Goal: Transaction & Acquisition: Purchase product/service

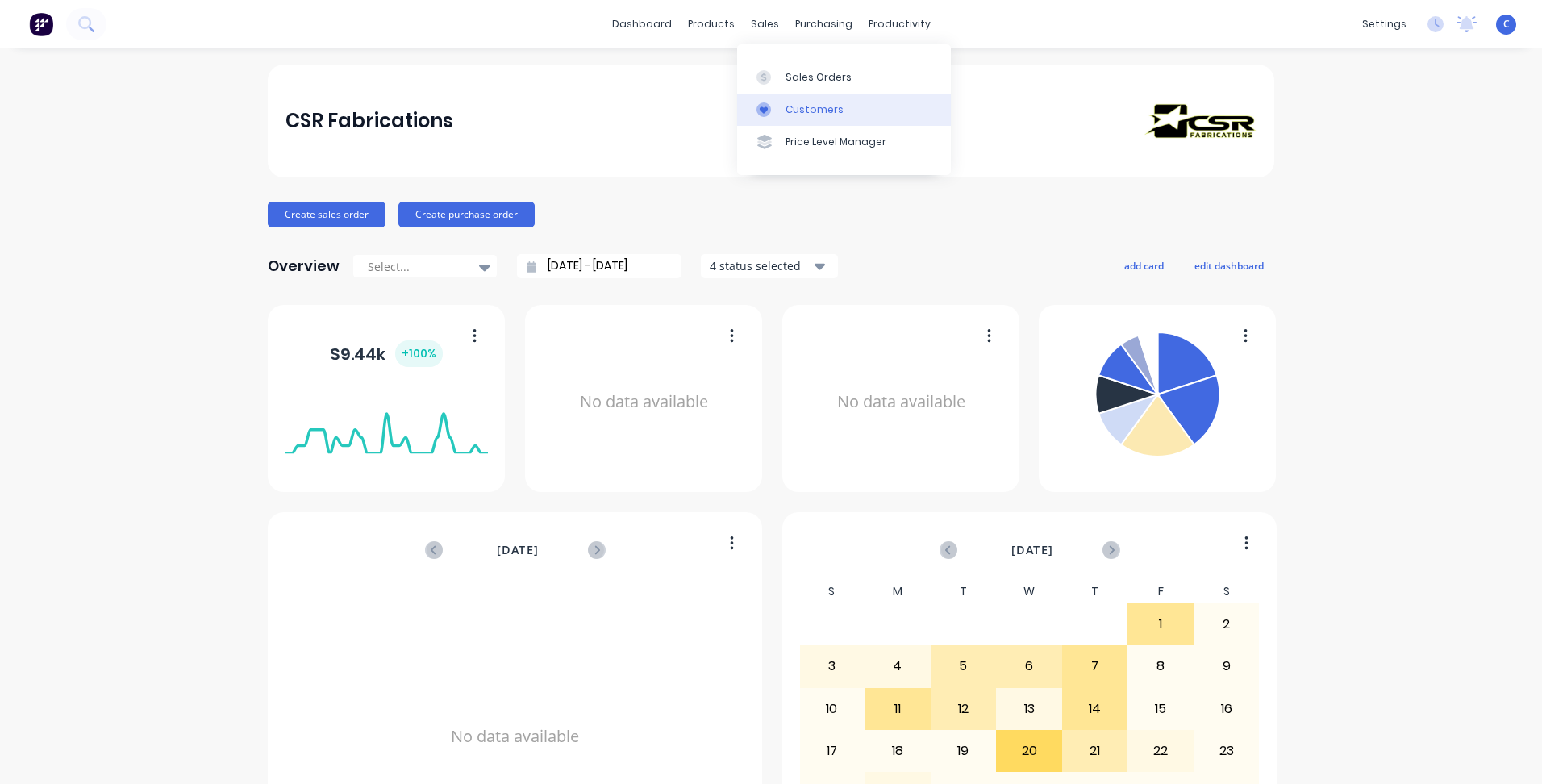
drag, startPoint x: 801, startPoint y: 74, endPoint x: 764, endPoint y: 111, distance: 52.3
click at [801, 74] on div "Sales Orders" at bounding box center [819, 77] width 66 height 15
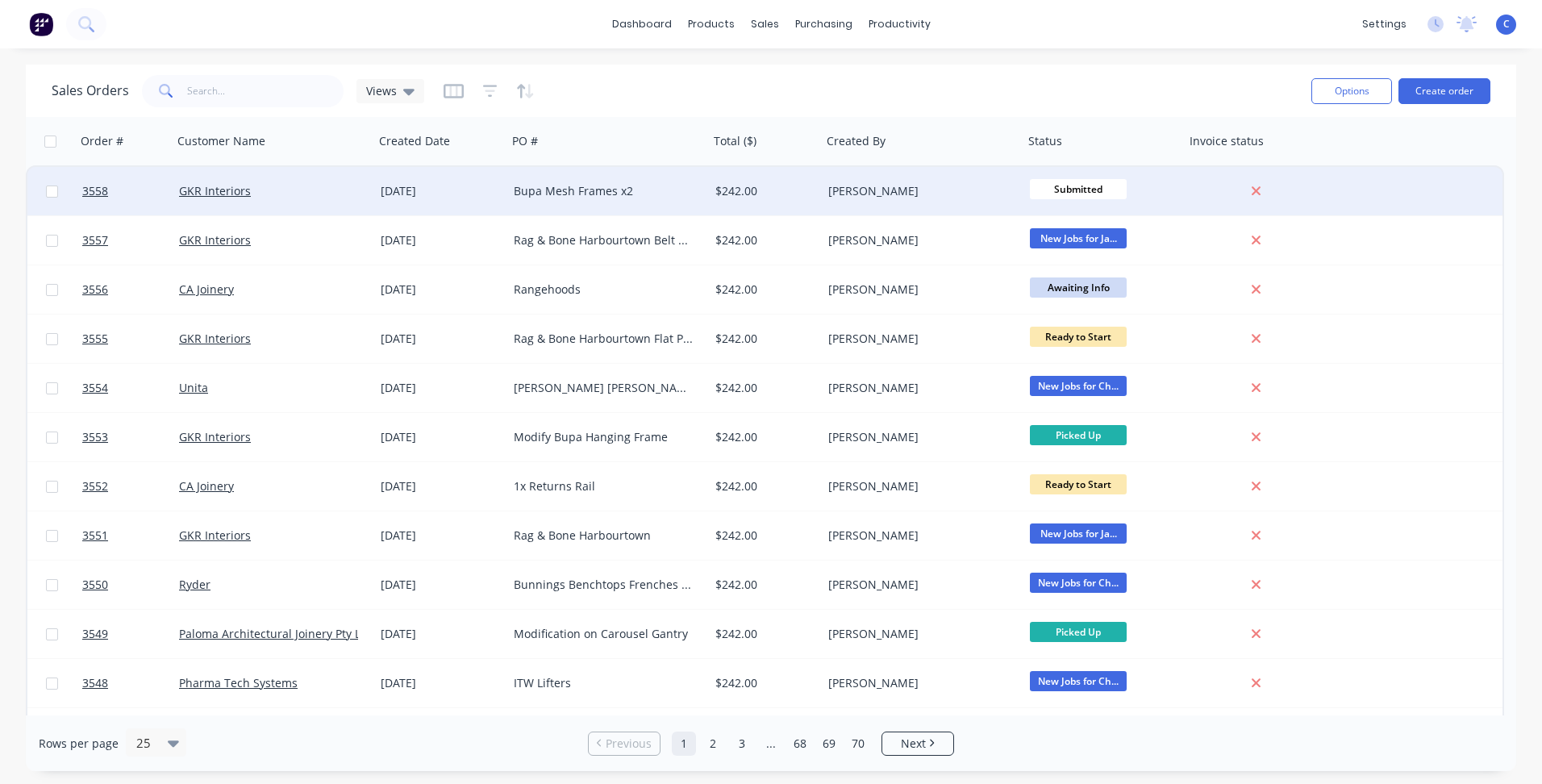
click at [479, 198] on div "[DATE]" at bounding box center [441, 191] width 120 height 17
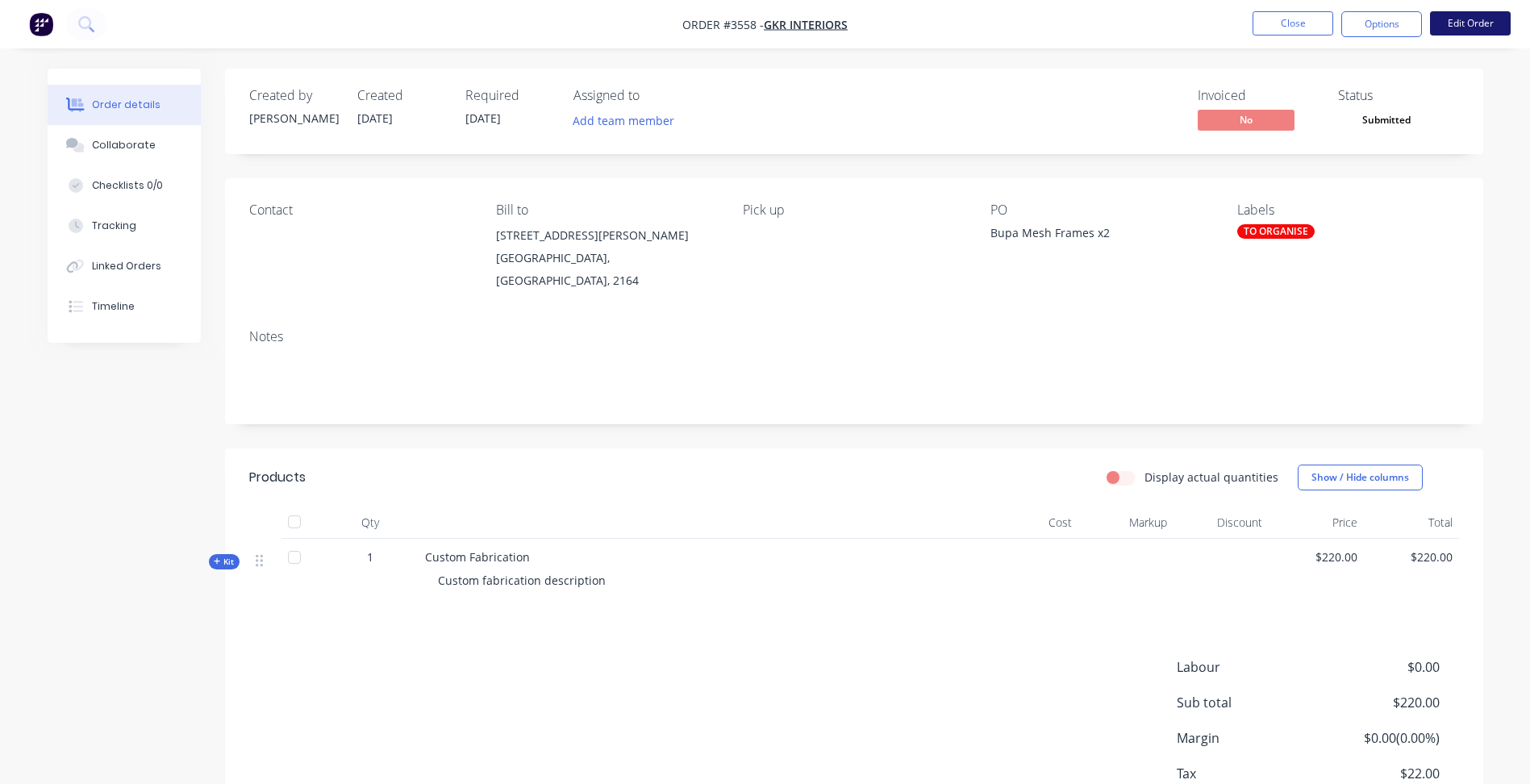
click at [1474, 17] on button "Edit Order" at bounding box center [1470, 23] width 81 height 24
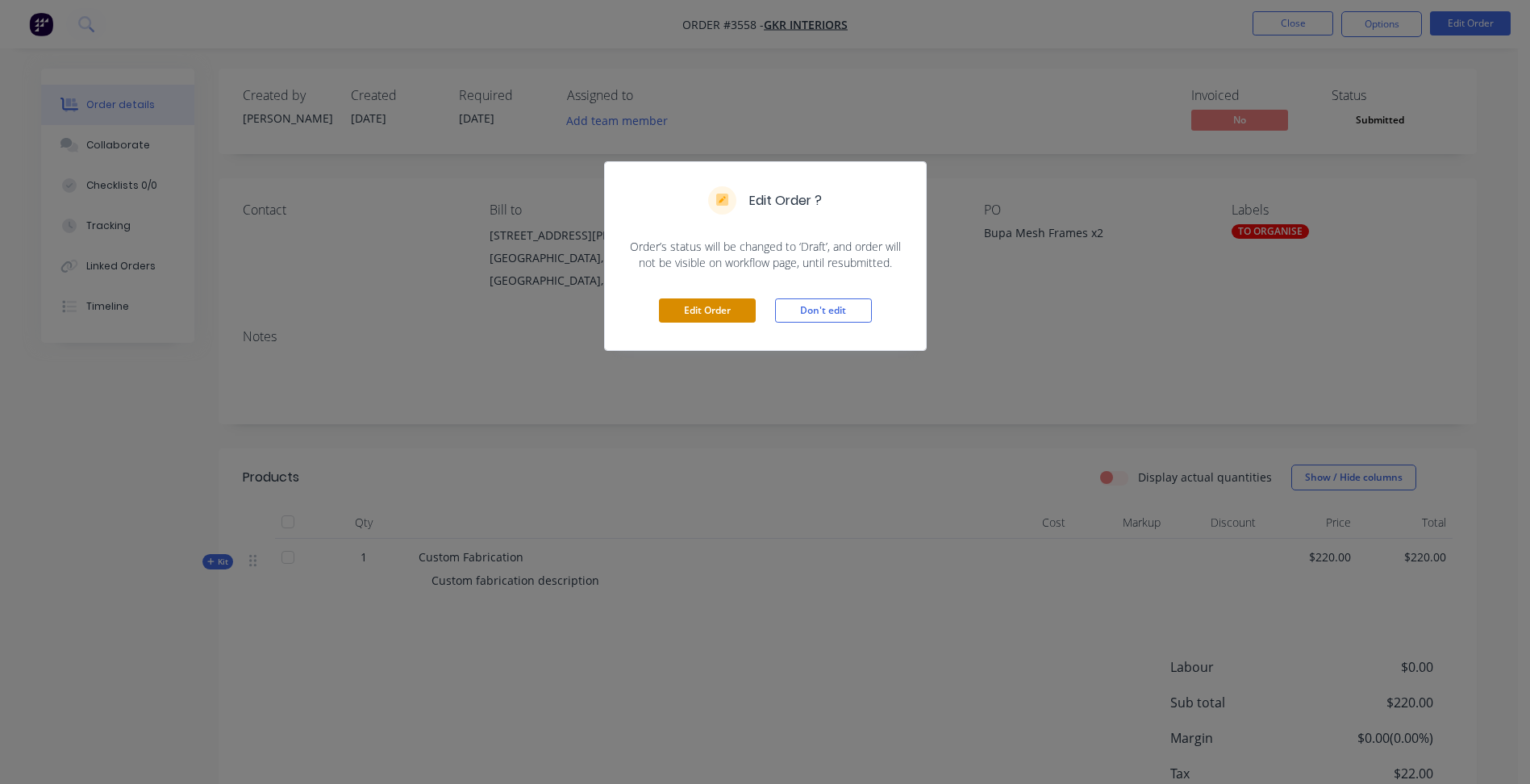
click at [718, 314] on button "Edit Order" at bounding box center [707, 310] width 96 height 24
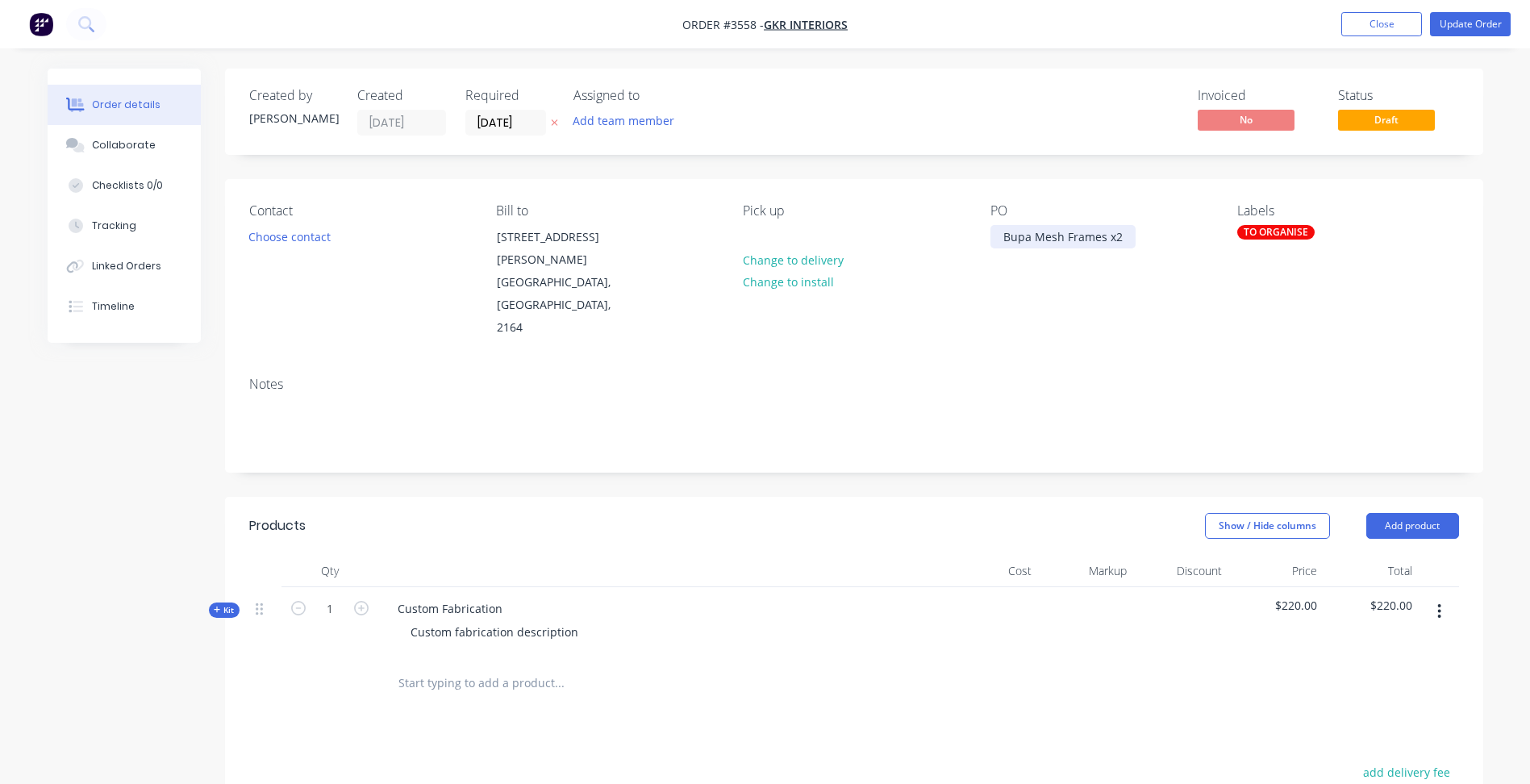
click at [1101, 237] on div "Bupa Mesh Frames x2" at bounding box center [1063, 236] width 145 height 23
click at [1397, 25] on button "Close" at bounding box center [1381, 24] width 81 height 24
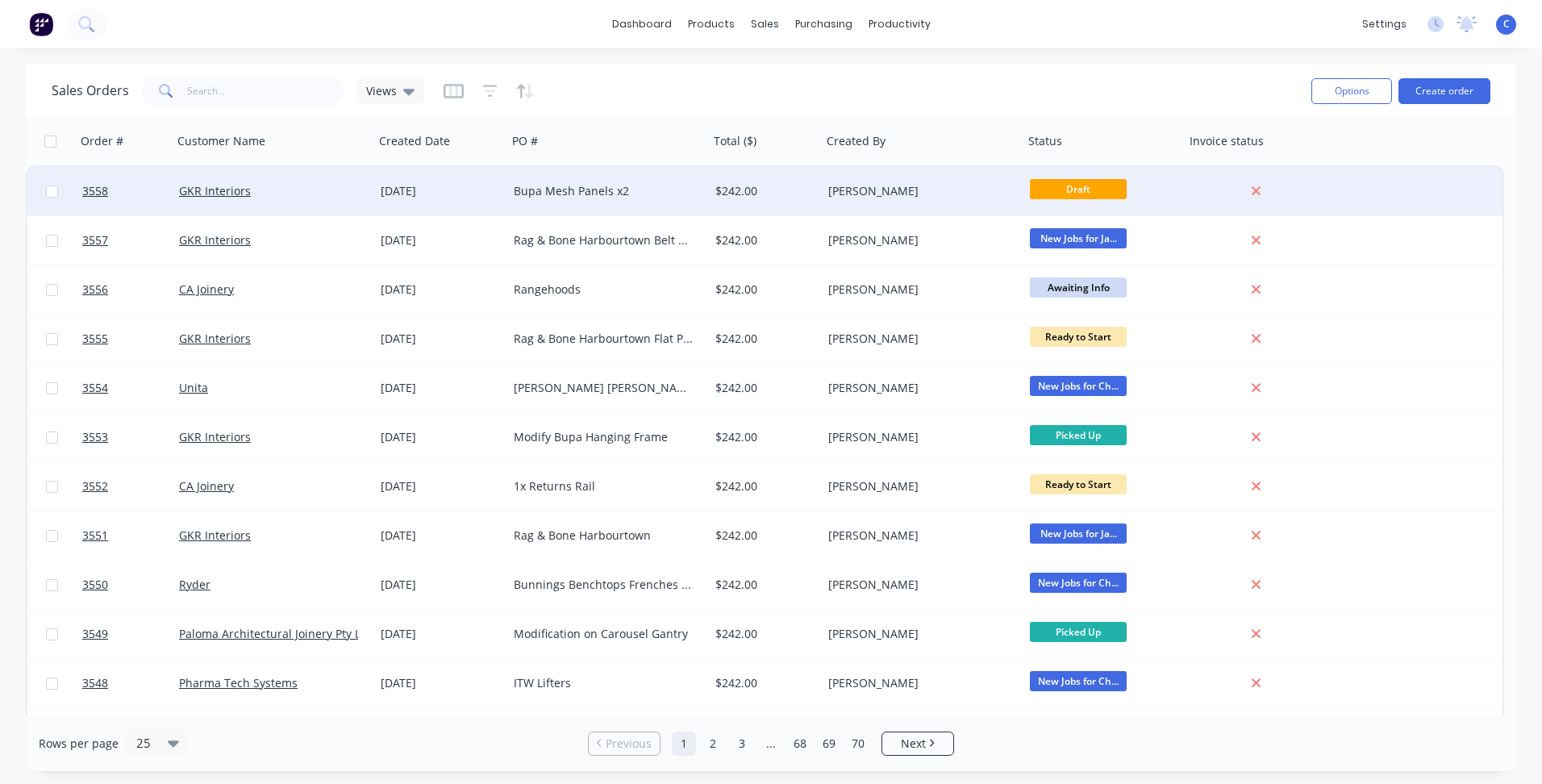
click at [638, 194] on div "Bupa Mesh Panels x2" at bounding box center [603, 191] width 179 height 17
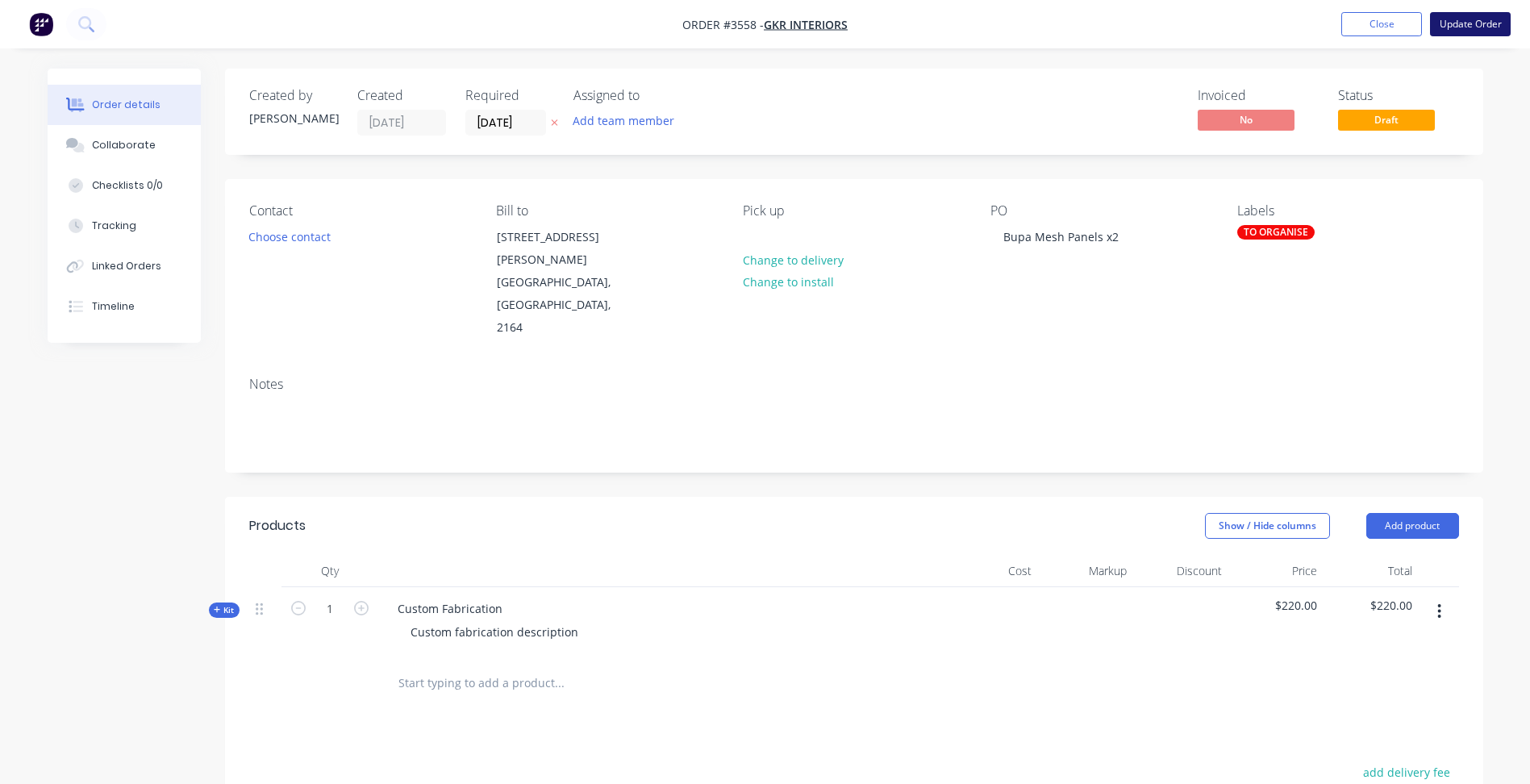
click at [1486, 23] on button "Update Order" at bounding box center [1470, 24] width 81 height 24
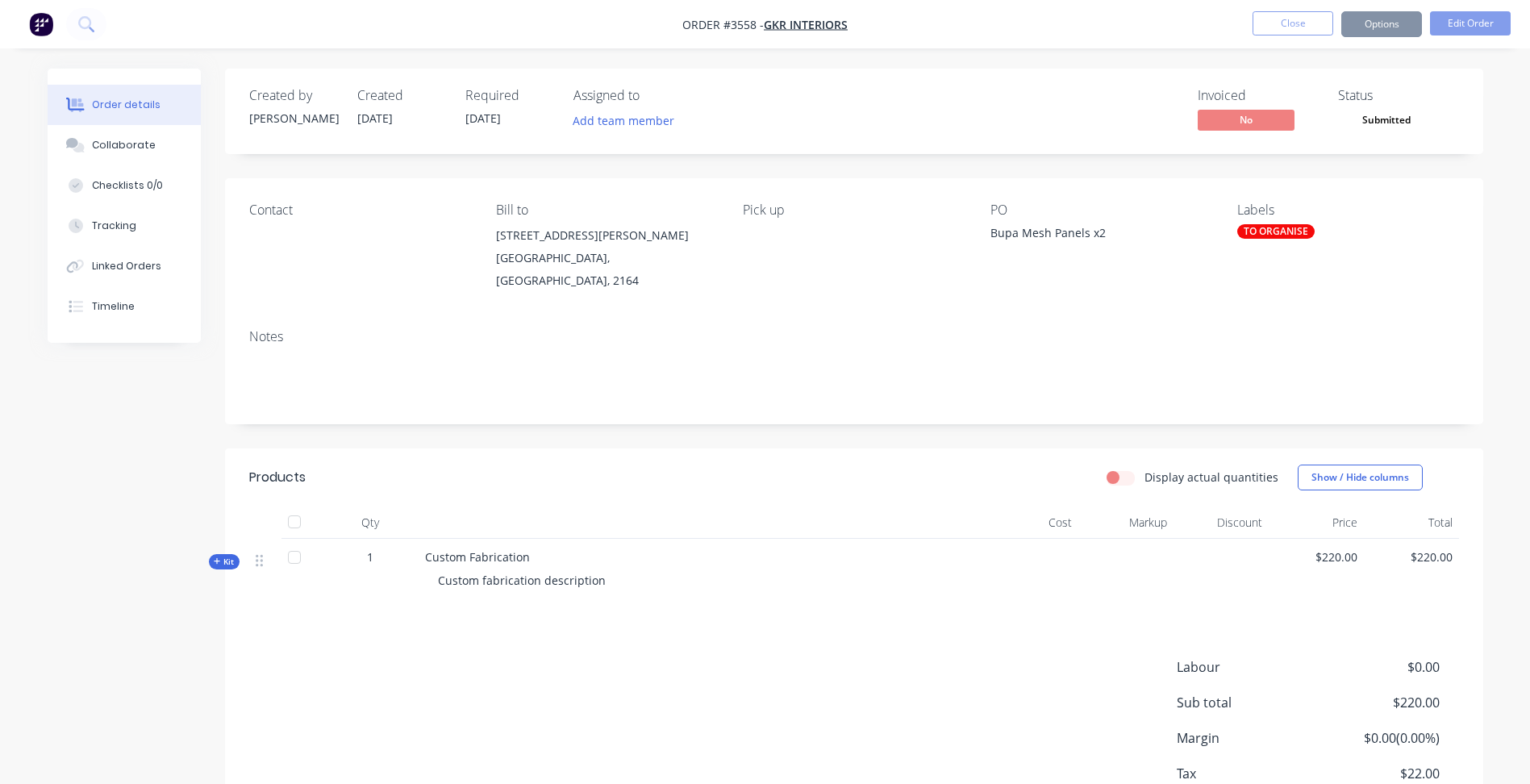
click at [1277, 20] on button "Close" at bounding box center [1293, 23] width 81 height 24
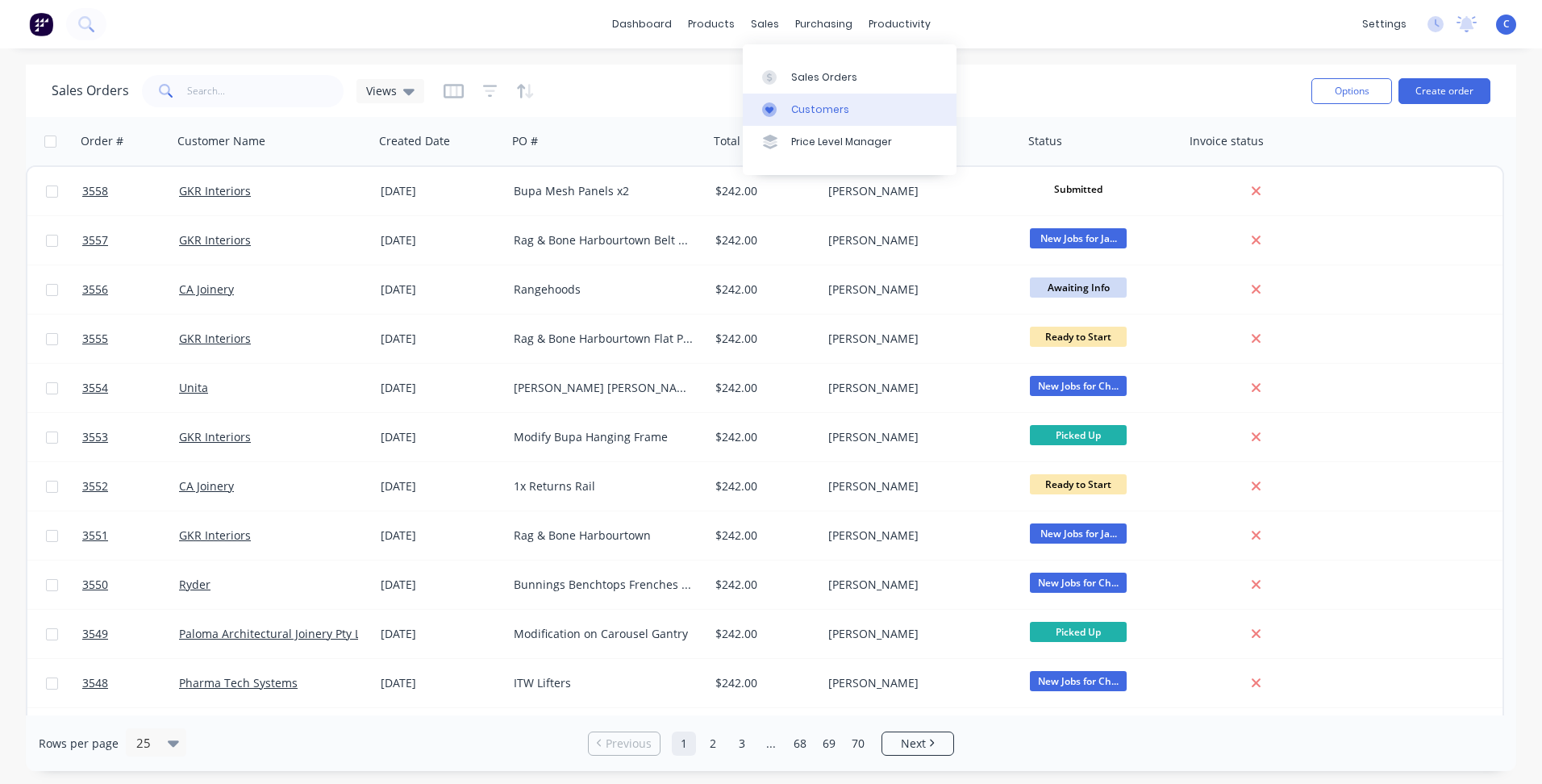
click at [791, 107] on div "Customers" at bounding box center [820, 110] width 58 height 15
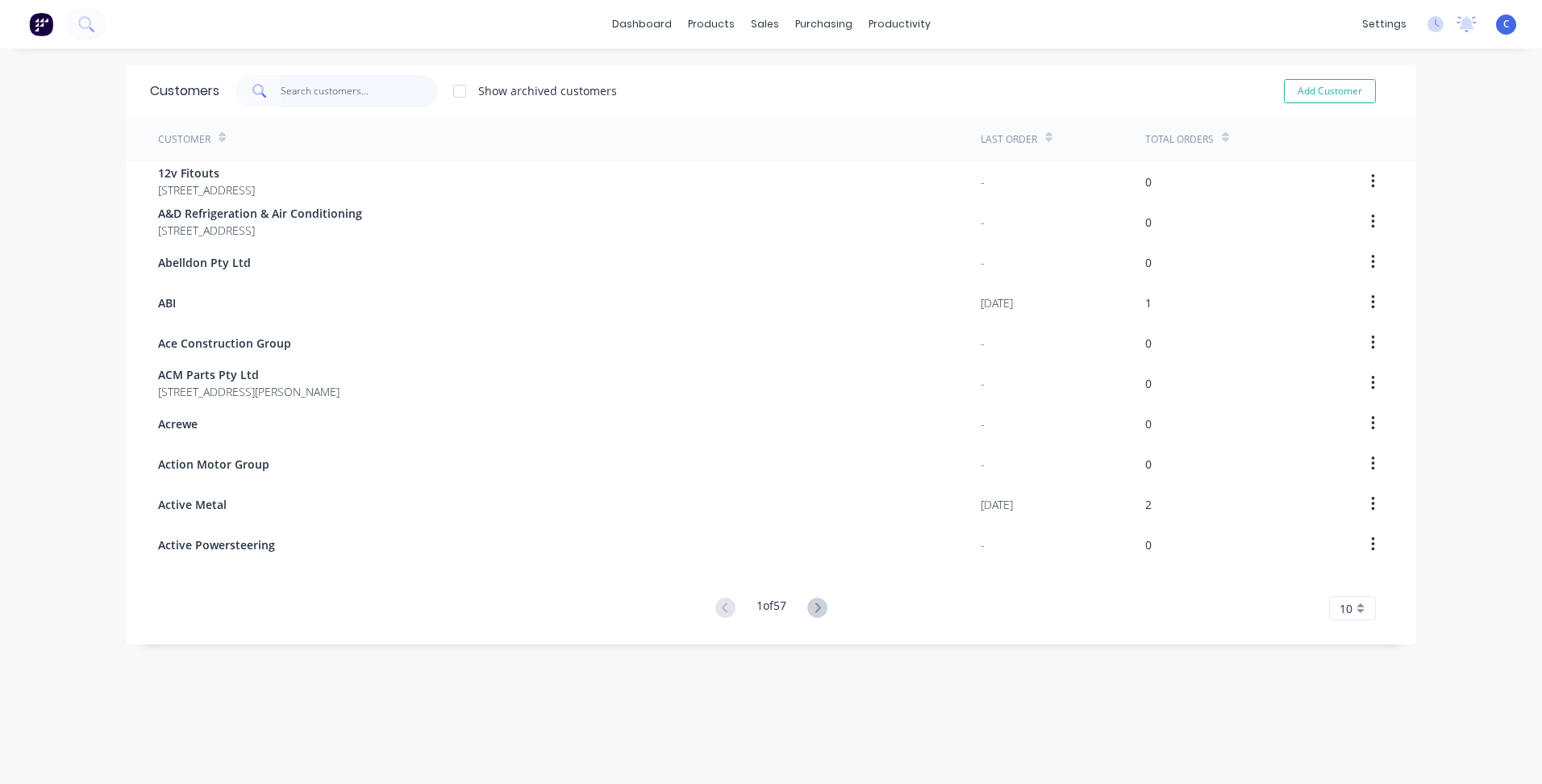
click at [313, 91] on input "text" at bounding box center [359, 90] width 157 height 32
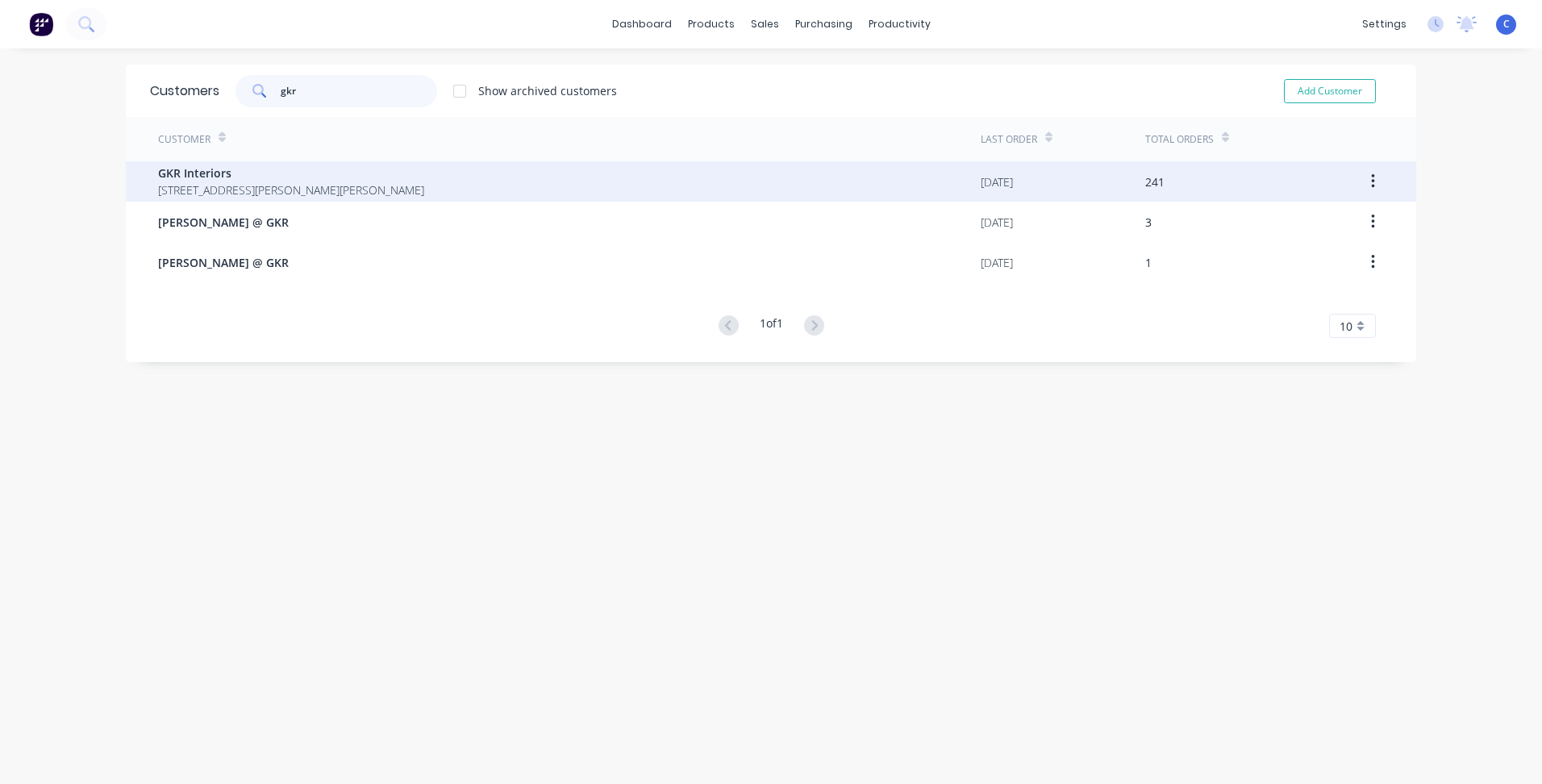
type input "gkr"
click at [281, 196] on span "[STREET_ADDRESS][PERSON_NAME][PERSON_NAME]" at bounding box center [291, 189] width 266 height 17
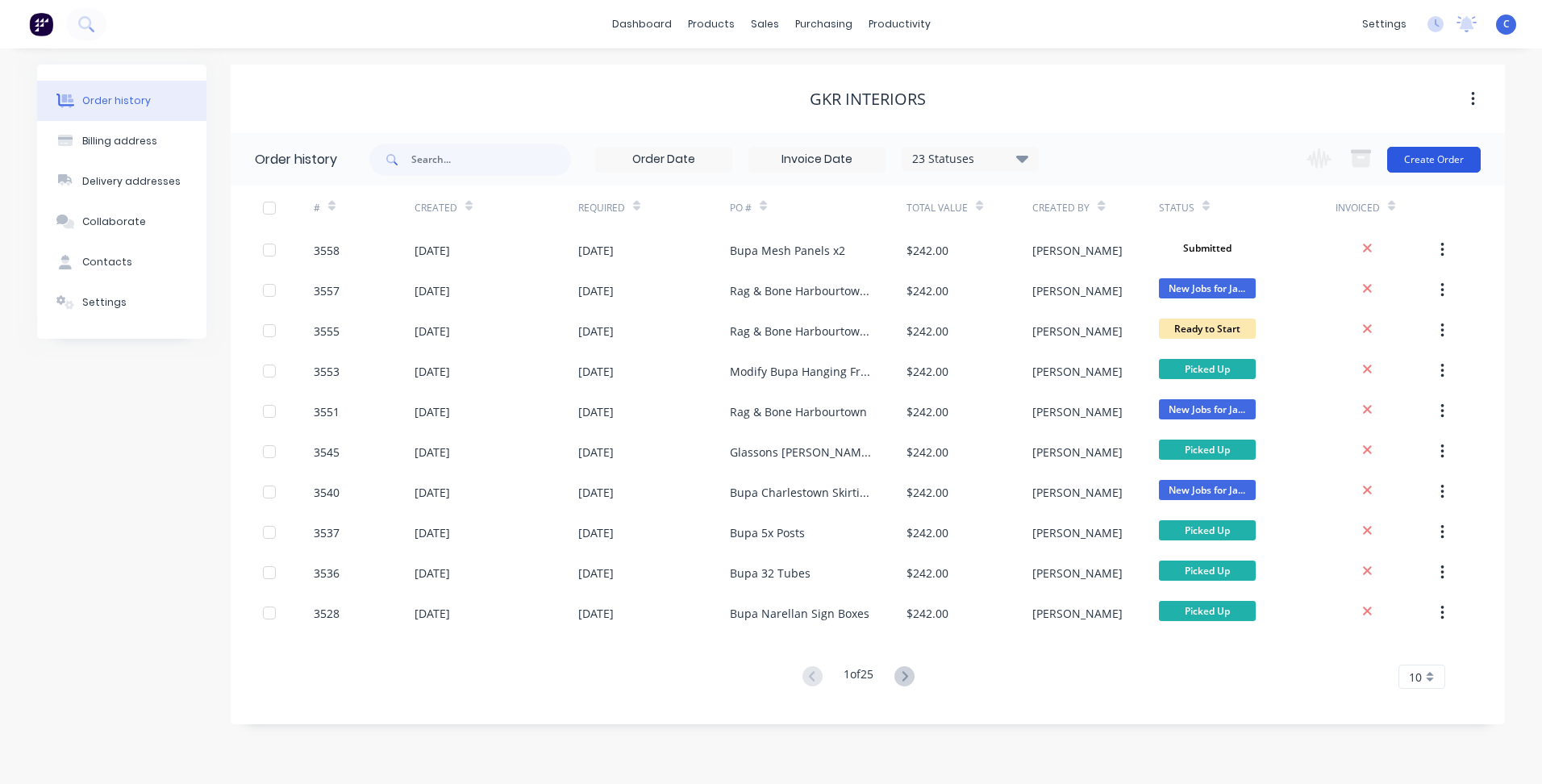
click at [1432, 169] on button "Create Order" at bounding box center [1434, 160] width 94 height 26
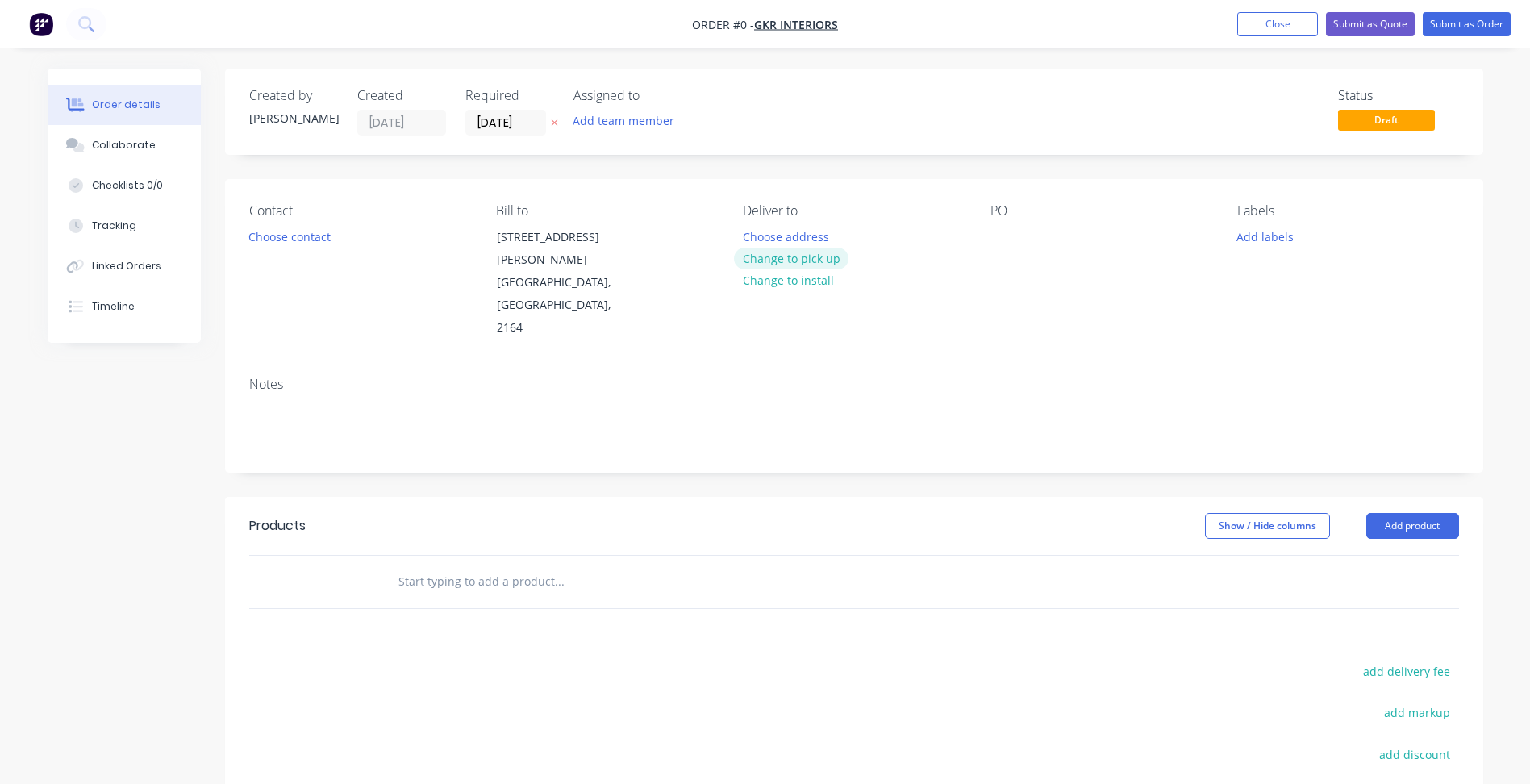
click at [807, 260] on button "Change to pick up" at bounding box center [792, 258] width 115 height 22
click at [1008, 230] on div at bounding box center [1004, 236] width 26 height 23
paste div
click at [1261, 233] on button "Add labels" at bounding box center [1265, 236] width 74 height 22
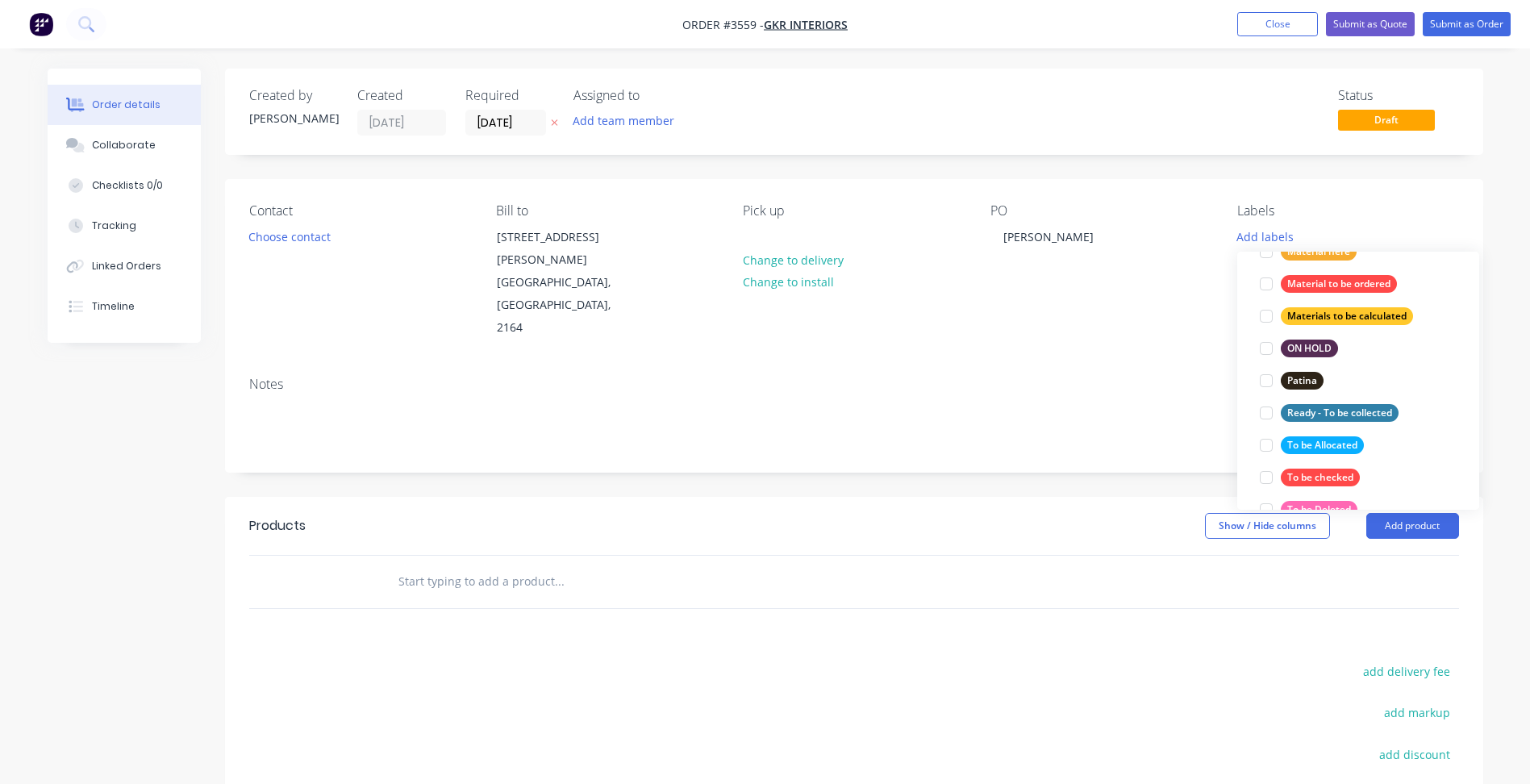
scroll to position [726, 0]
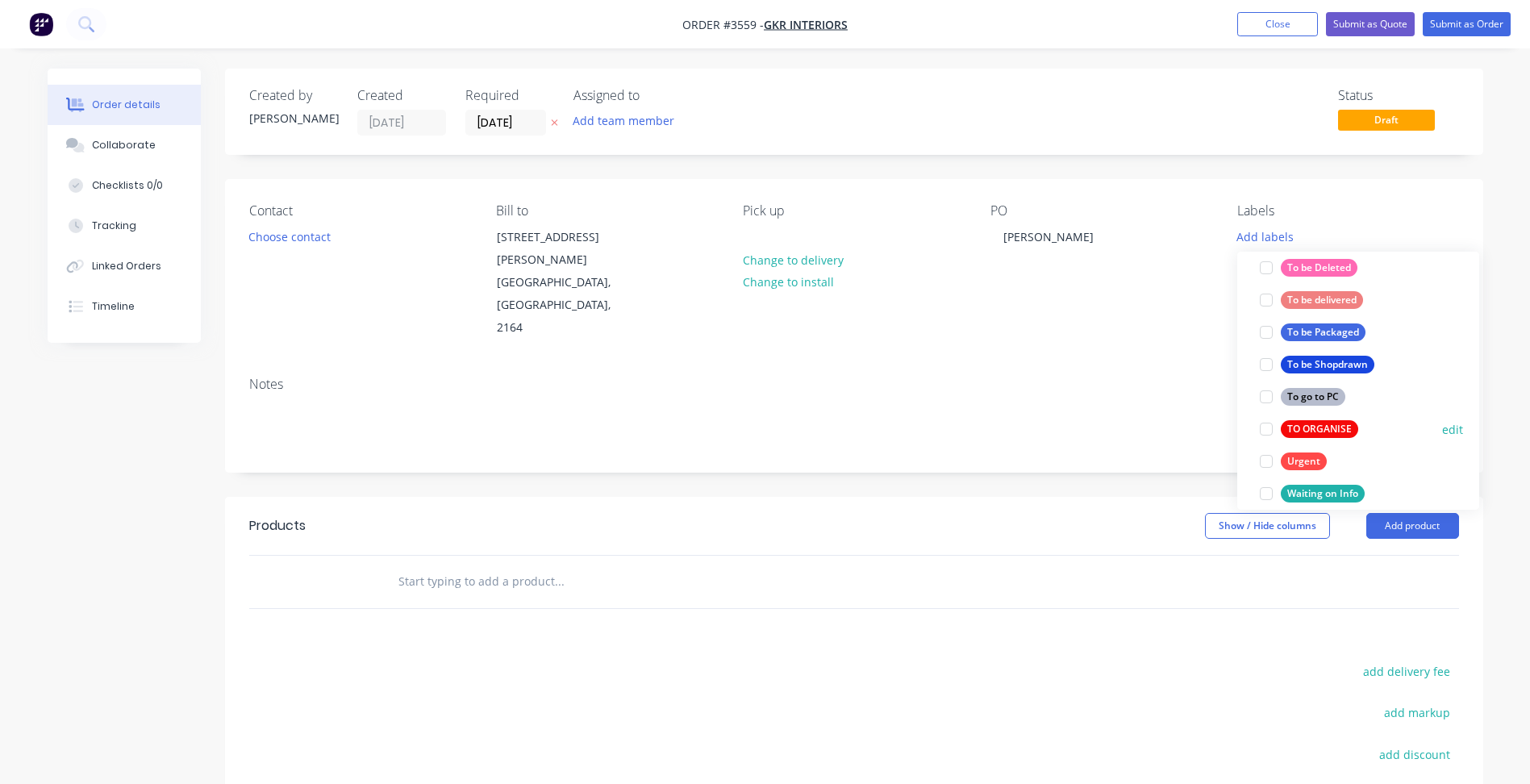
click at [1308, 420] on button "TO ORGANISE" at bounding box center [1309, 429] width 111 height 23
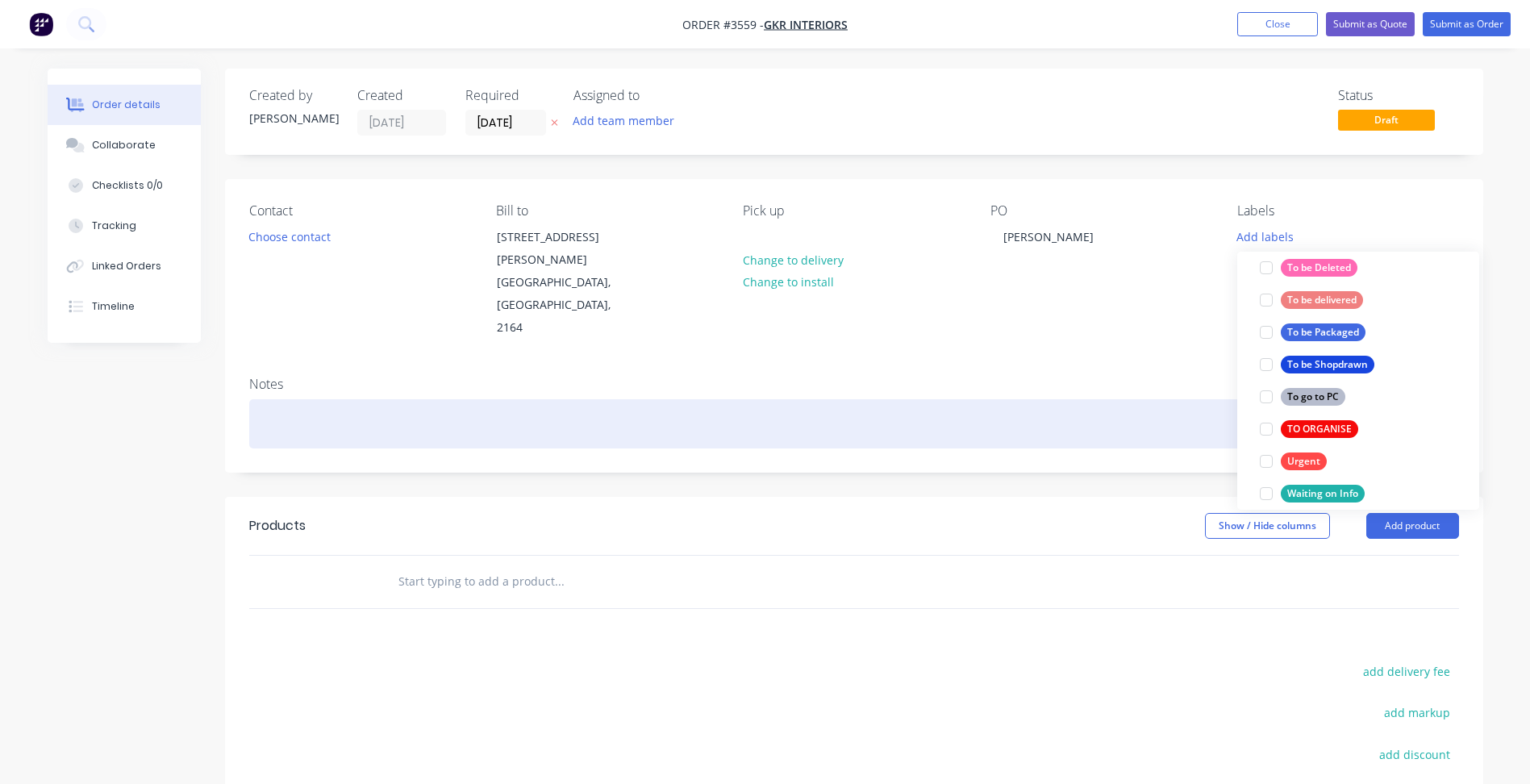
scroll to position [0, 0]
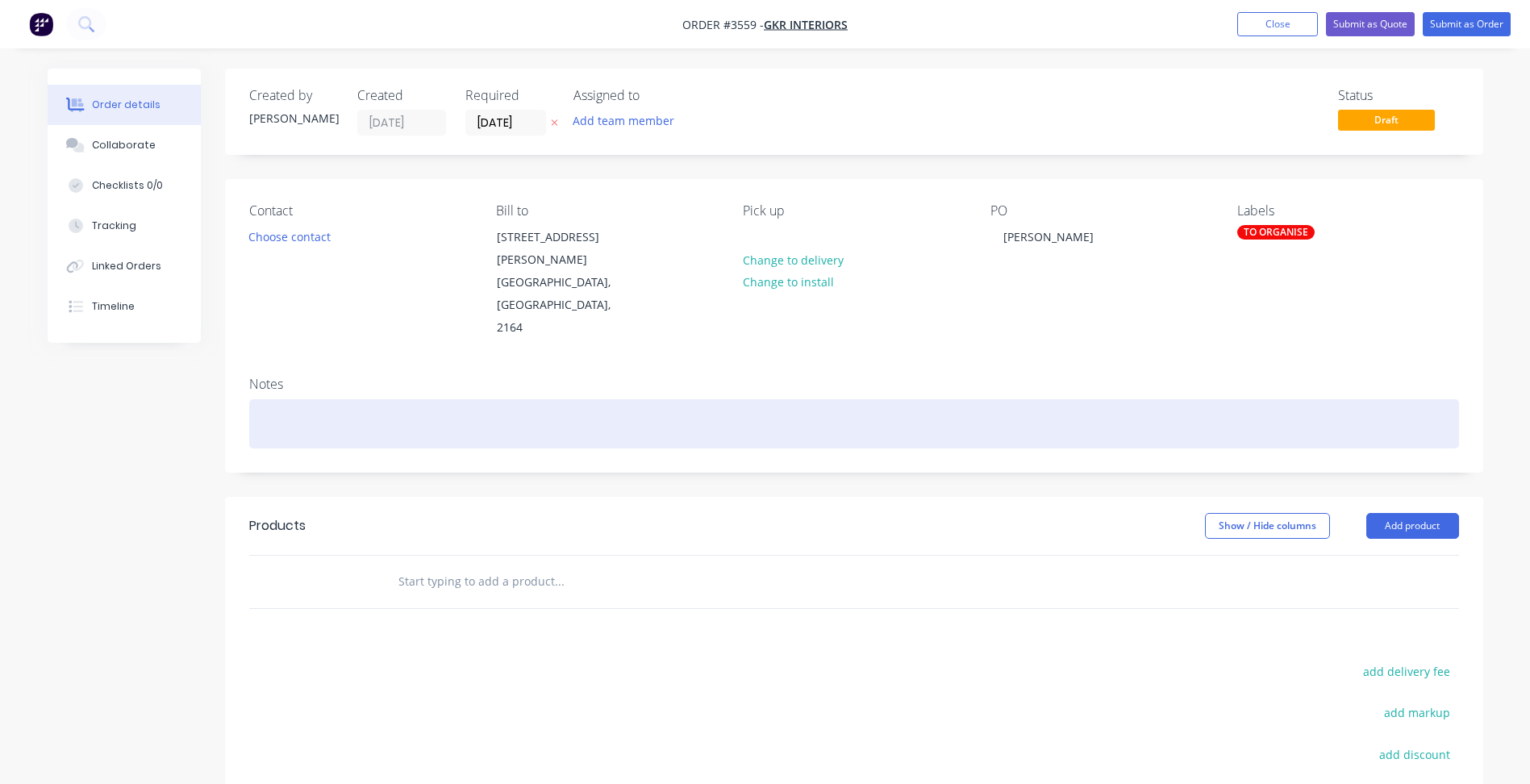
click at [1128, 399] on div at bounding box center [855, 423] width 1210 height 50
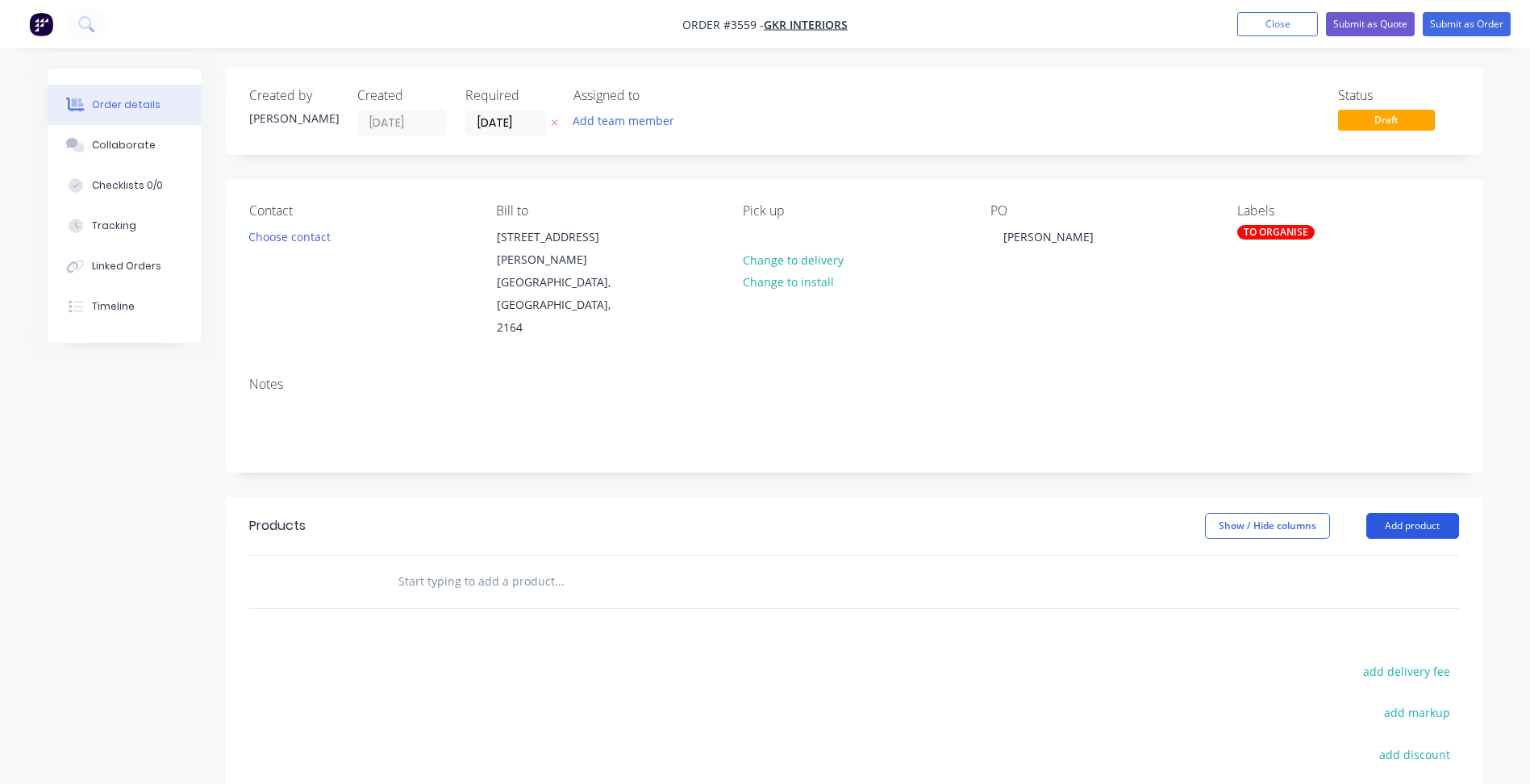
click at [1399, 513] on button "Add product" at bounding box center [1413, 526] width 93 height 26
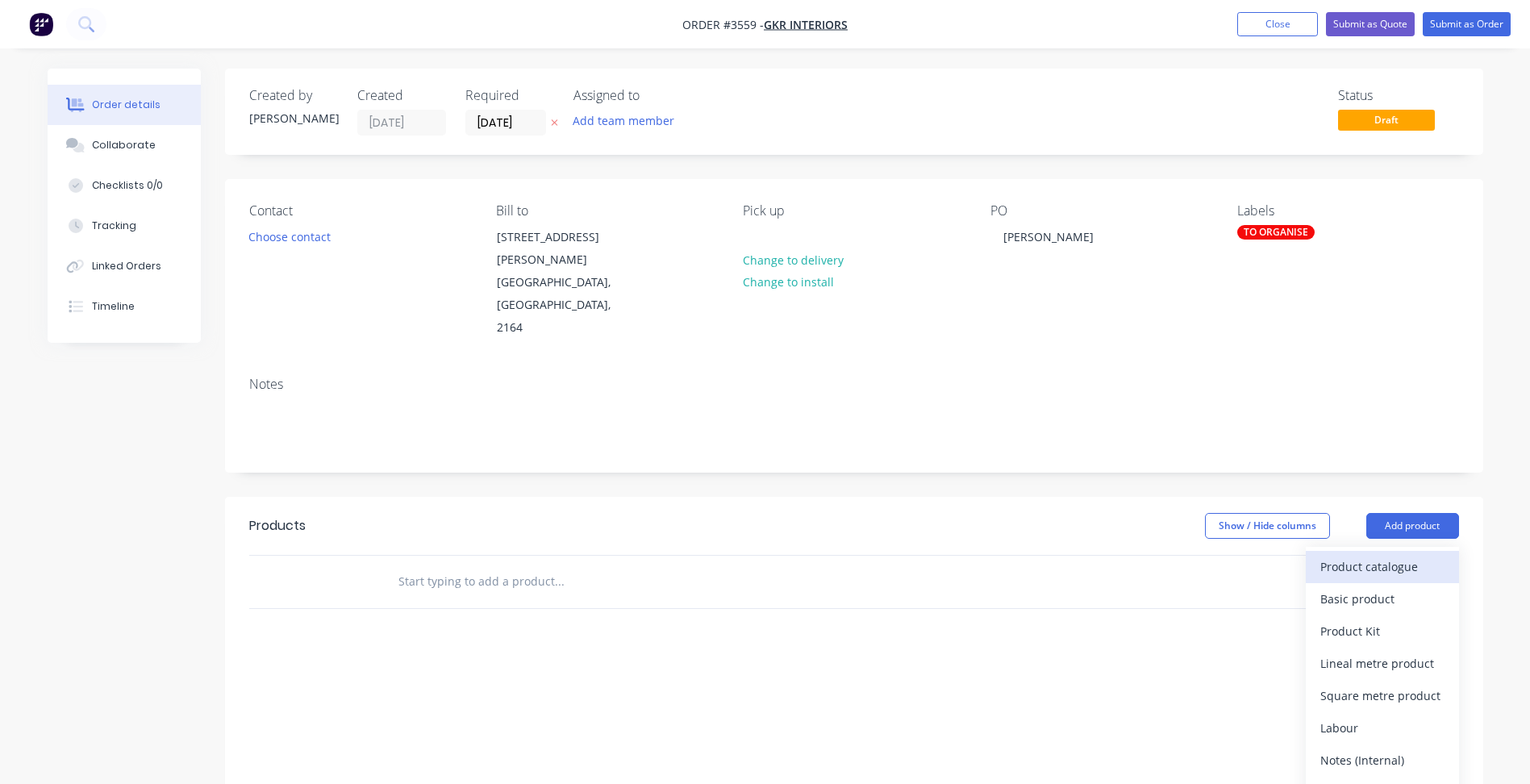
click at [1377, 555] on div "Product catalogue" at bounding box center [1382, 566] width 124 height 23
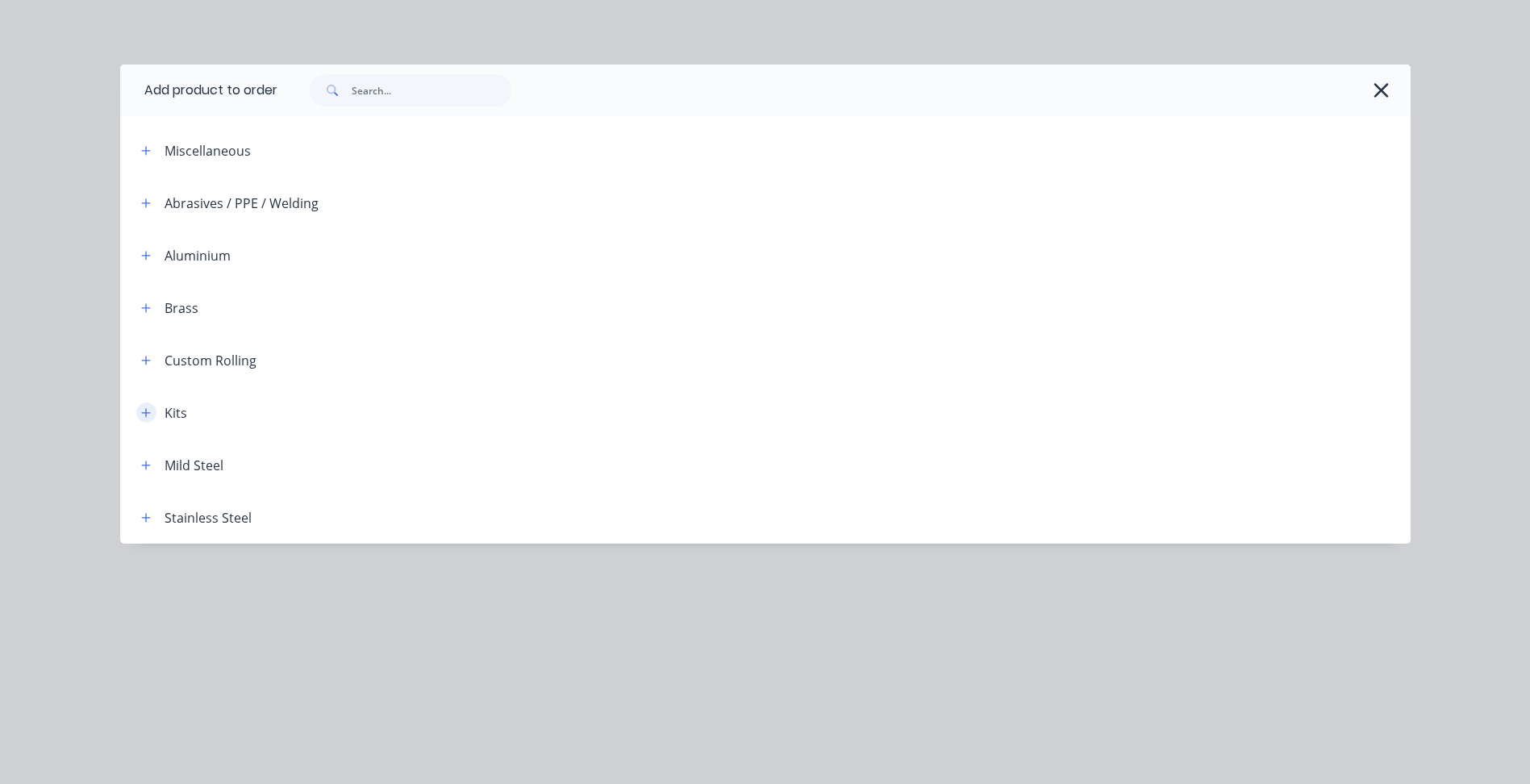
click at [150, 417] on icon "button" at bounding box center [145, 413] width 10 height 11
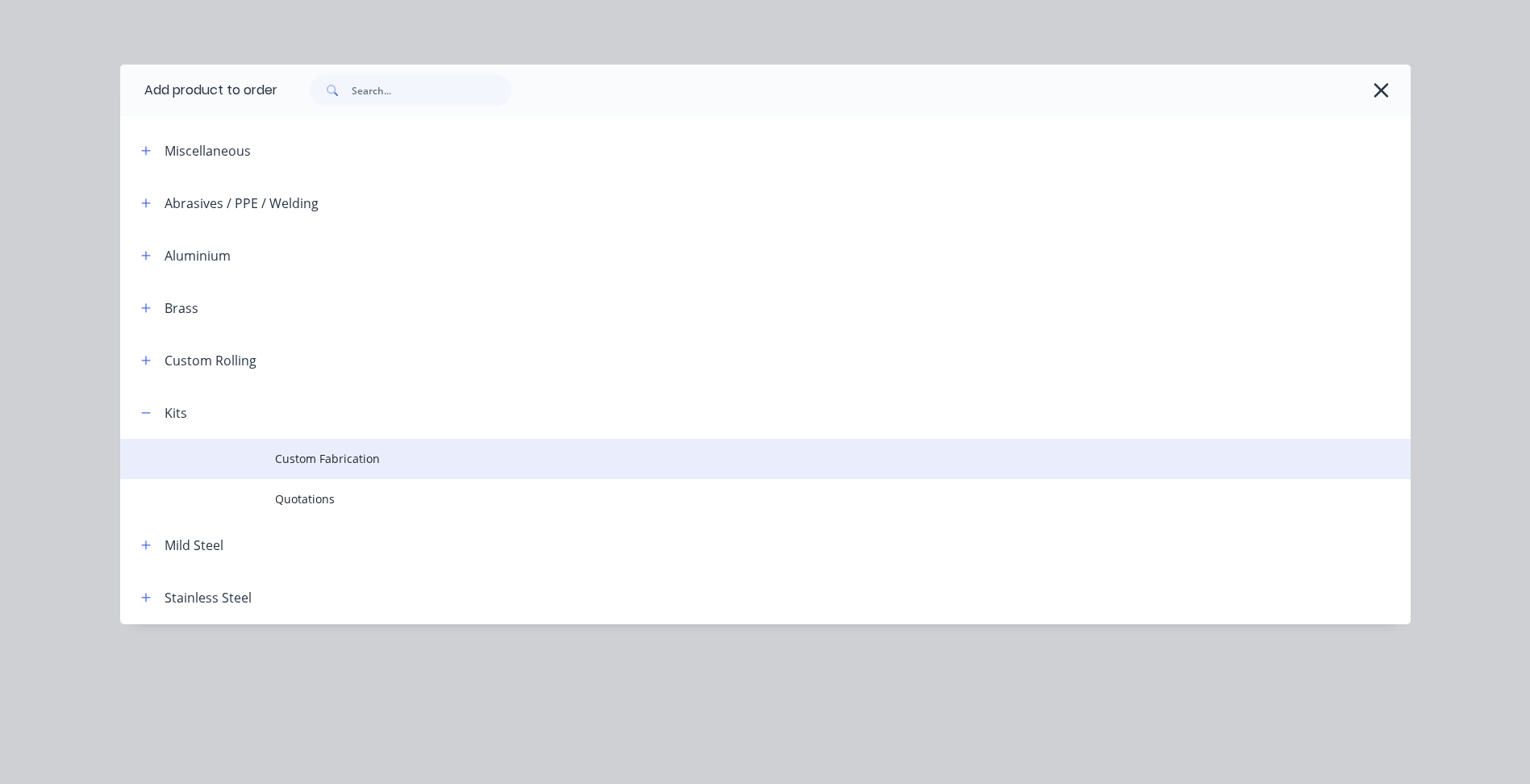
click at [332, 458] on span "Custom Fabrication" at bounding box center [728, 458] width 908 height 17
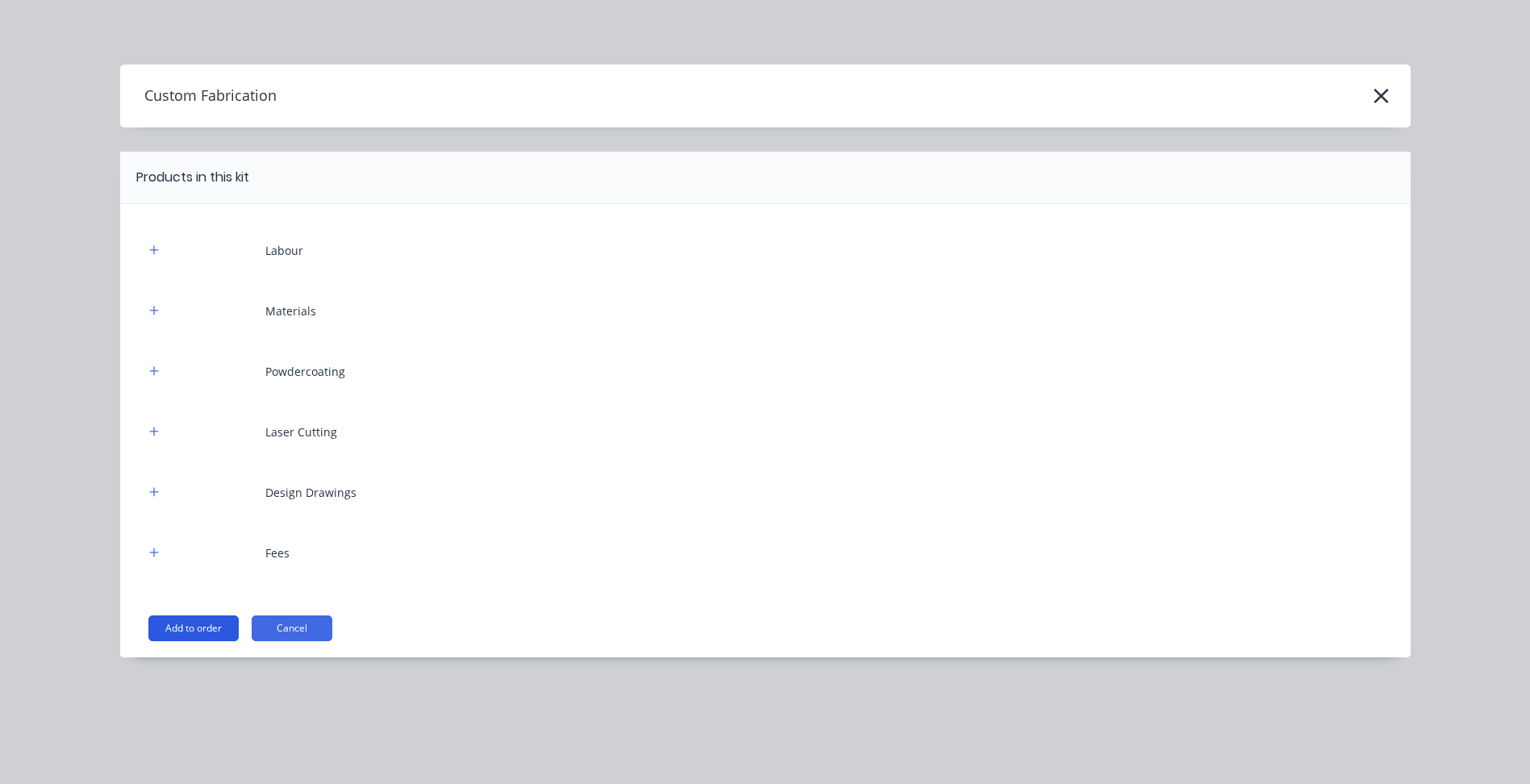
click at [196, 630] on button "Add to order" at bounding box center [194, 628] width 90 height 26
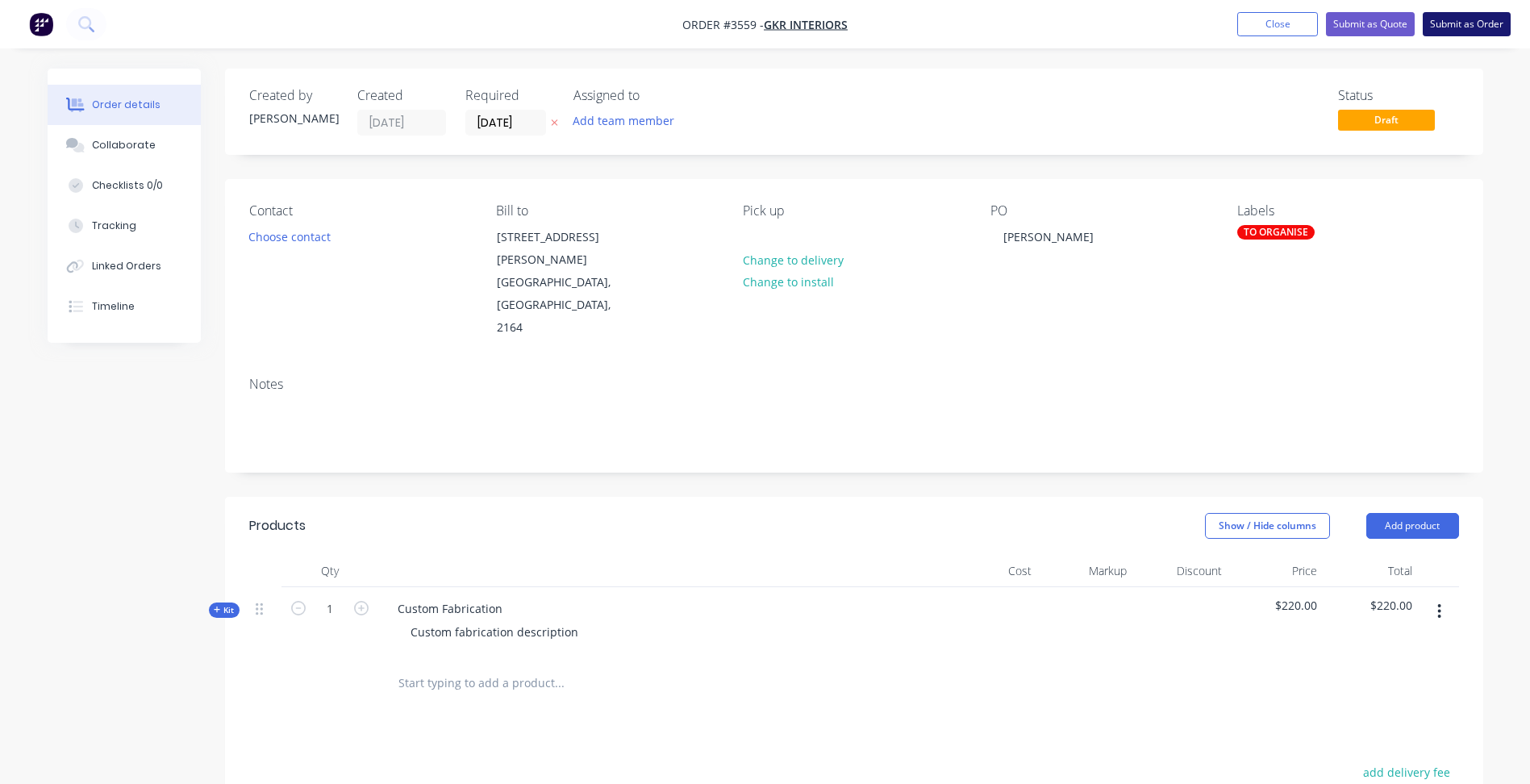
click at [1491, 24] on button "Submit as Order" at bounding box center [1467, 24] width 88 height 24
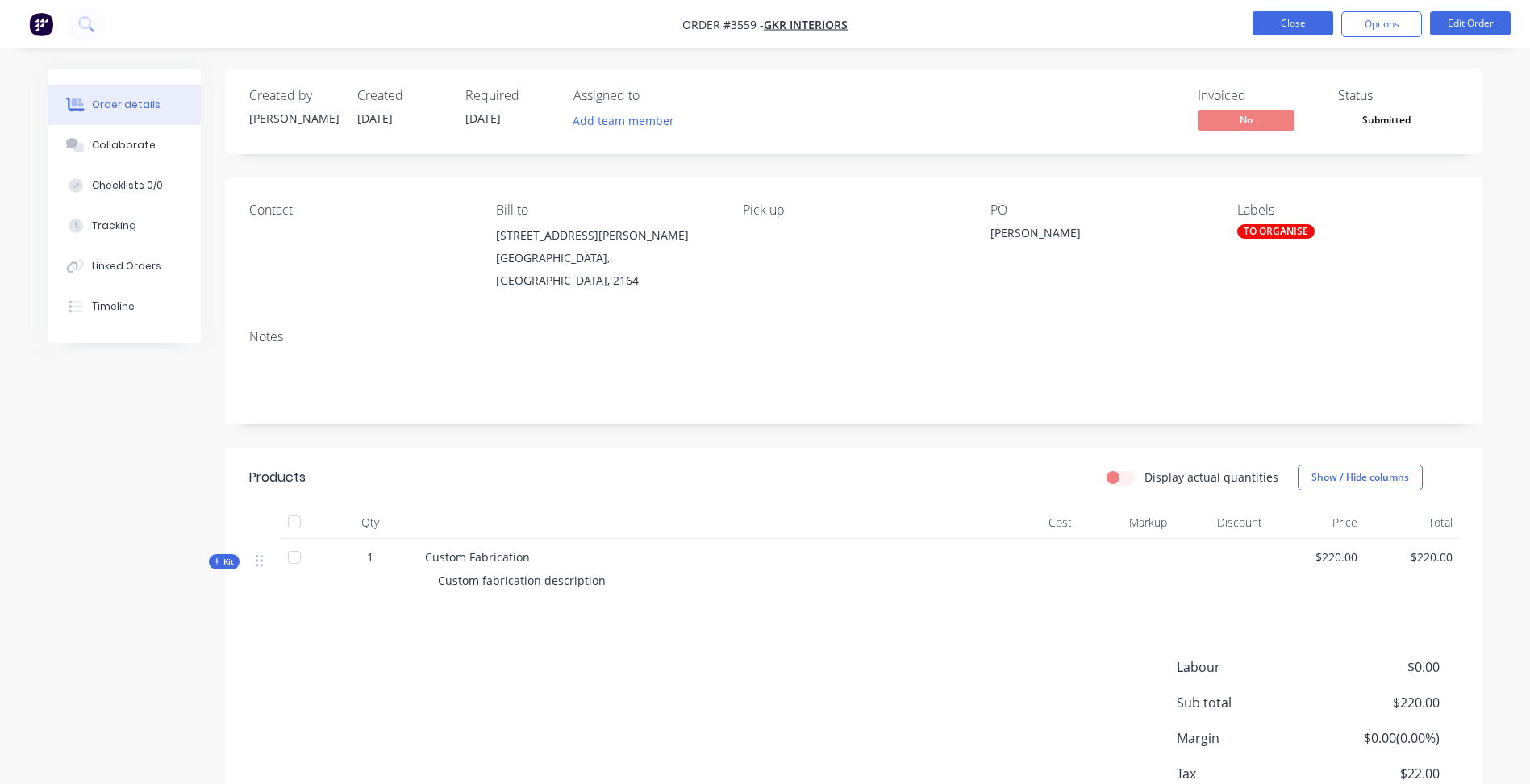
click at [1290, 30] on button "Close" at bounding box center [1293, 23] width 81 height 24
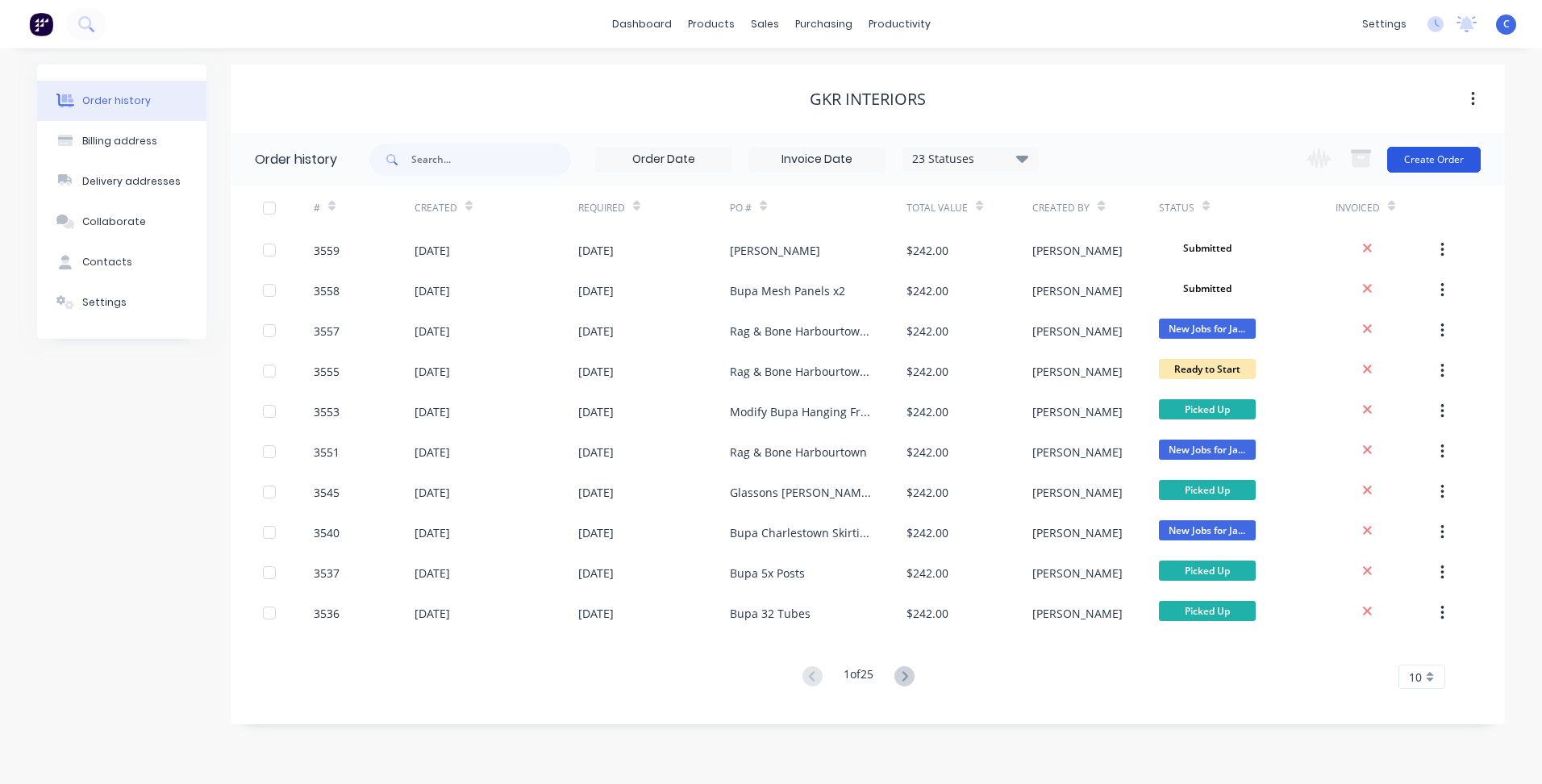
click at [1441, 159] on button "Create Order" at bounding box center [1434, 160] width 94 height 26
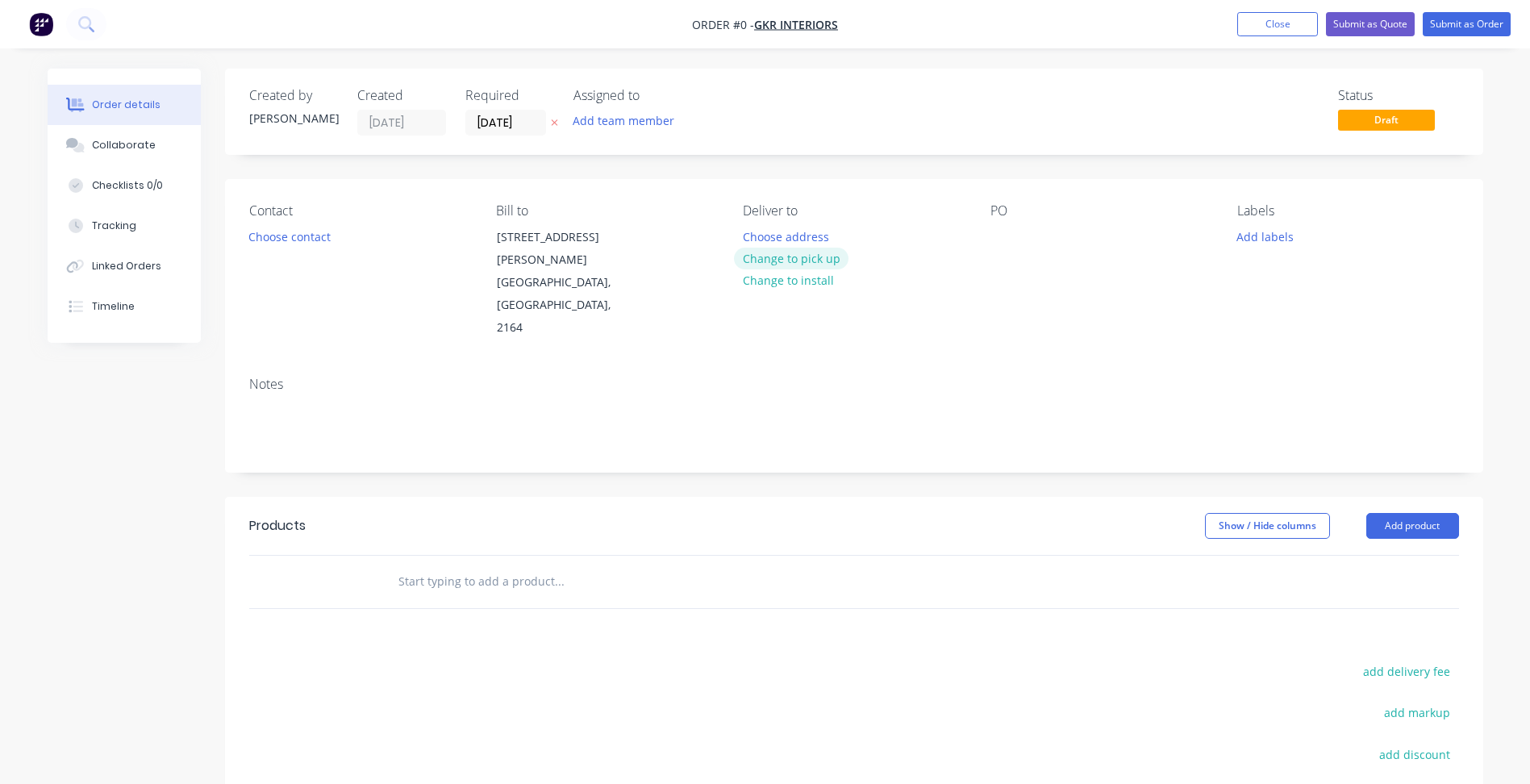
click at [800, 256] on button "Change to pick up" at bounding box center [792, 258] width 115 height 22
drag, startPoint x: 968, startPoint y: 215, endPoint x: 982, endPoint y: 223, distance: 16.1
click at [982, 222] on div "Contact Choose contact [PERSON_NAME] to [STREET_ADDRESS][PERSON_NAME][PERSON_NA…" at bounding box center [855, 271] width 1259 height 185
drag, startPoint x: 982, startPoint y: 223, endPoint x: 1004, endPoint y: 229, distance: 22.8
click at [1004, 229] on div at bounding box center [1004, 236] width 26 height 23
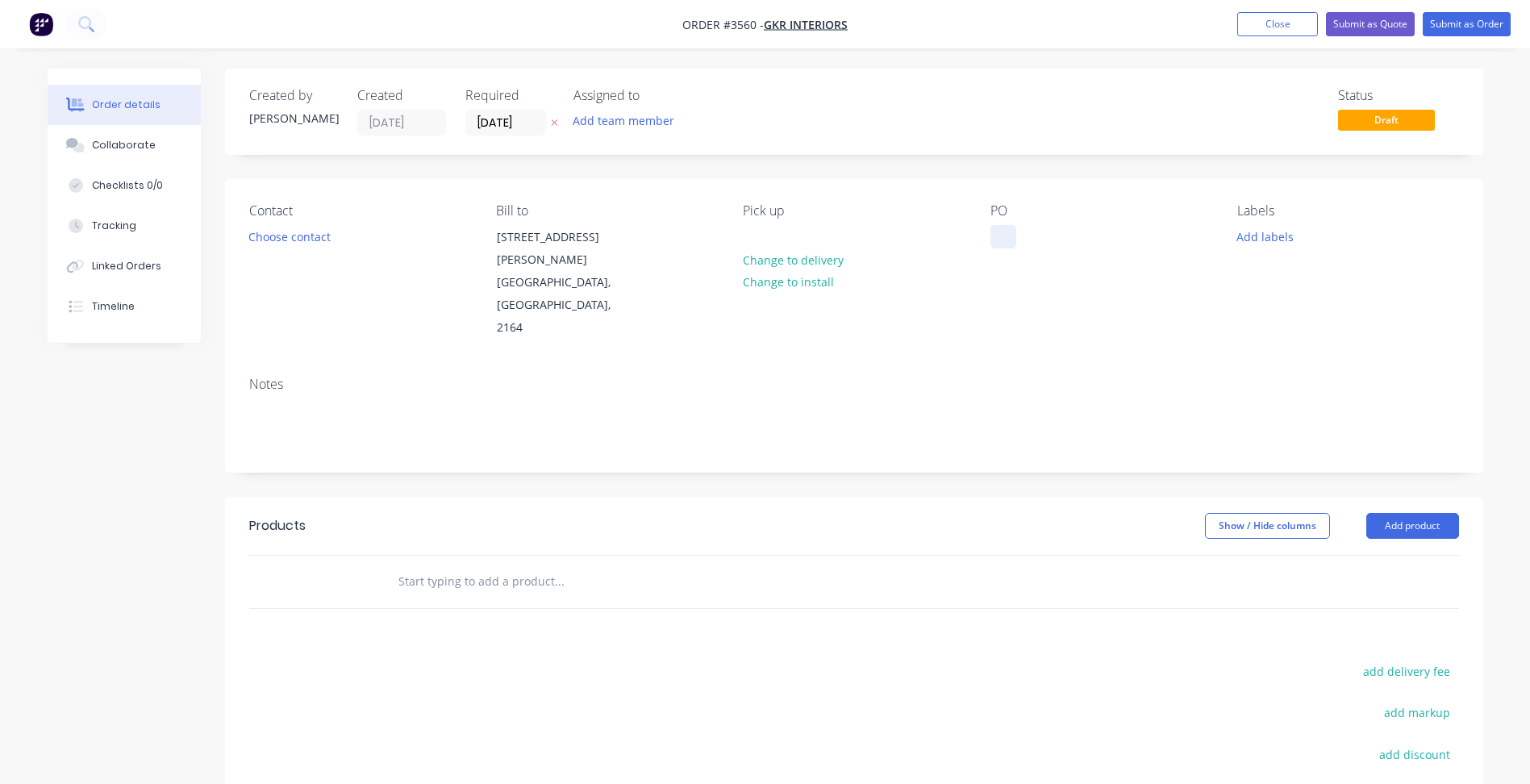
paste div
click at [1261, 236] on button "Add labels" at bounding box center [1265, 236] width 74 height 22
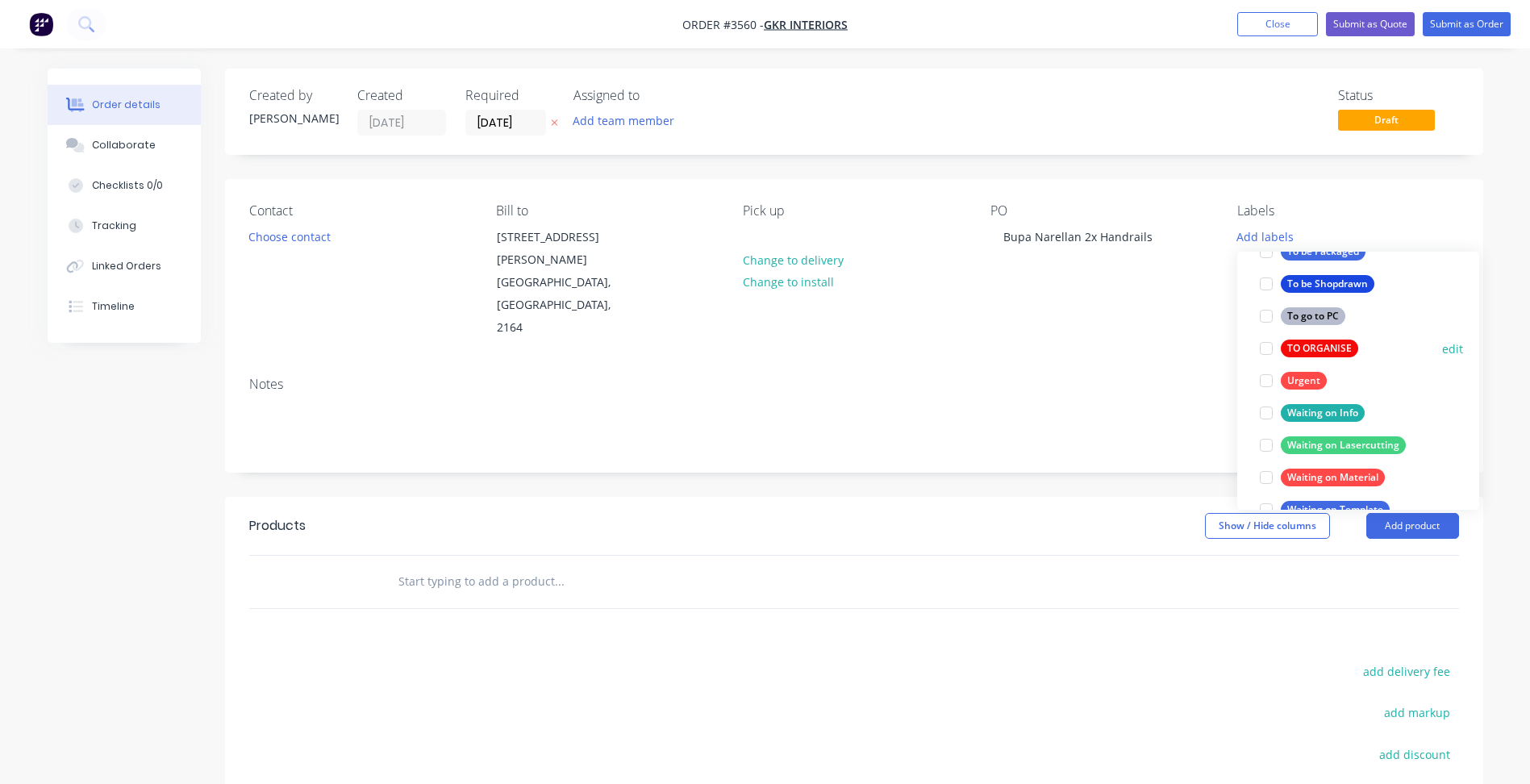
click at [1307, 347] on div "TO ORGANISE" at bounding box center [1320, 349] width 77 height 17
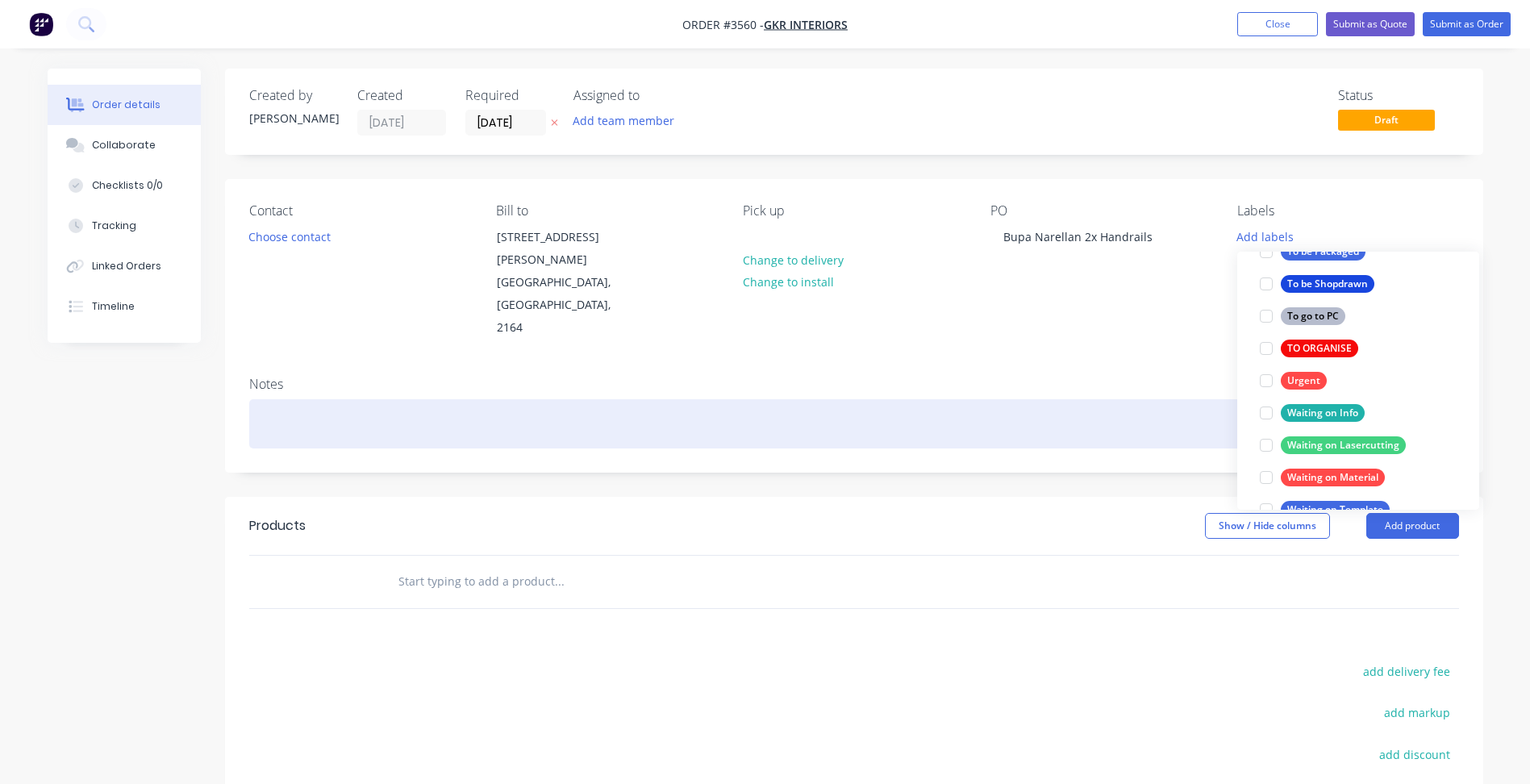
scroll to position [32, 0]
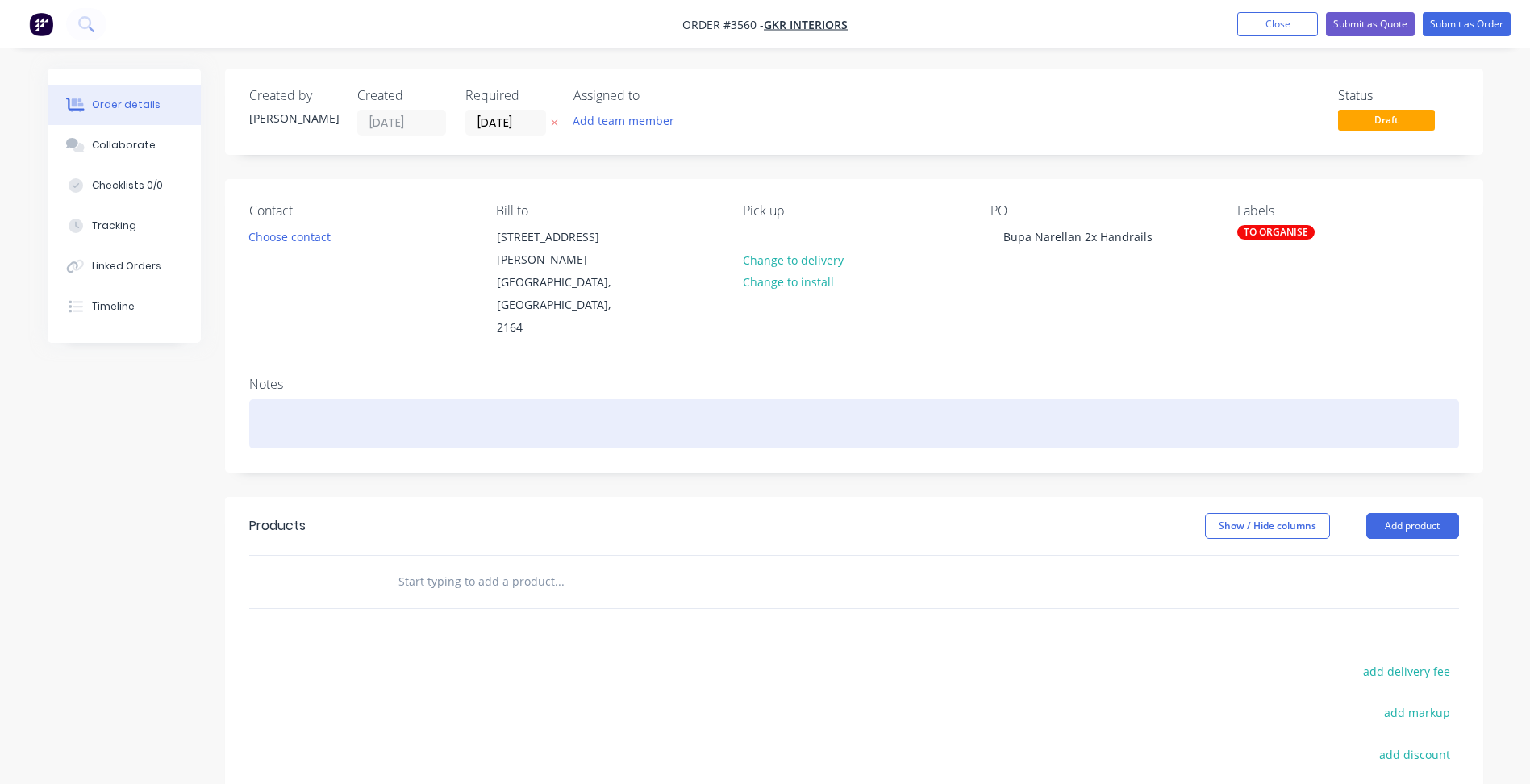
click at [1160, 399] on div at bounding box center [855, 423] width 1210 height 50
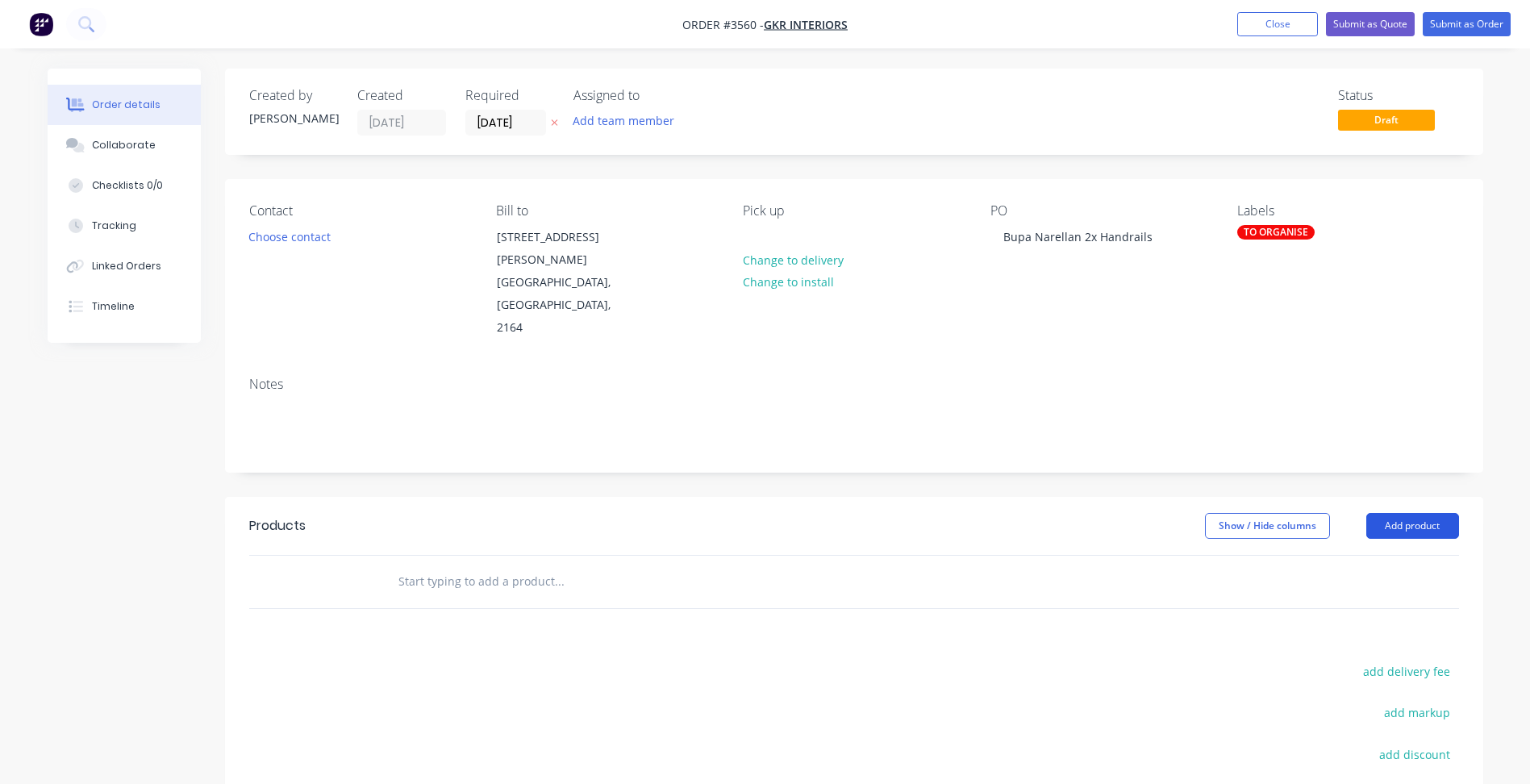
click at [1394, 513] on button "Add product" at bounding box center [1413, 526] width 93 height 26
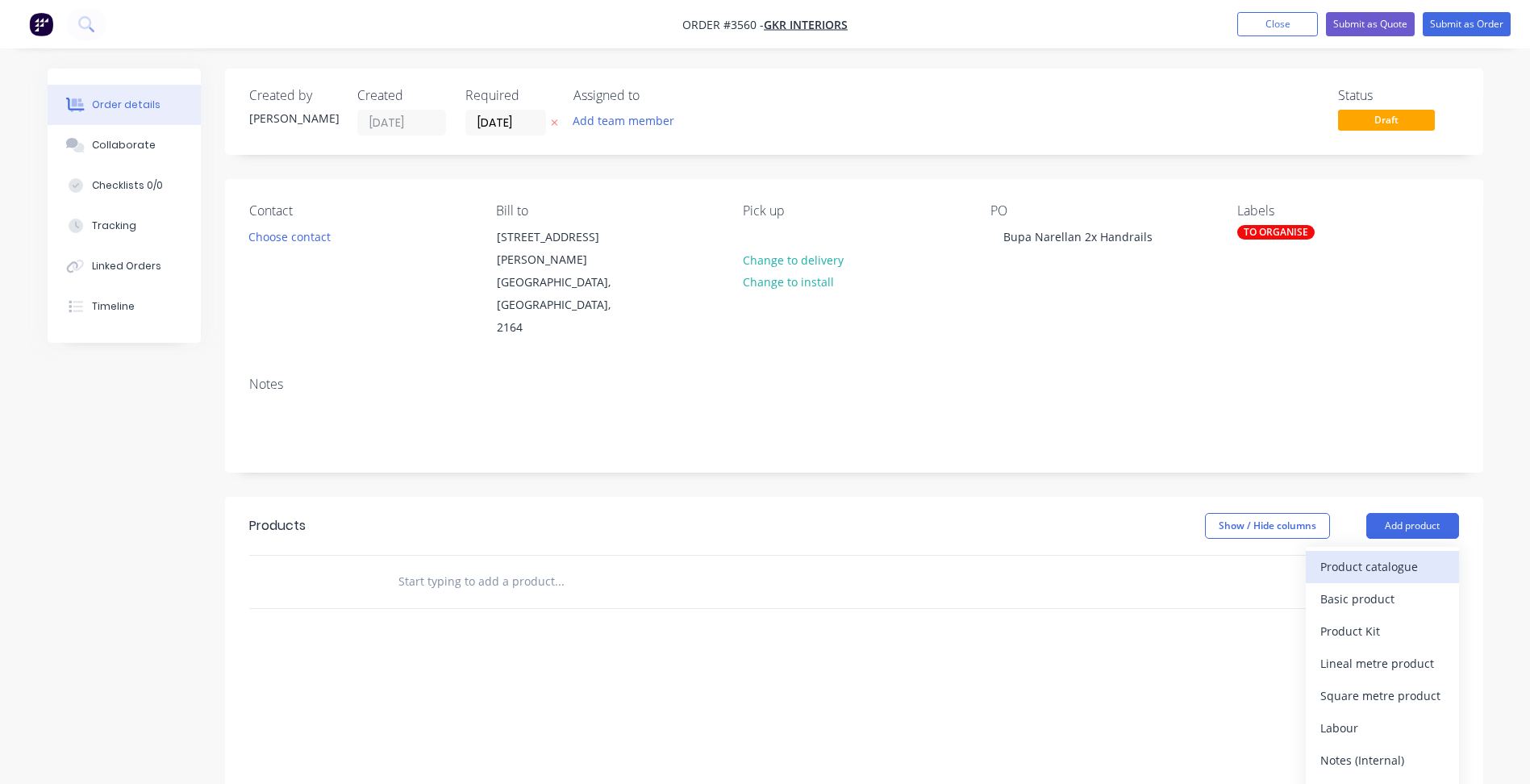
click at [1371, 555] on div "Product catalogue" at bounding box center [1382, 566] width 124 height 23
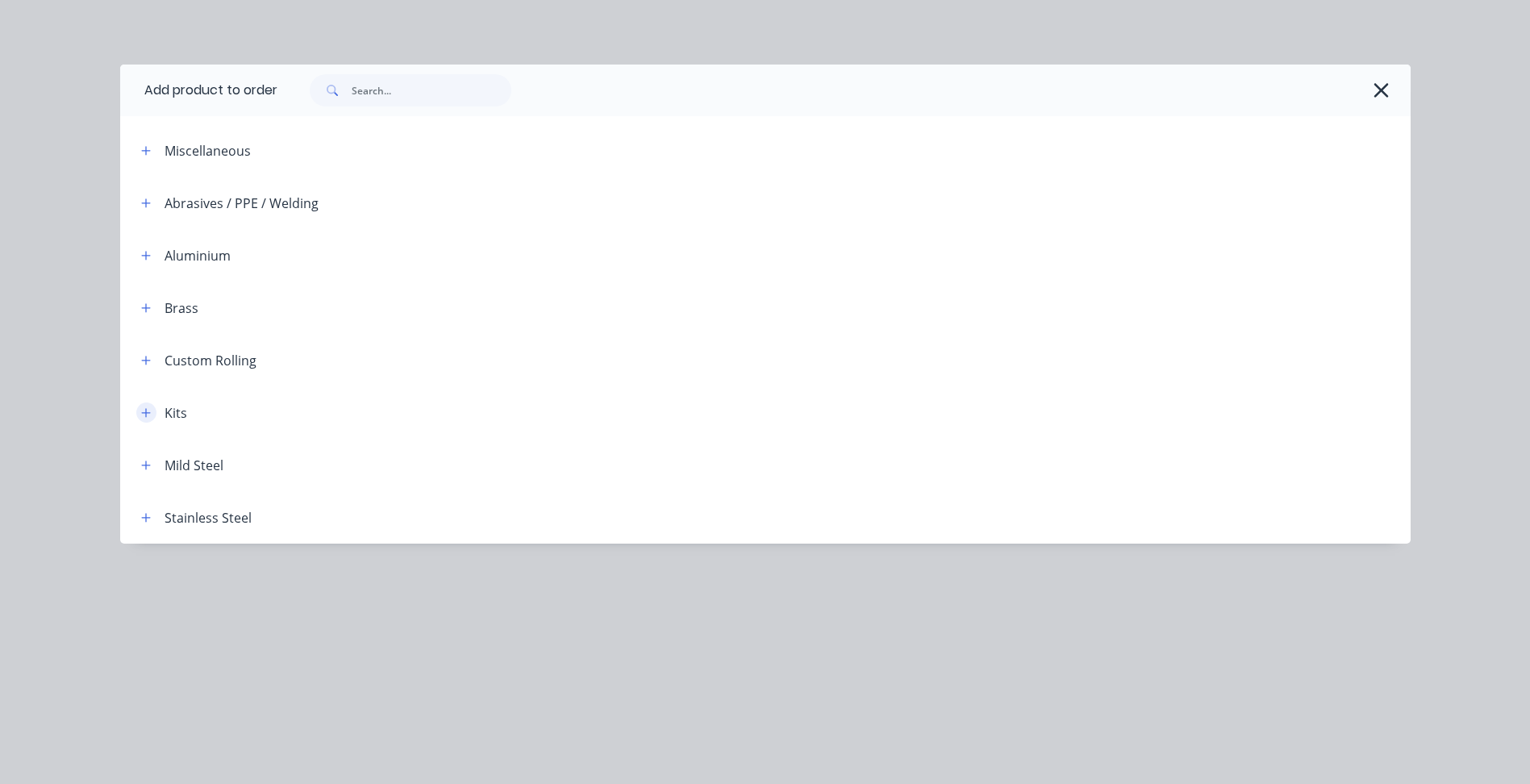
click at [150, 413] on icon "button" at bounding box center [145, 413] width 9 height 9
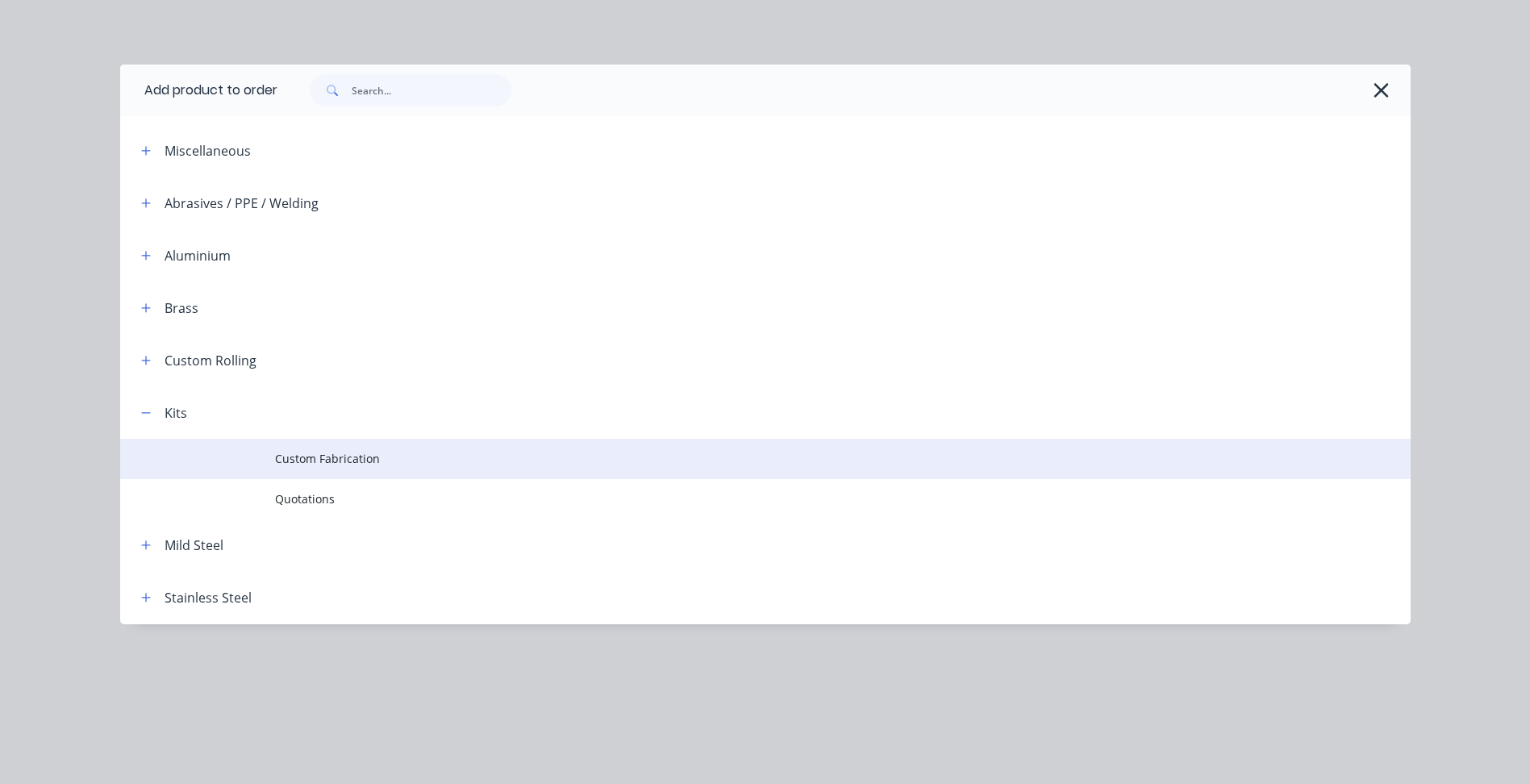
click at [336, 445] on td "Custom Fabrication" at bounding box center [842, 459] width 1136 height 40
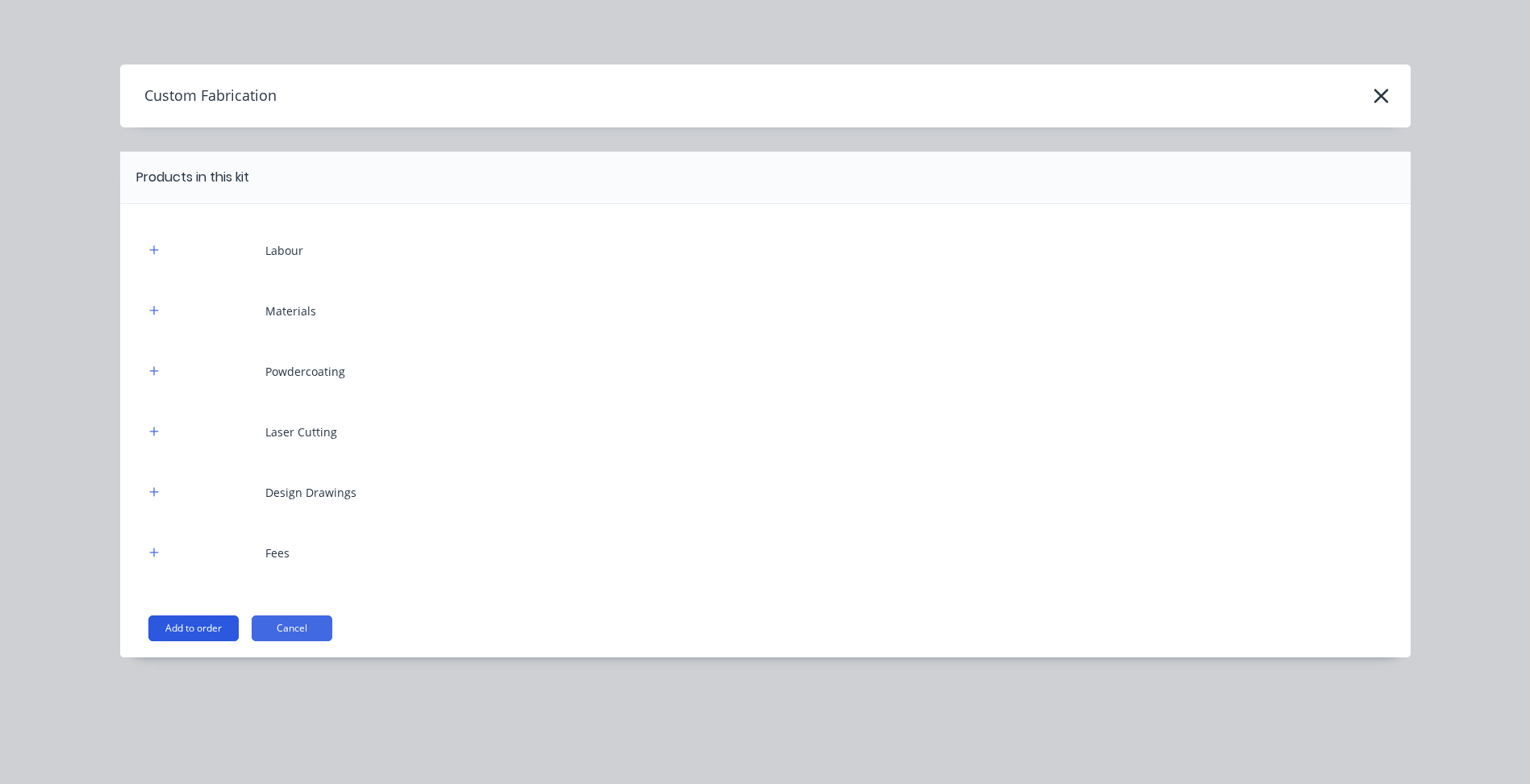
click at [187, 629] on button "Add to order" at bounding box center [194, 628] width 90 height 26
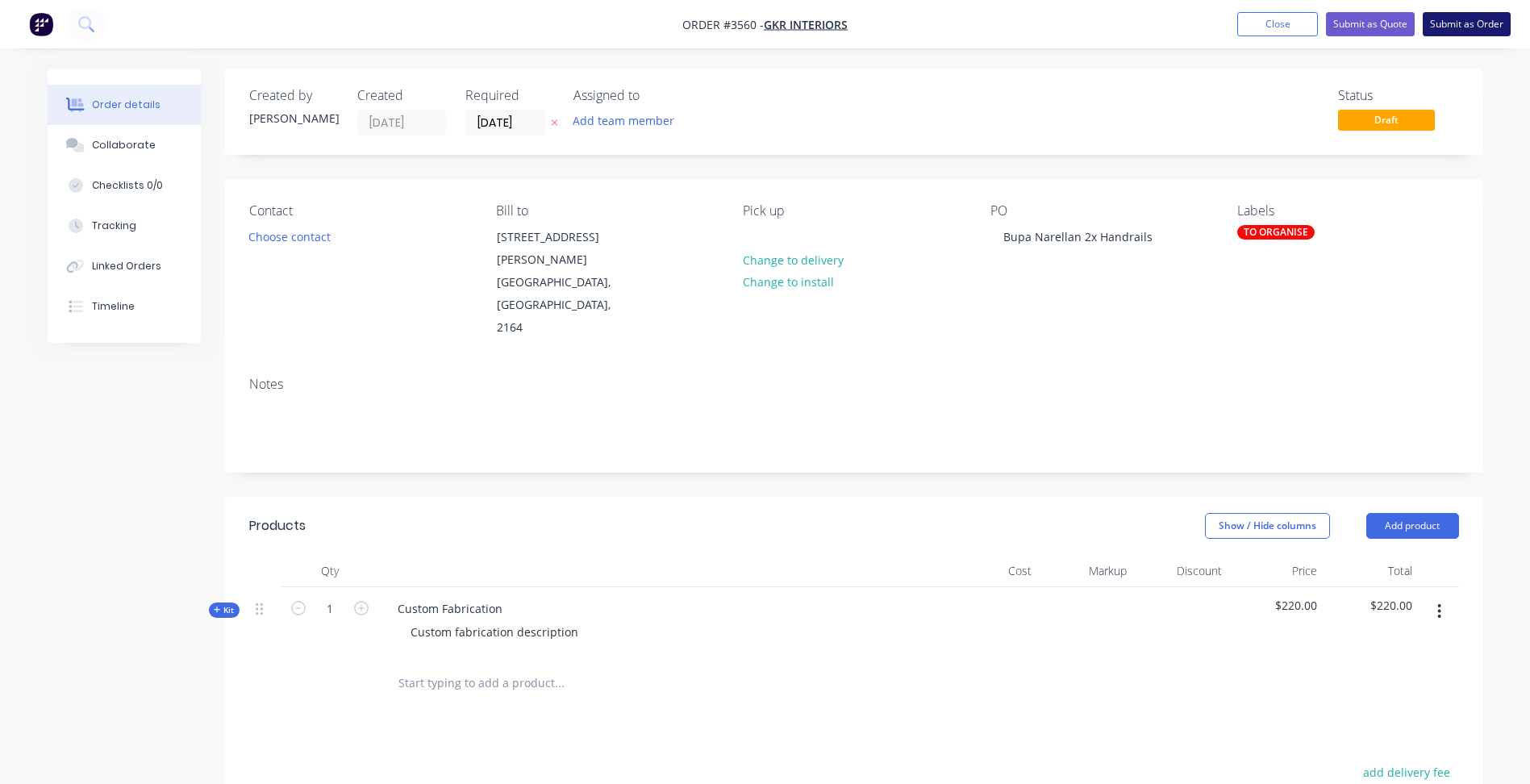
click at [1470, 28] on button "Submit as Order" at bounding box center [1467, 24] width 88 height 24
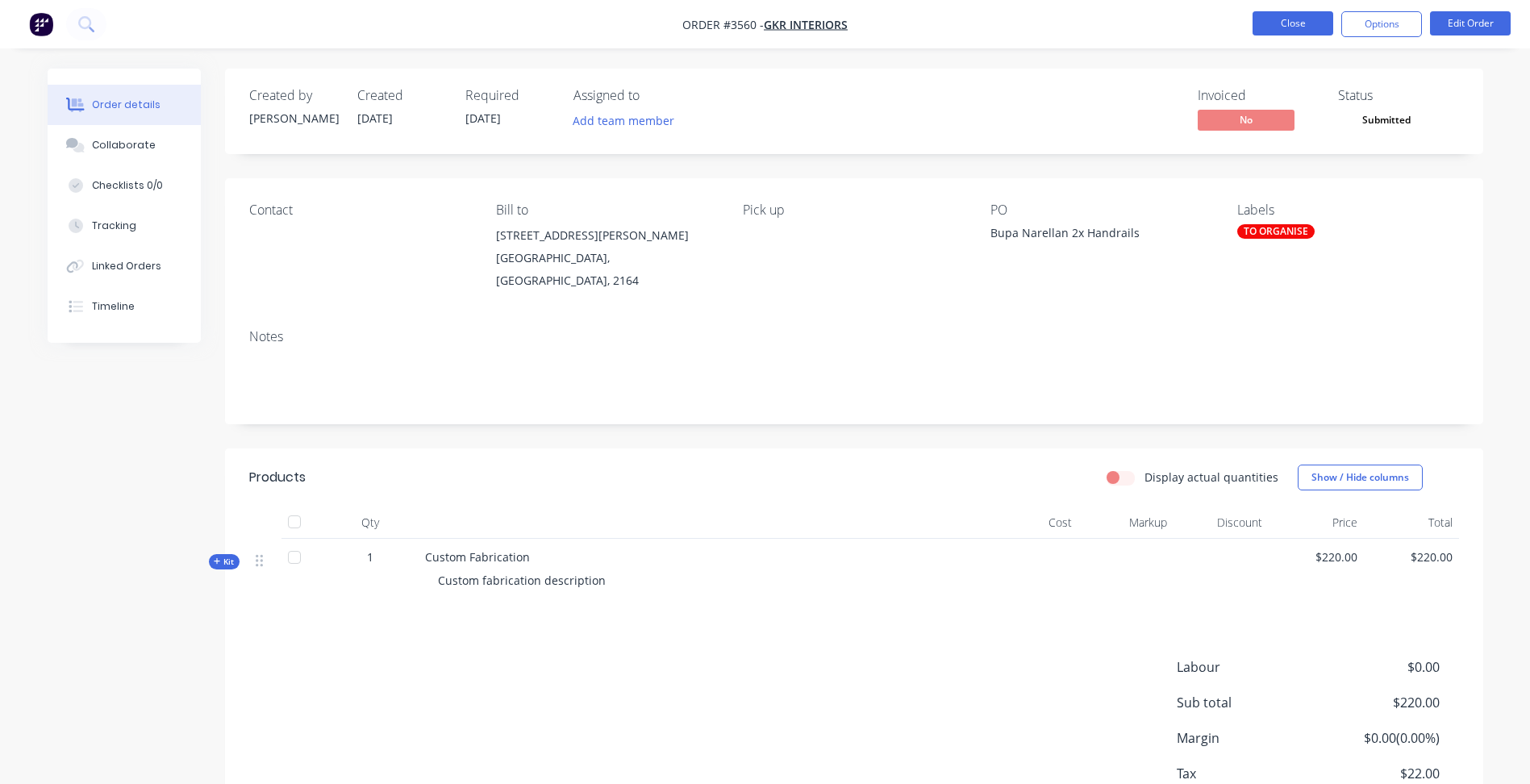
click at [1292, 22] on button "Close" at bounding box center [1293, 23] width 81 height 24
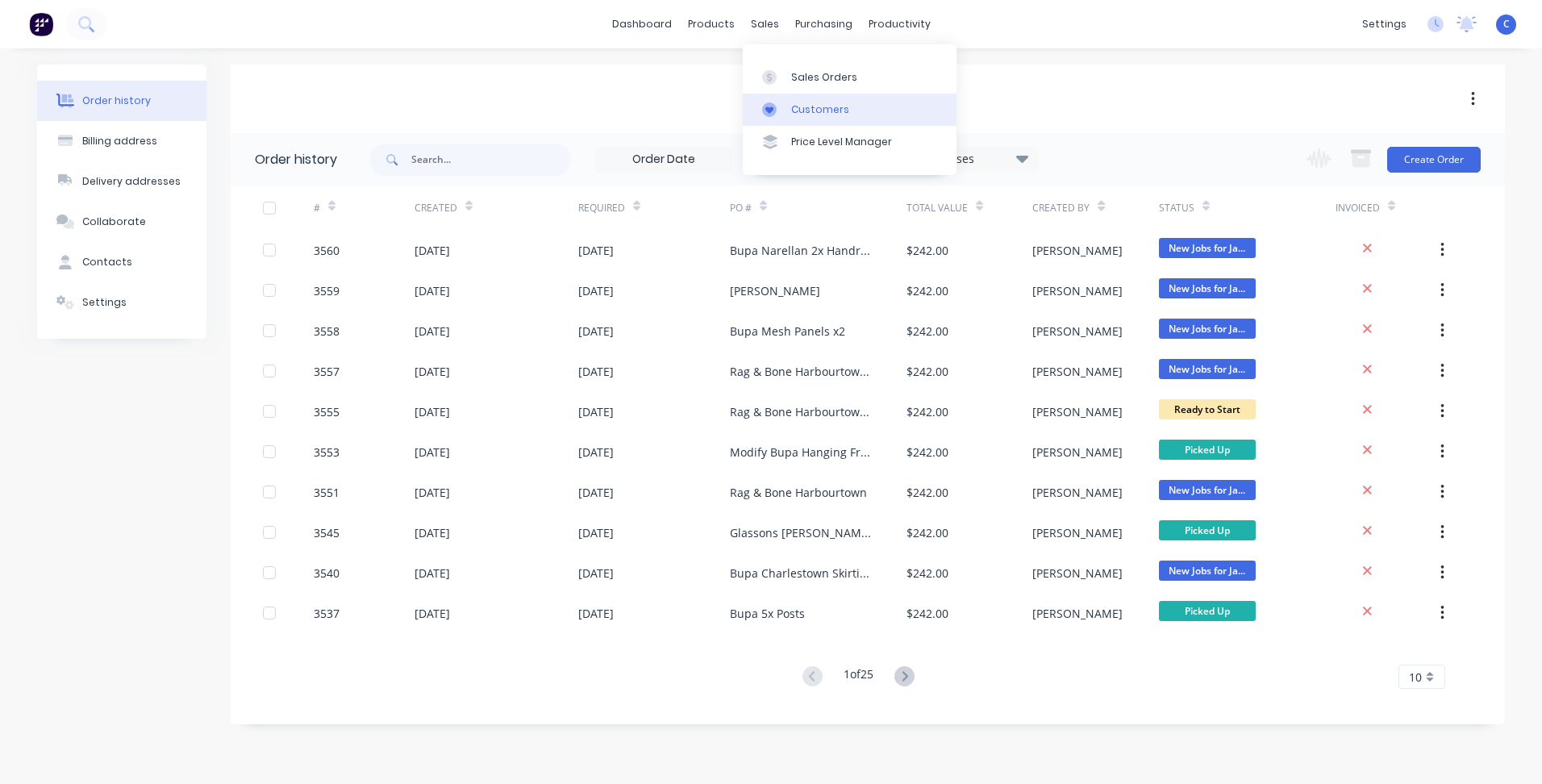
click at [812, 96] on link "Customers" at bounding box center [850, 110] width 214 height 32
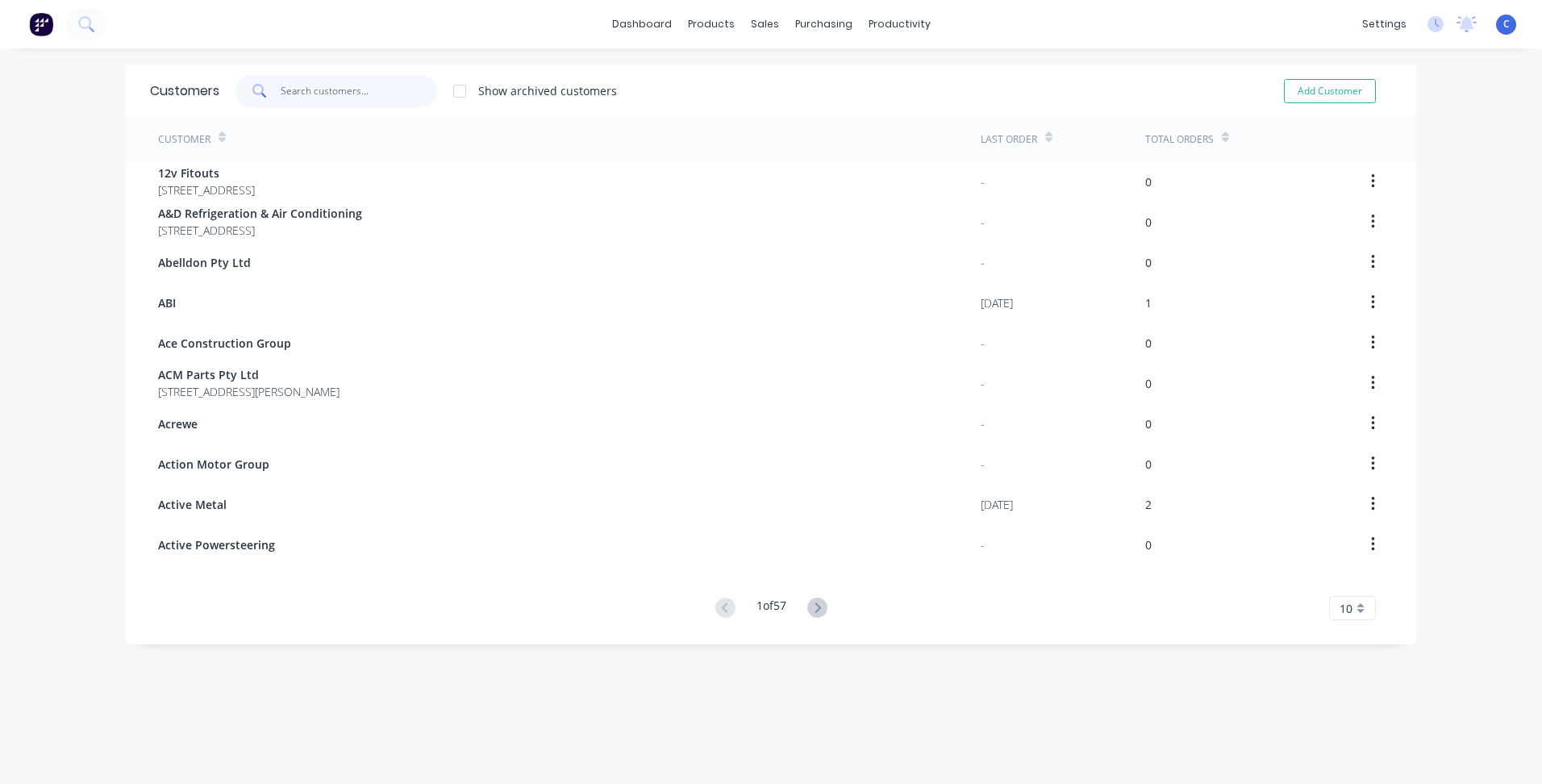
click at [301, 87] on input "text" at bounding box center [359, 90] width 157 height 32
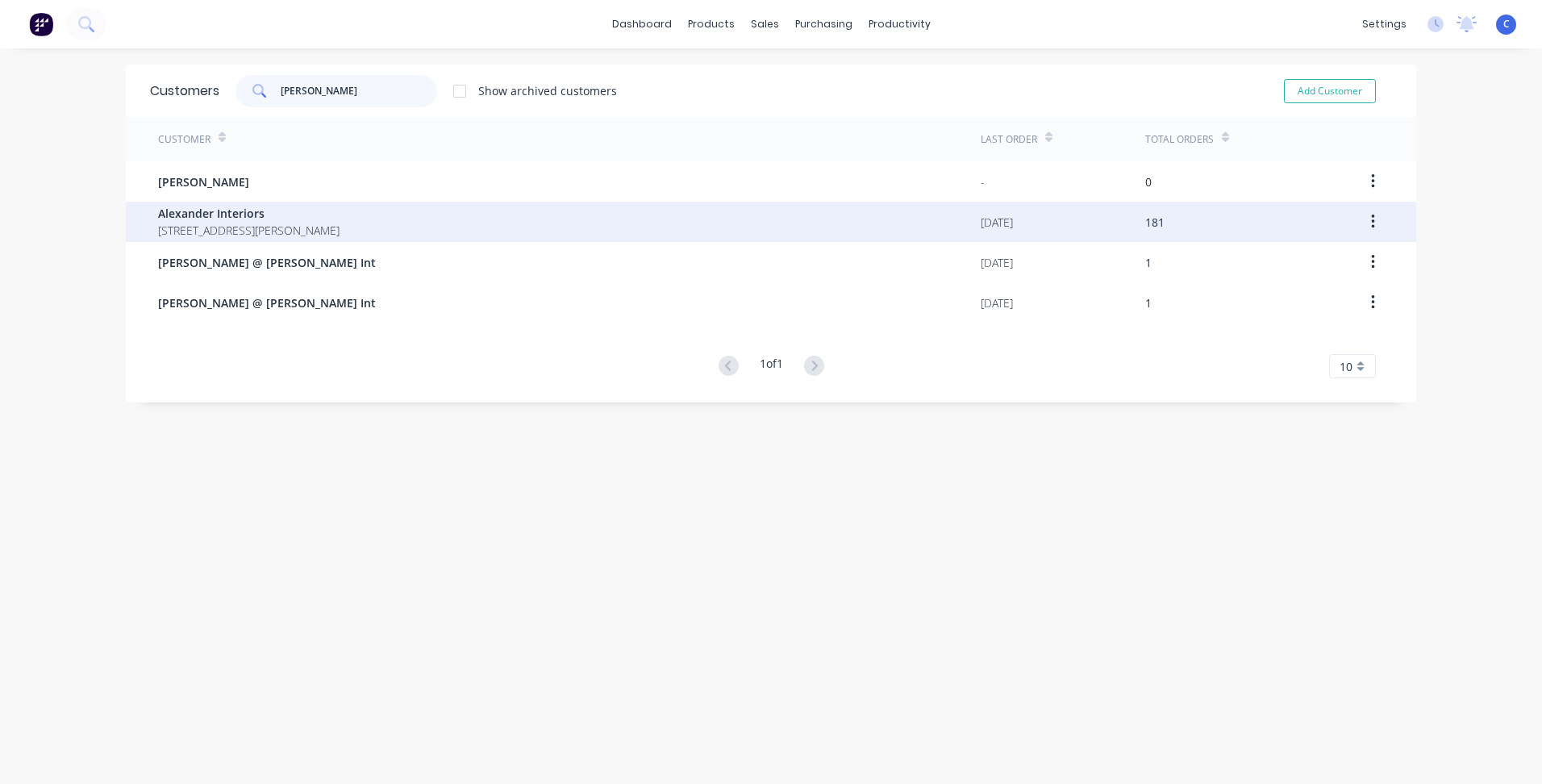
type input "[PERSON_NAME]"
click at [219, 210] on span "Alexander Interiors" at bounding box center [249, 213] width 182 height 17
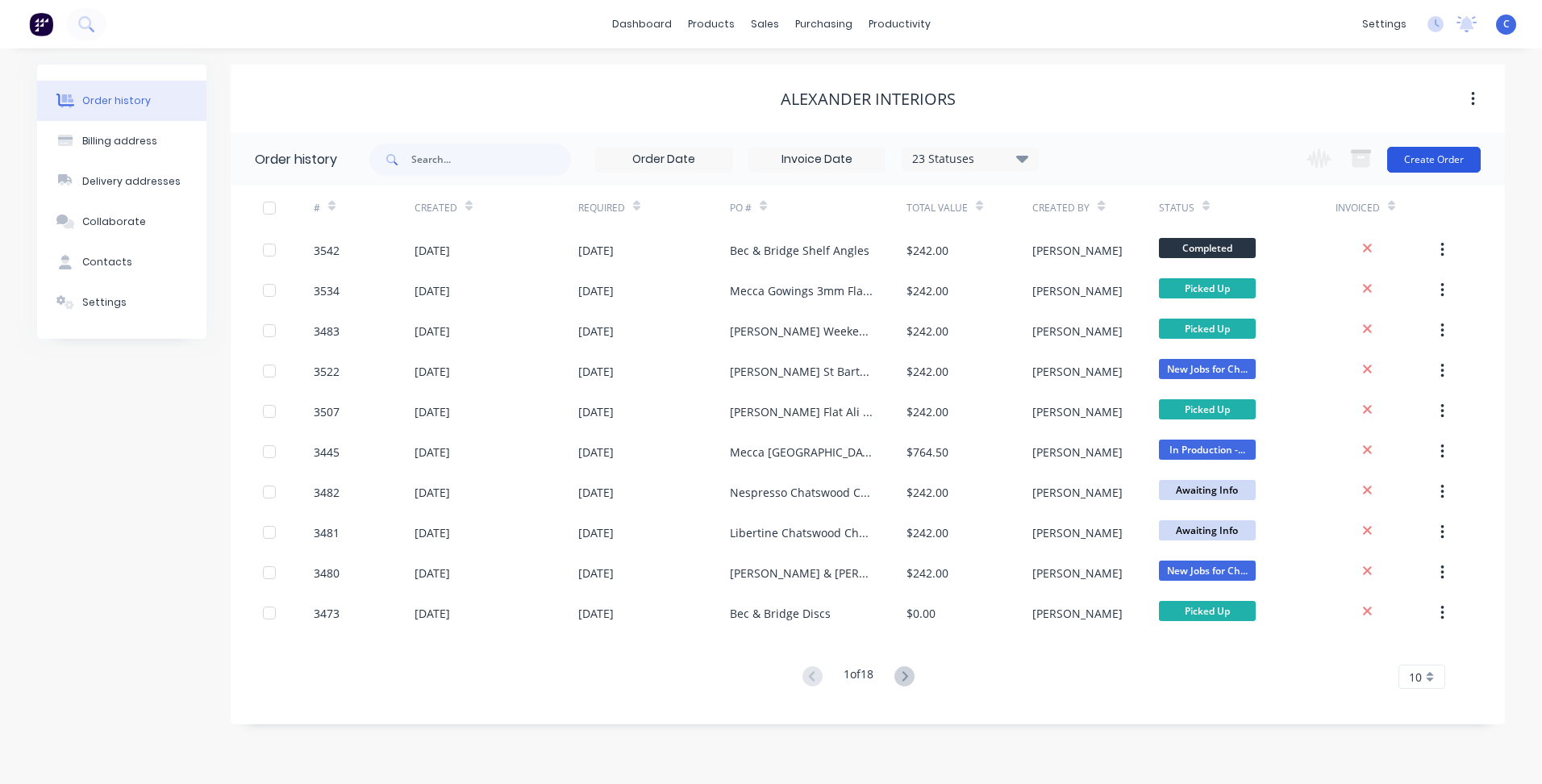
click at [1453, 162] on button "Create Order" at bounding box center [1434, 160] width 94 height 26
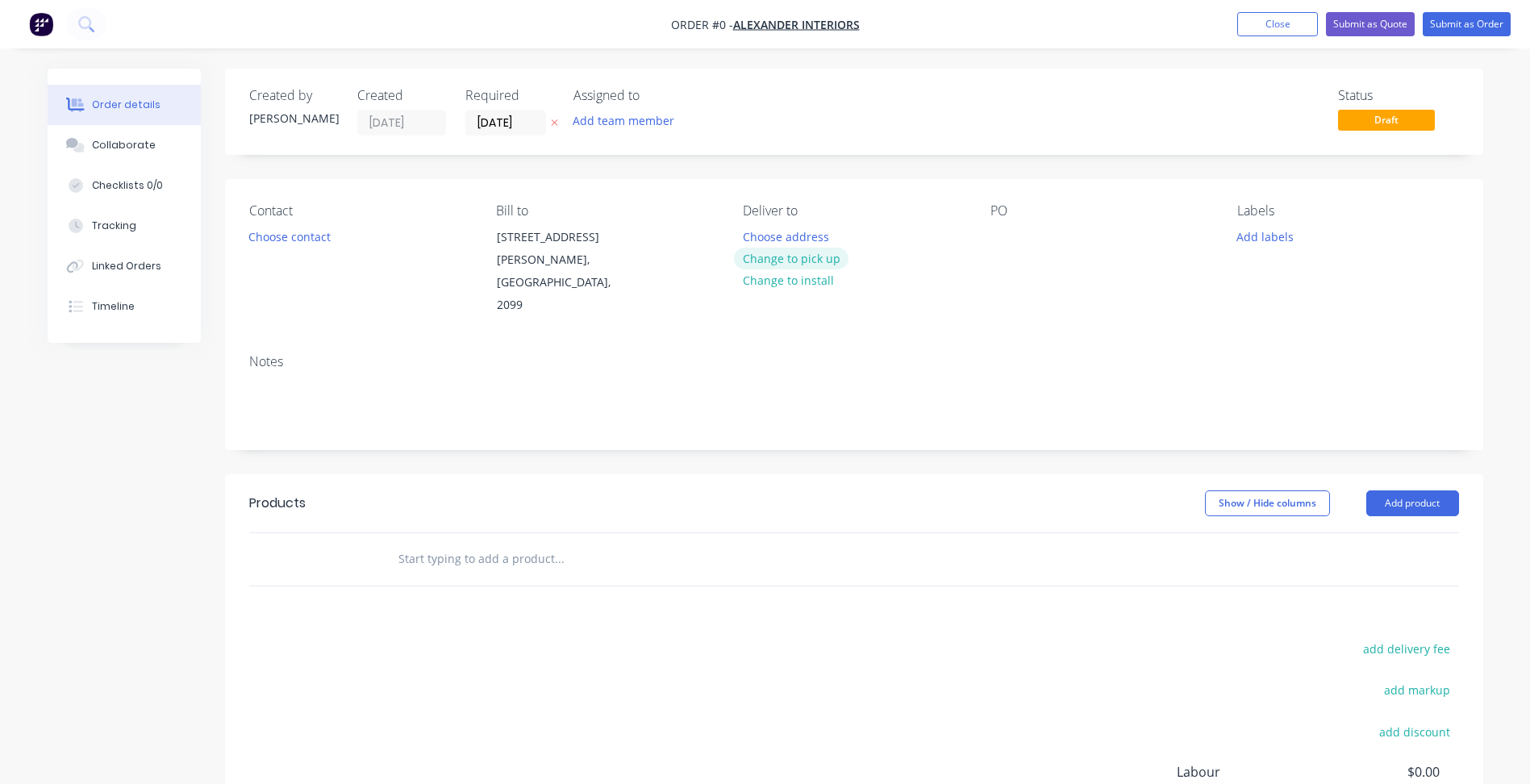
click at [795, 253] on button "Change to pick up" at bounding box center [792, 258] width 115 height 22
click at [1008, 239] on div at bounding box center [1004, 236] width 26 height 23
paste div
click at [1244, 232] on button "Add labels" at bounding box center [1265, 236] width 74 height 22
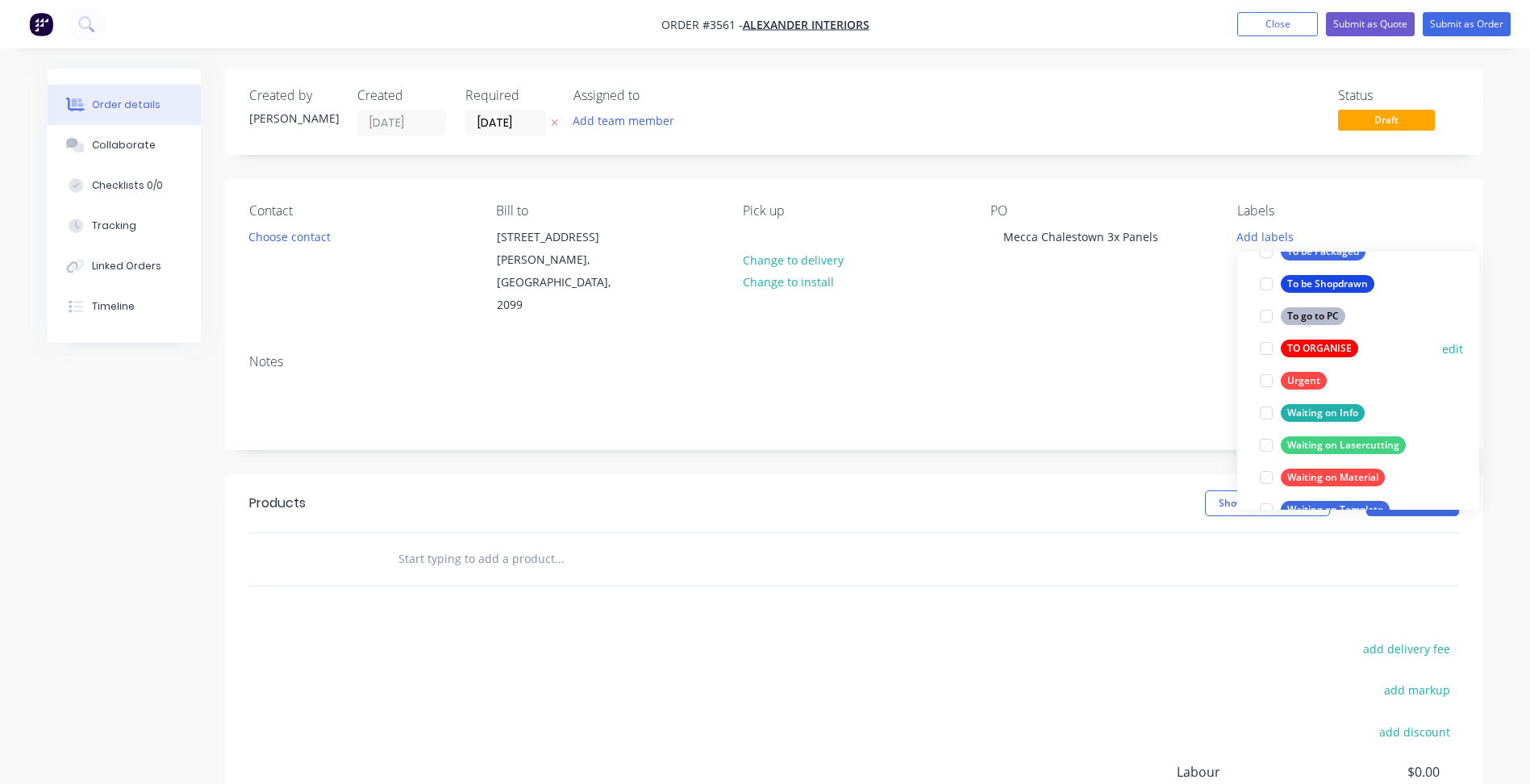
click at [1326, 343] on div "TO ORGANISE" at bounding box center [1320, 349] width 77 height 17
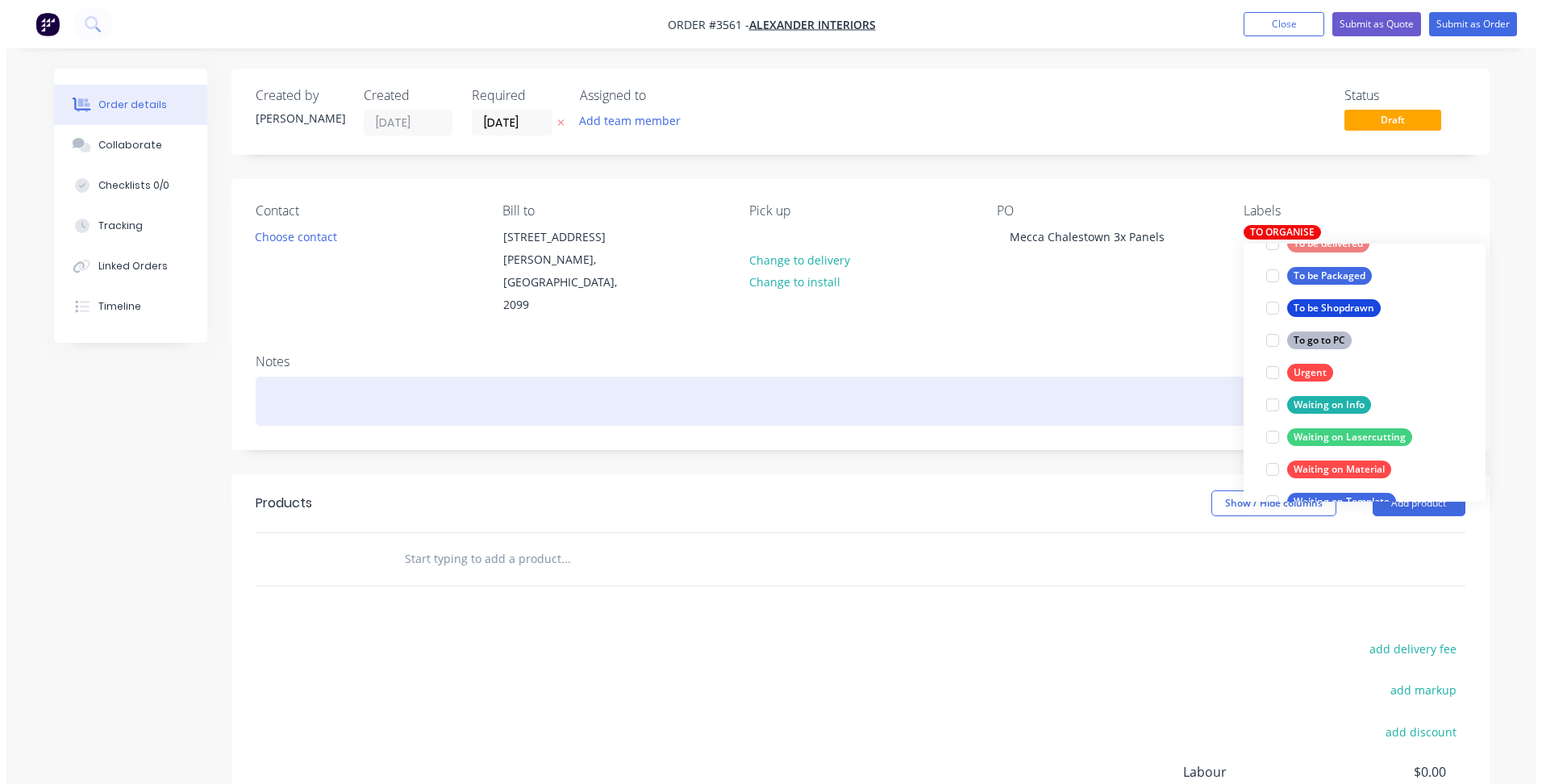
scroll to position [32, 0]
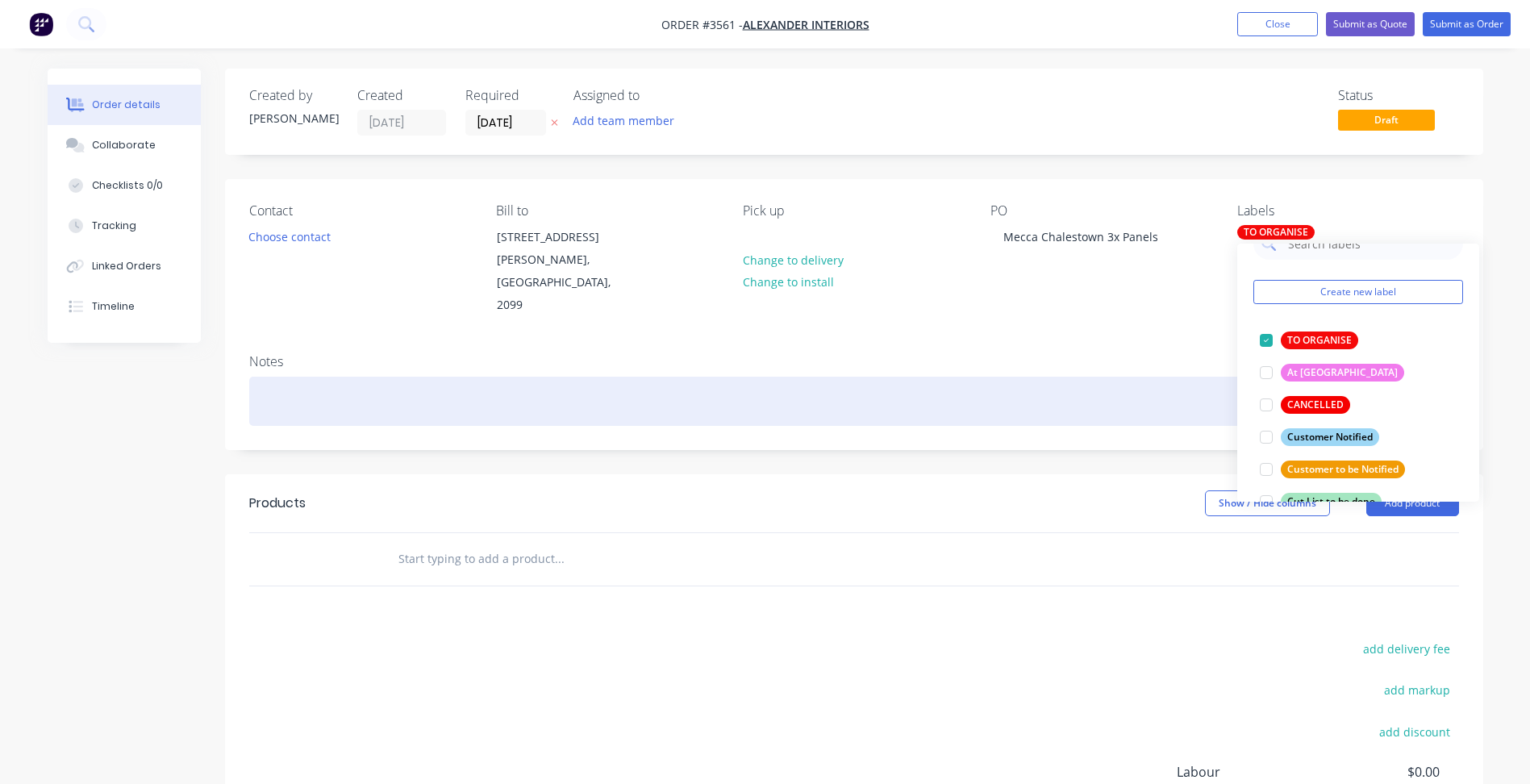
click at [1155, 376] on div at bounding box center [855, 401] width 1210 height 50
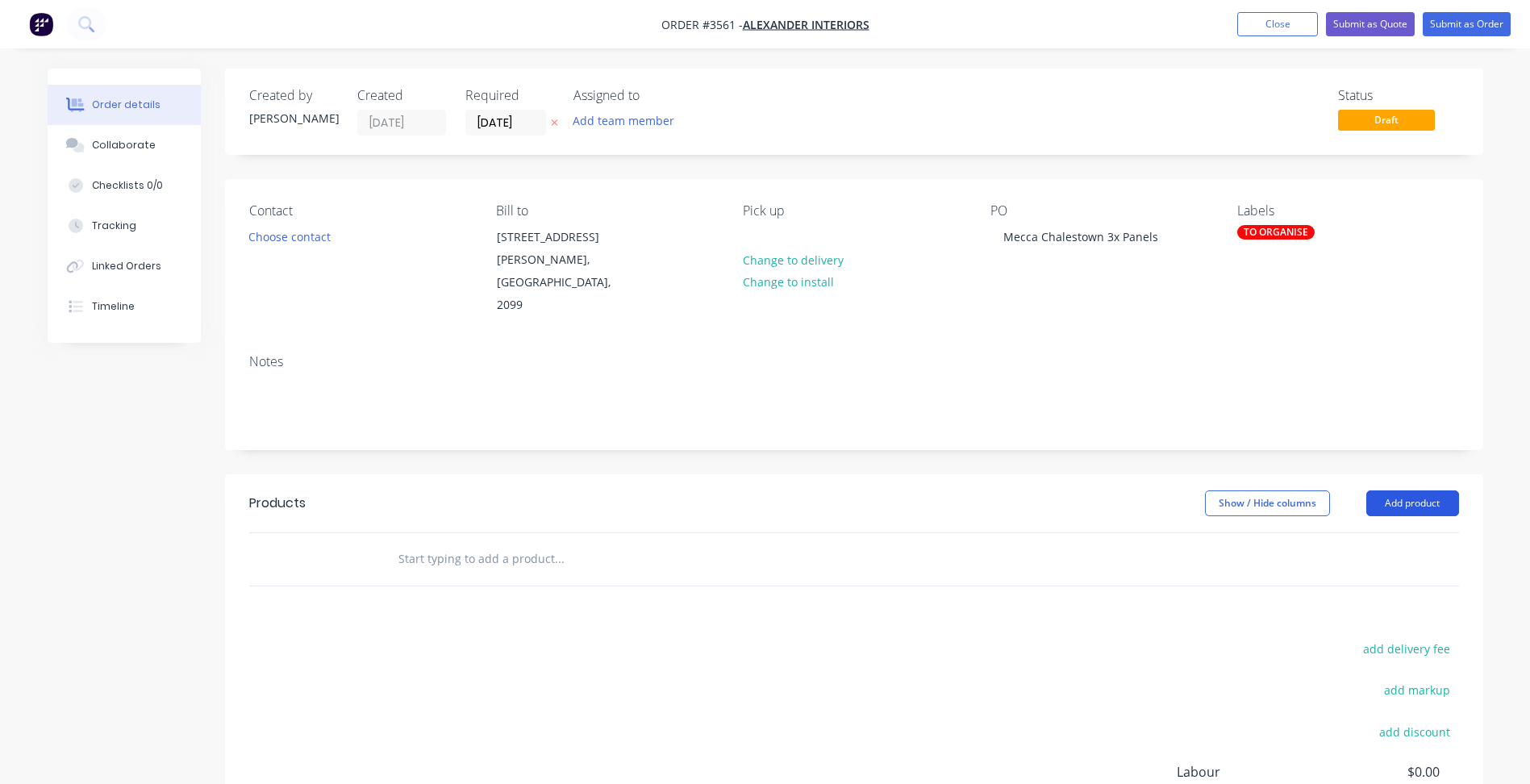
click at [1409, 490] on button "Add product" at bounding box center [1413, 503] width 93 height 26
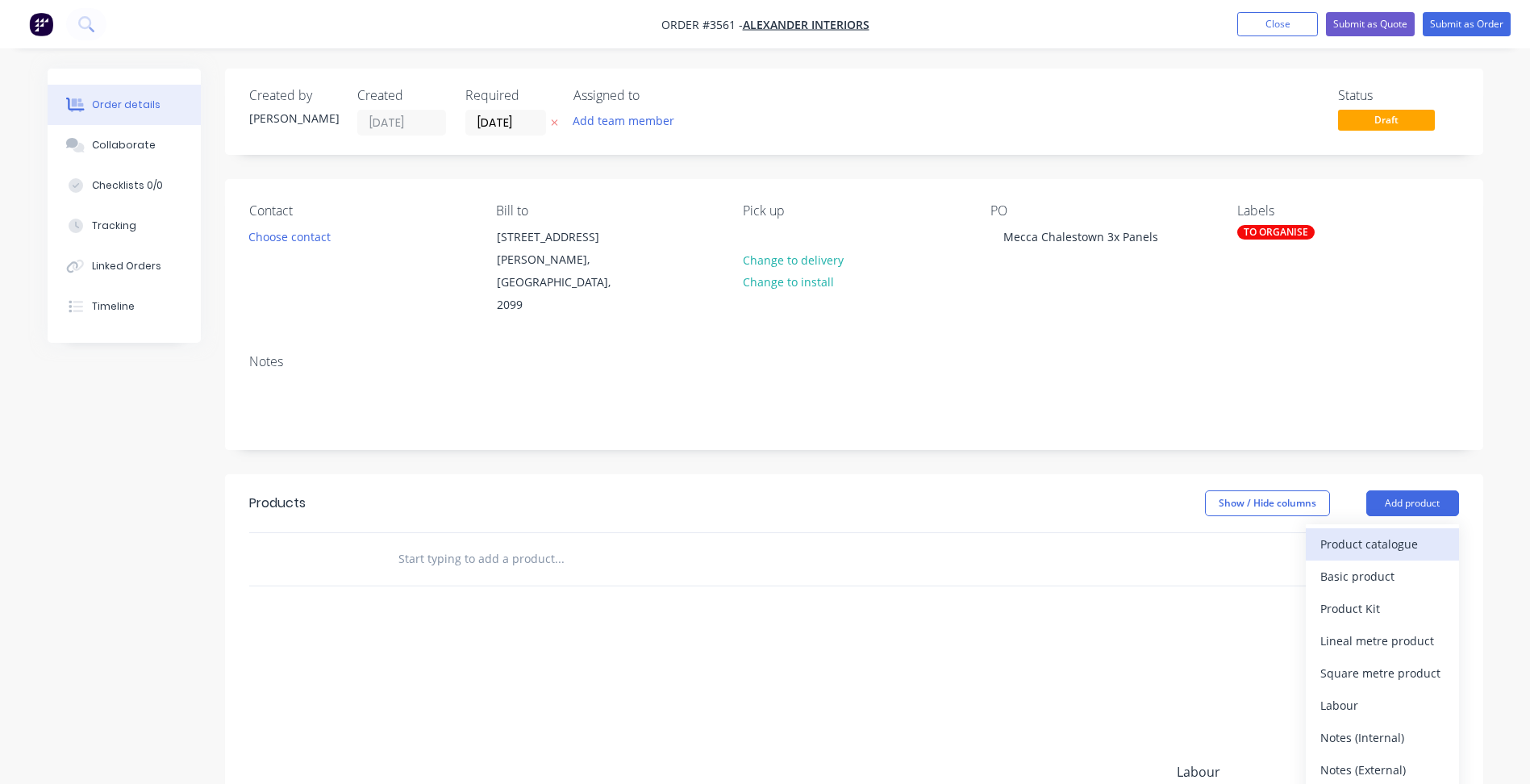
click at [1379, 533] on div "Product catalogue" at bounding box center [1382, 544] width 124 height 23
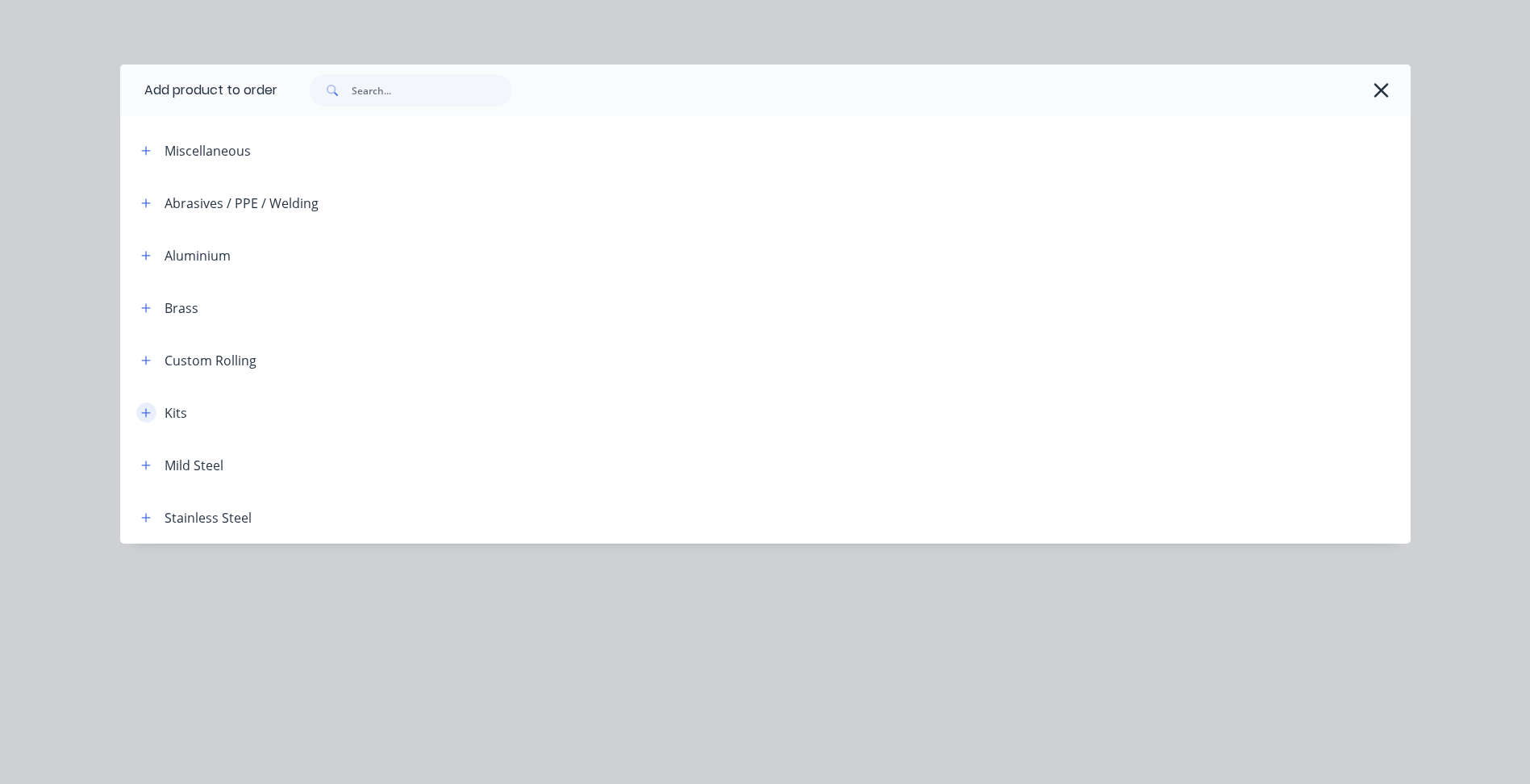
click at [147, 412] on icon "button" at bounding box center [145, 413] width 9 height 9
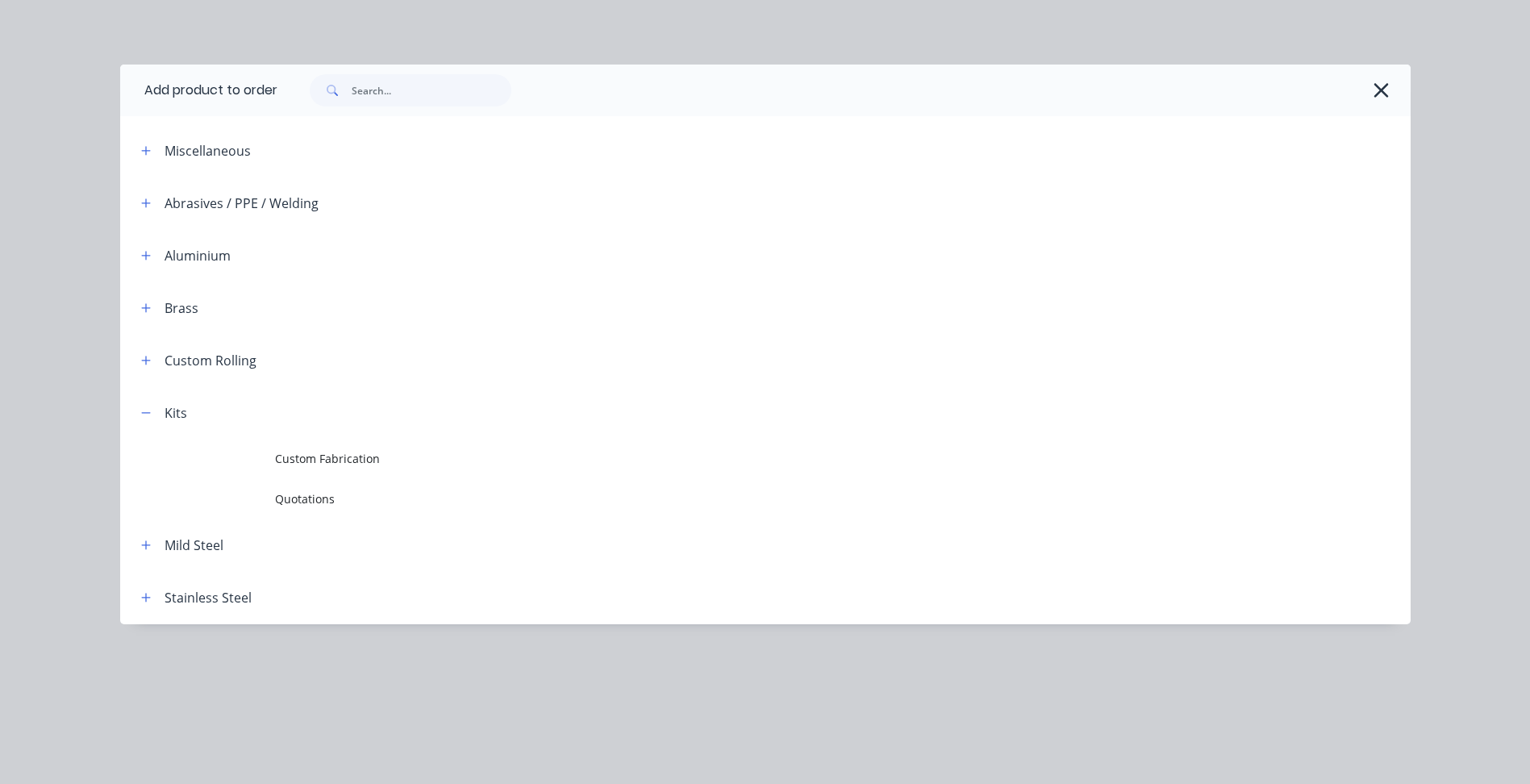
click at [349, 422] on header "Kits" at bounding box center [765, 413] width 1291 height 52
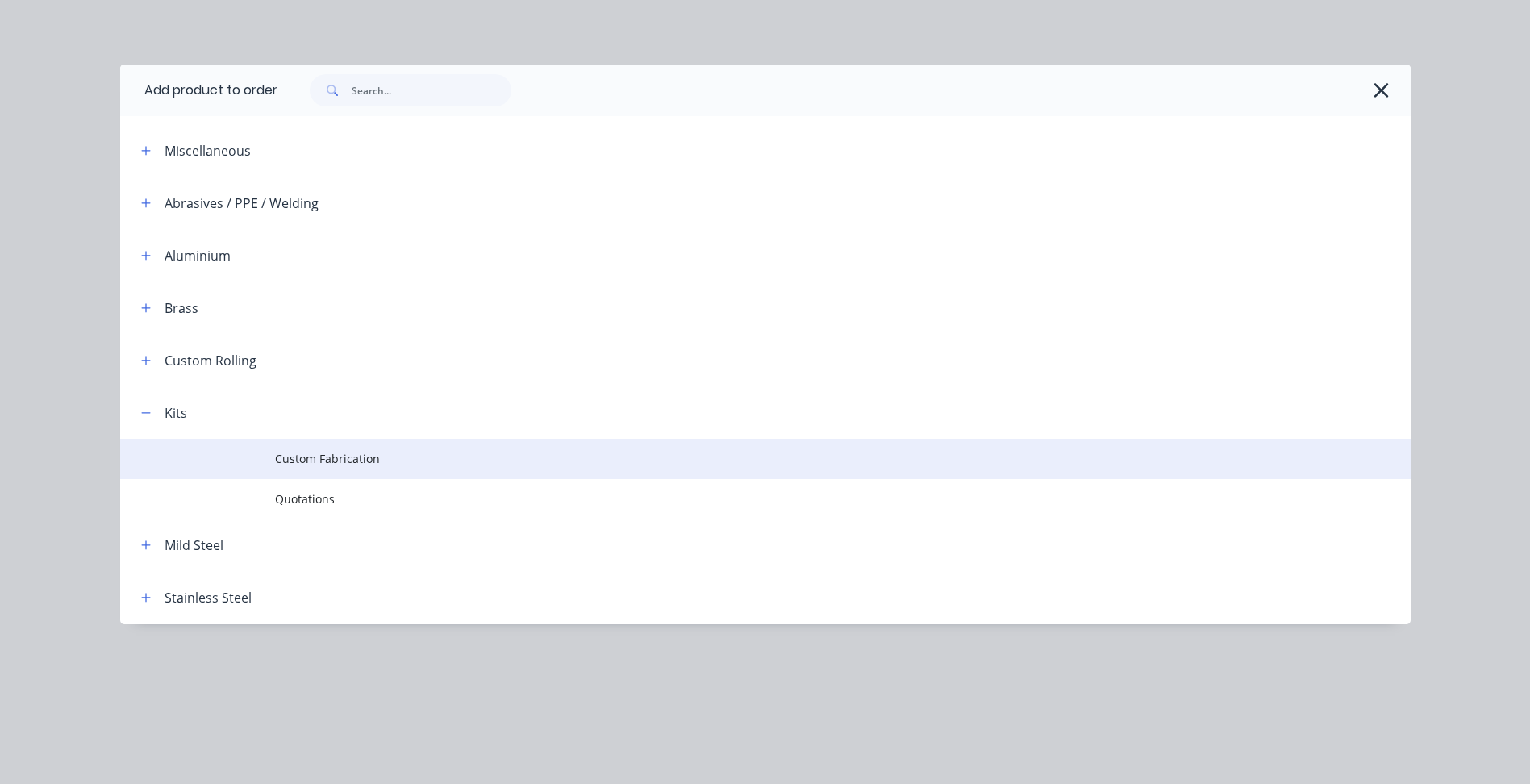
click at [331, 452] on span "Custom Fabrication" at bounding box center [728, 458] width 908 height 17
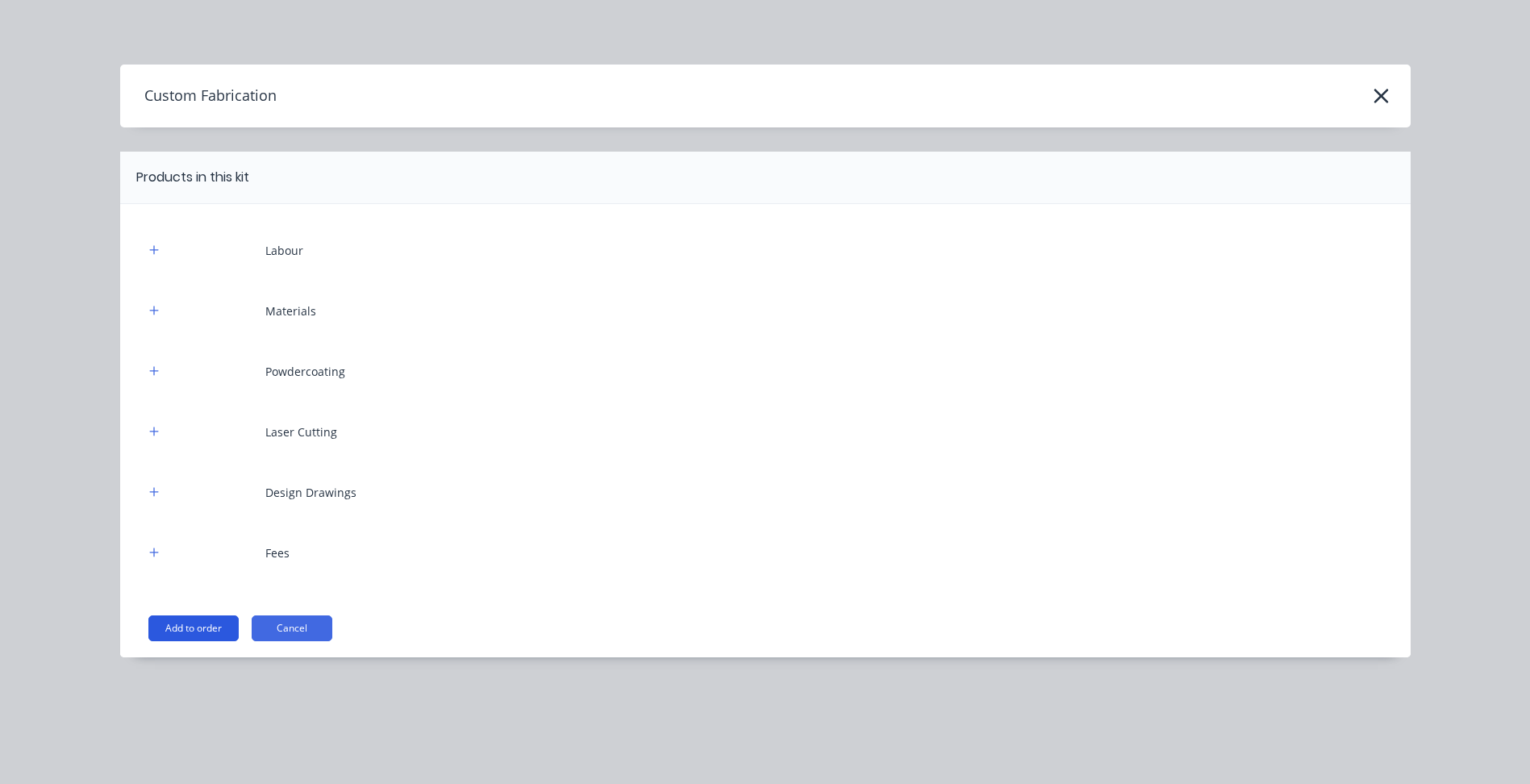
click at [187, 622] on button "Add to order" at bounding box center [194, 628] width 90 height 26
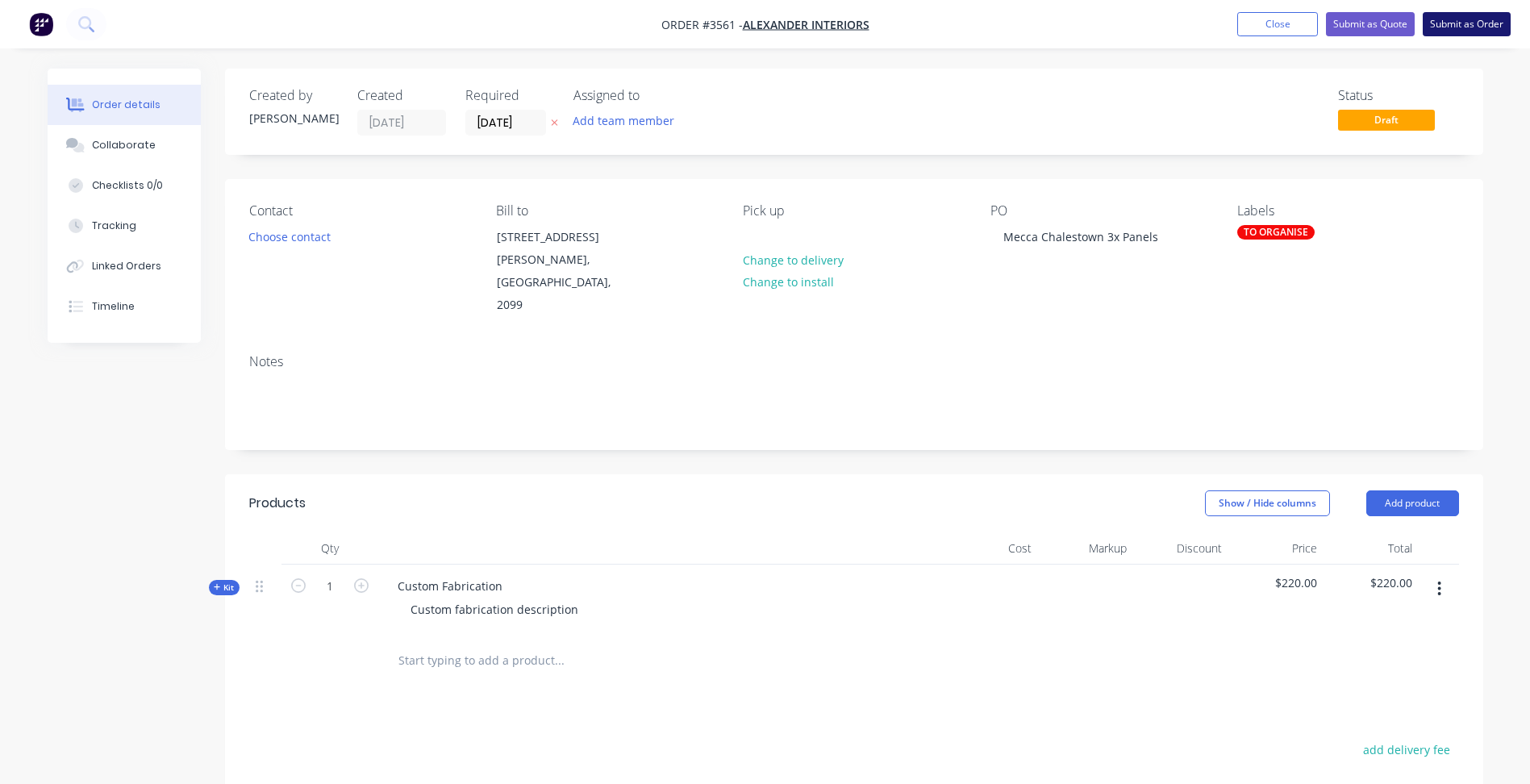
click at [1476, 25] on button "Submit as Order" at bounding box center [1467, 24] width 88 height 24
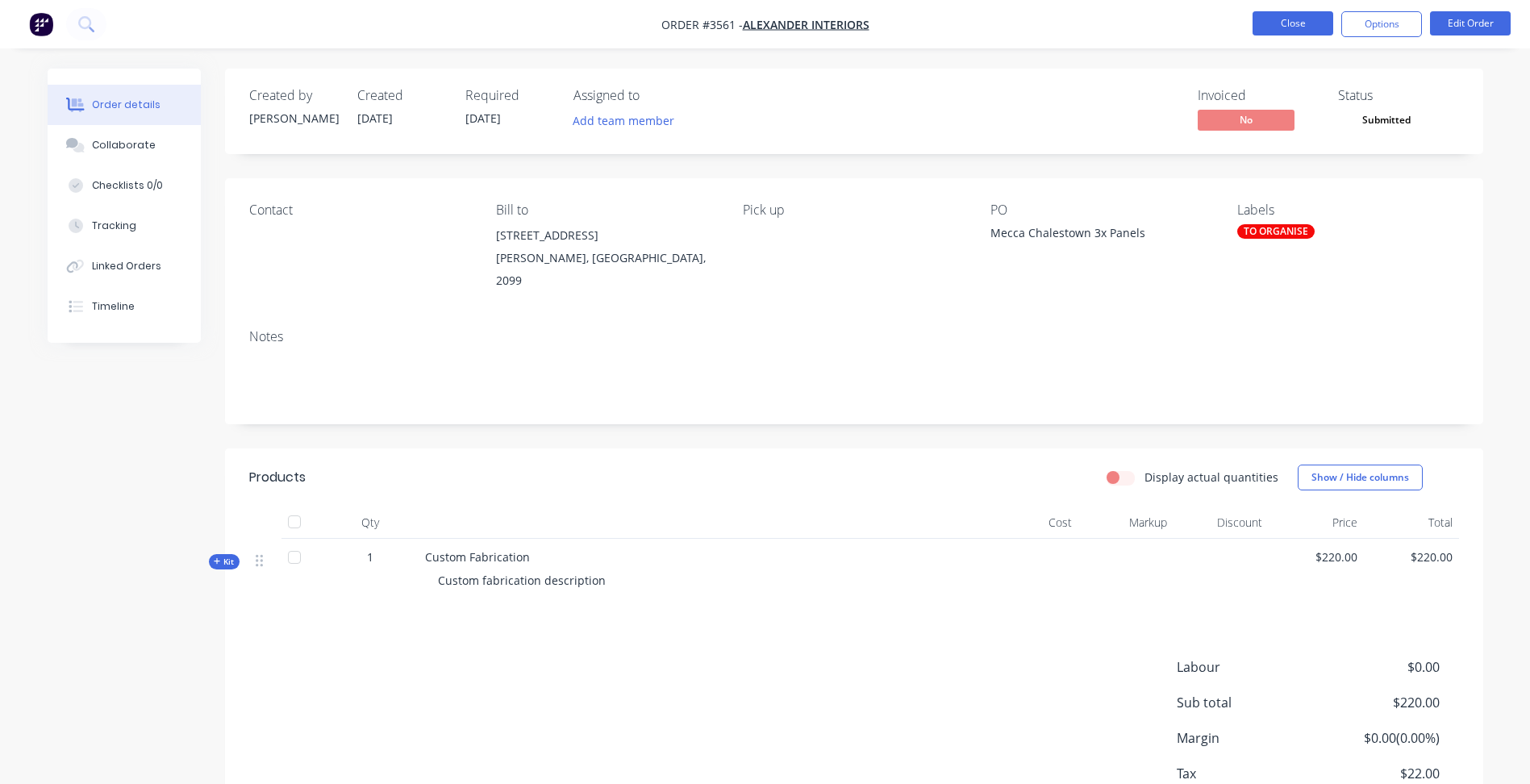
click at [1291, 23] on button "Close" at bounding box center [1293, 23] width 81 height 24
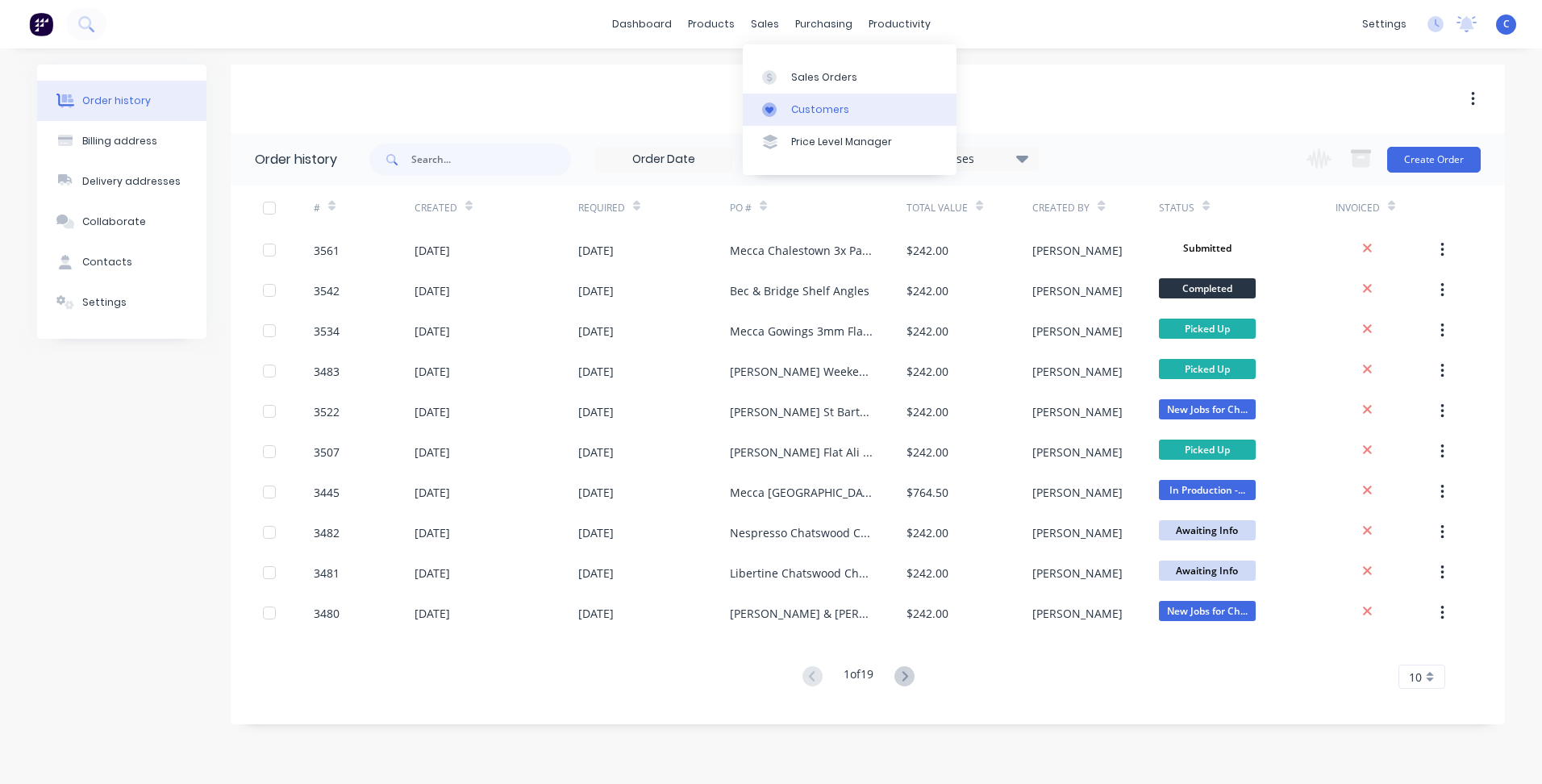
click at [809, 103] on div "Customers" at bounding box center [820, 110] width 58 height 15
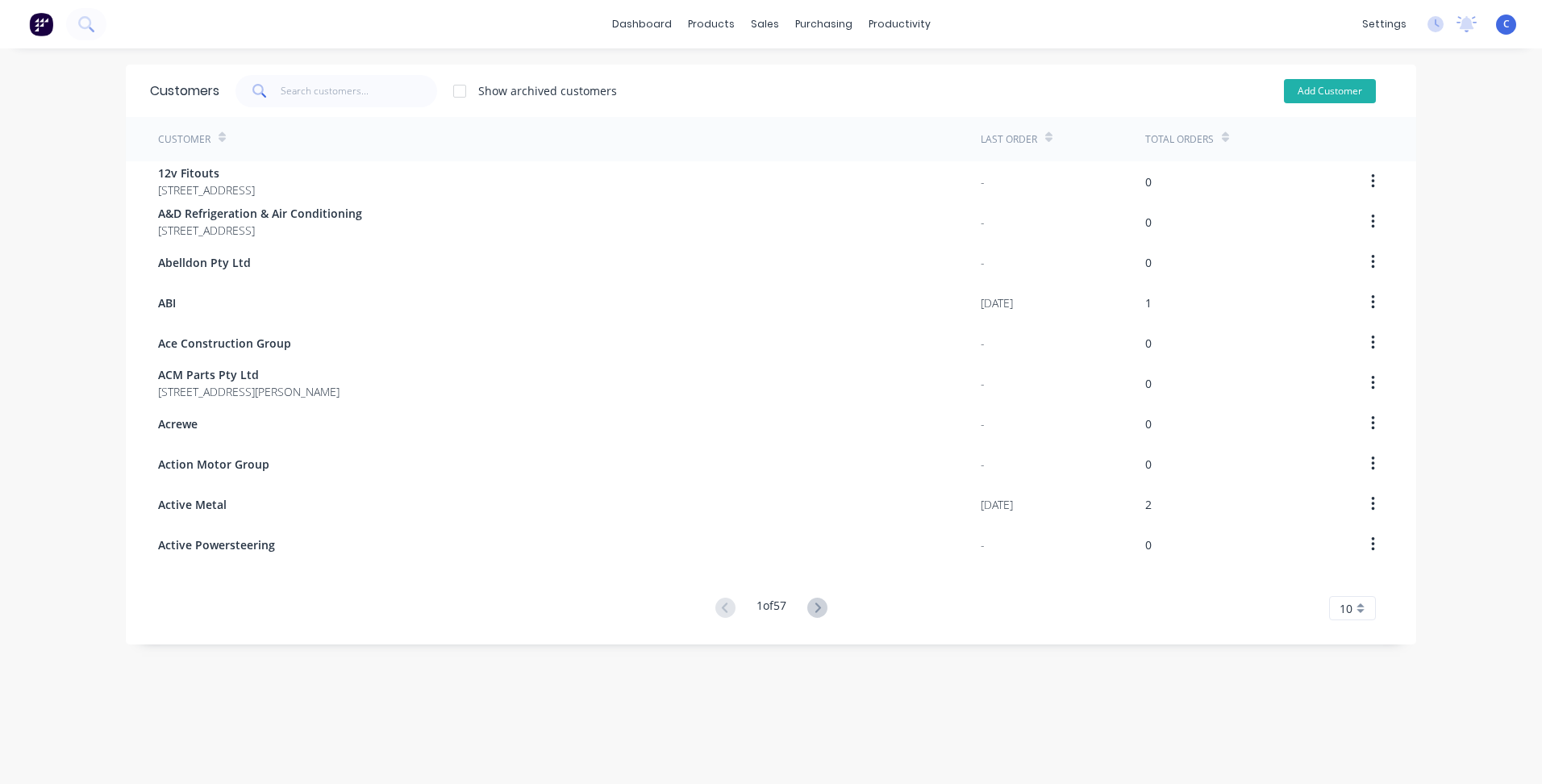
click at [1354, 96] on button "Add Customer" at bounding box center [1330, 91] width 92 height 24
select select "AU"
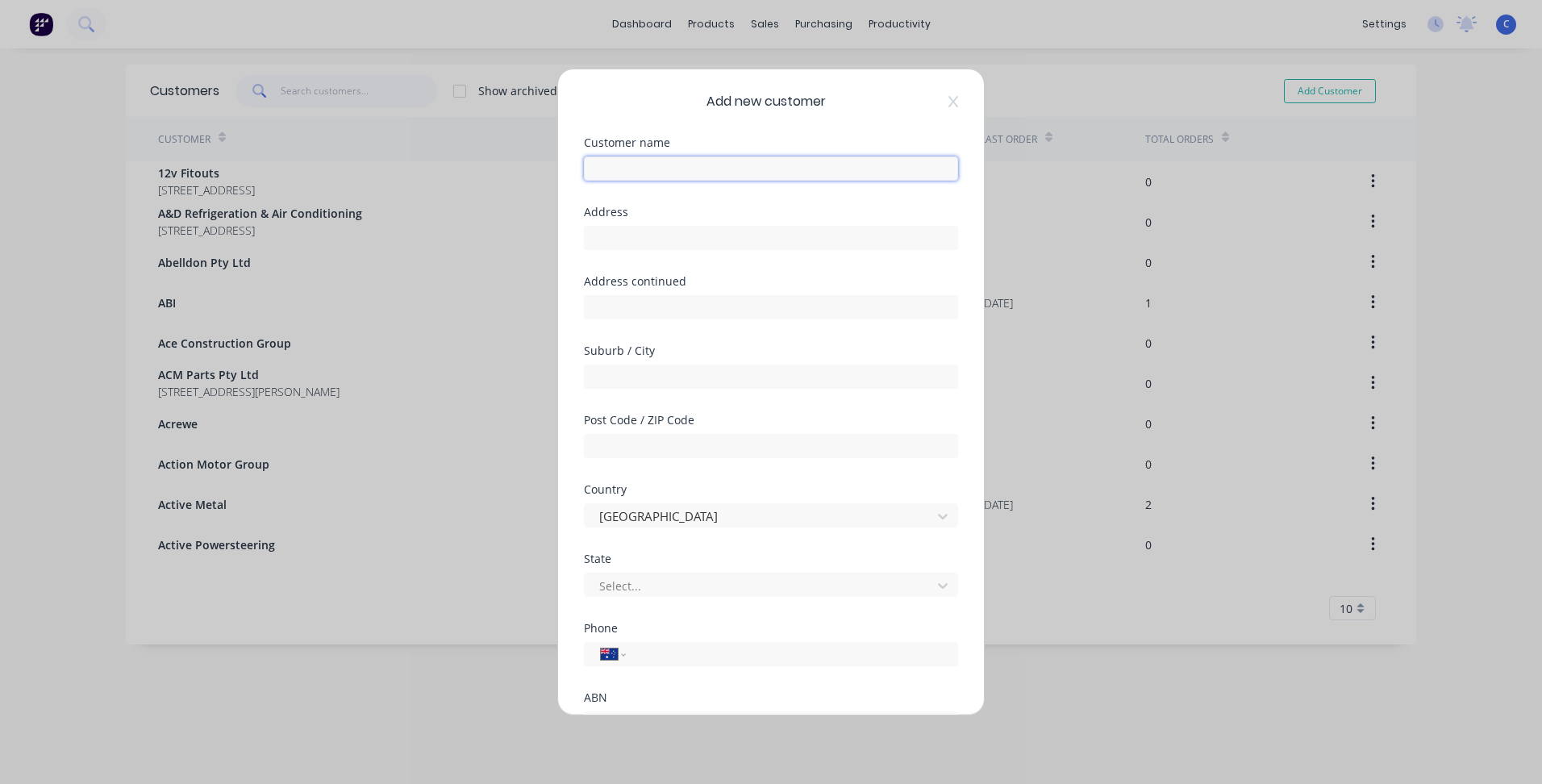
click at [631, 176] on input "text" at bounding box center [771, 169] width 375 height 24
type input "[GEOGRAPHIC_DATA]"
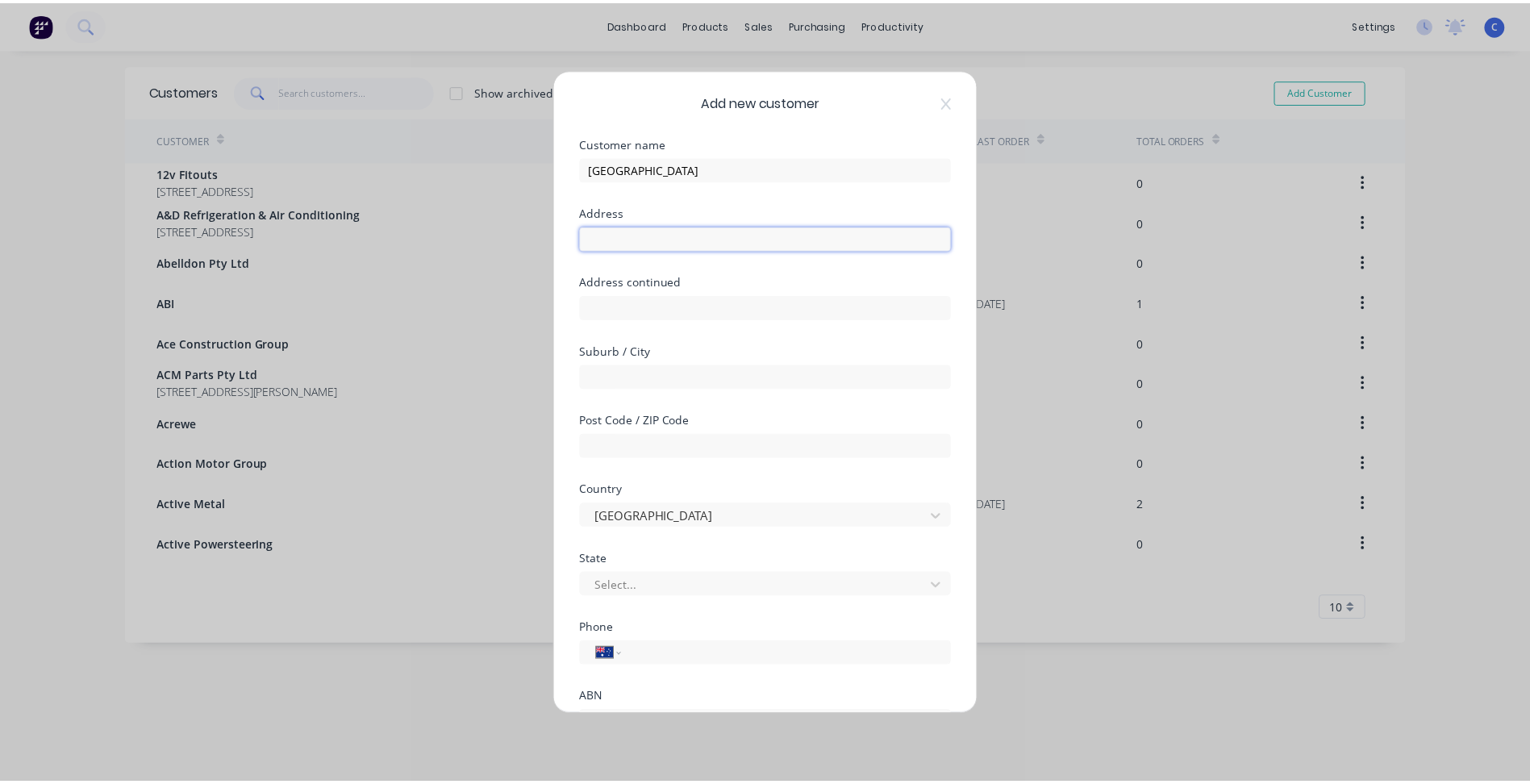
scroll to position [121, 0]
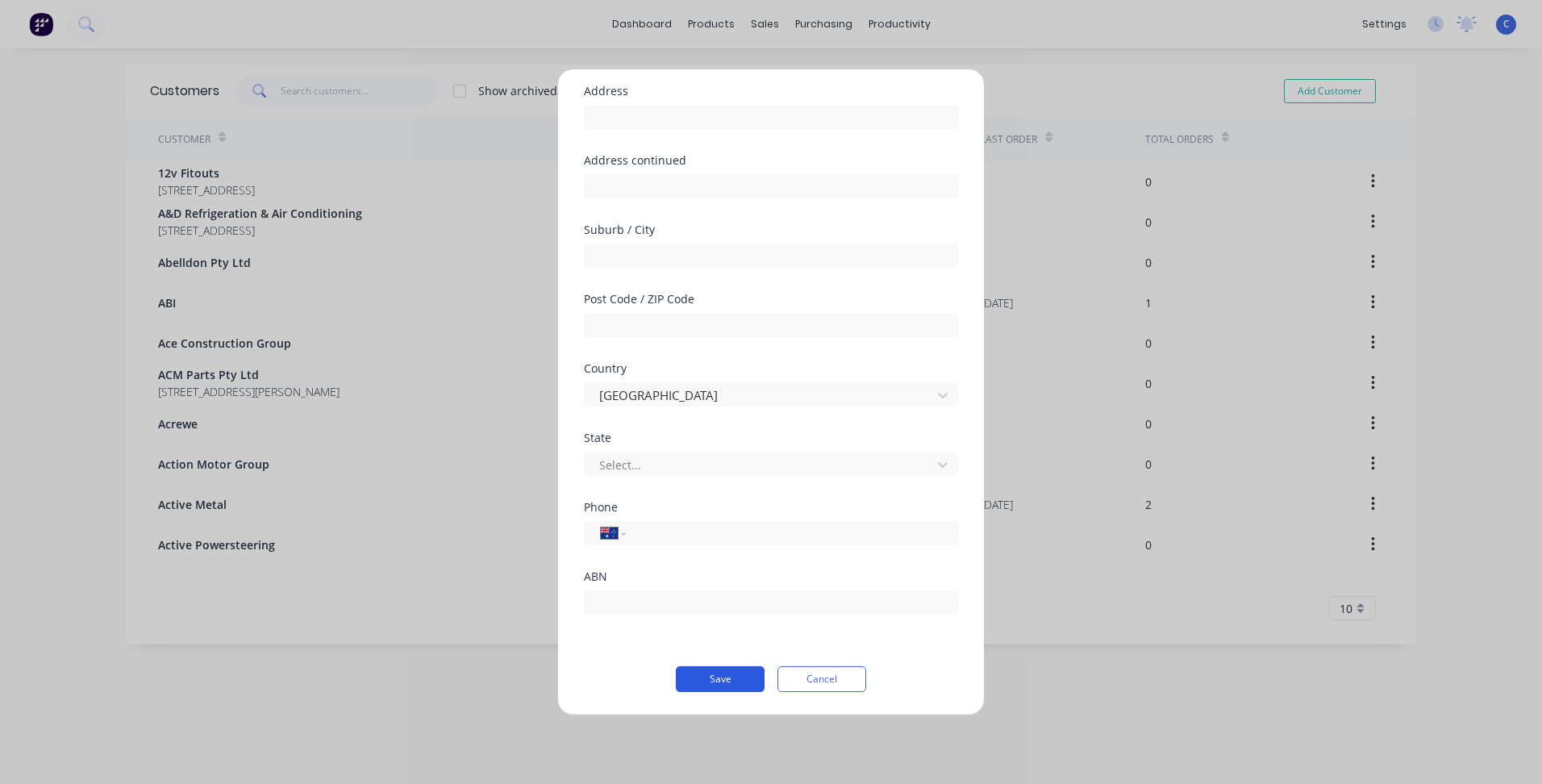
click at [717, 673] on button "Save" at bounding box center [721, 680] width 89 height 26
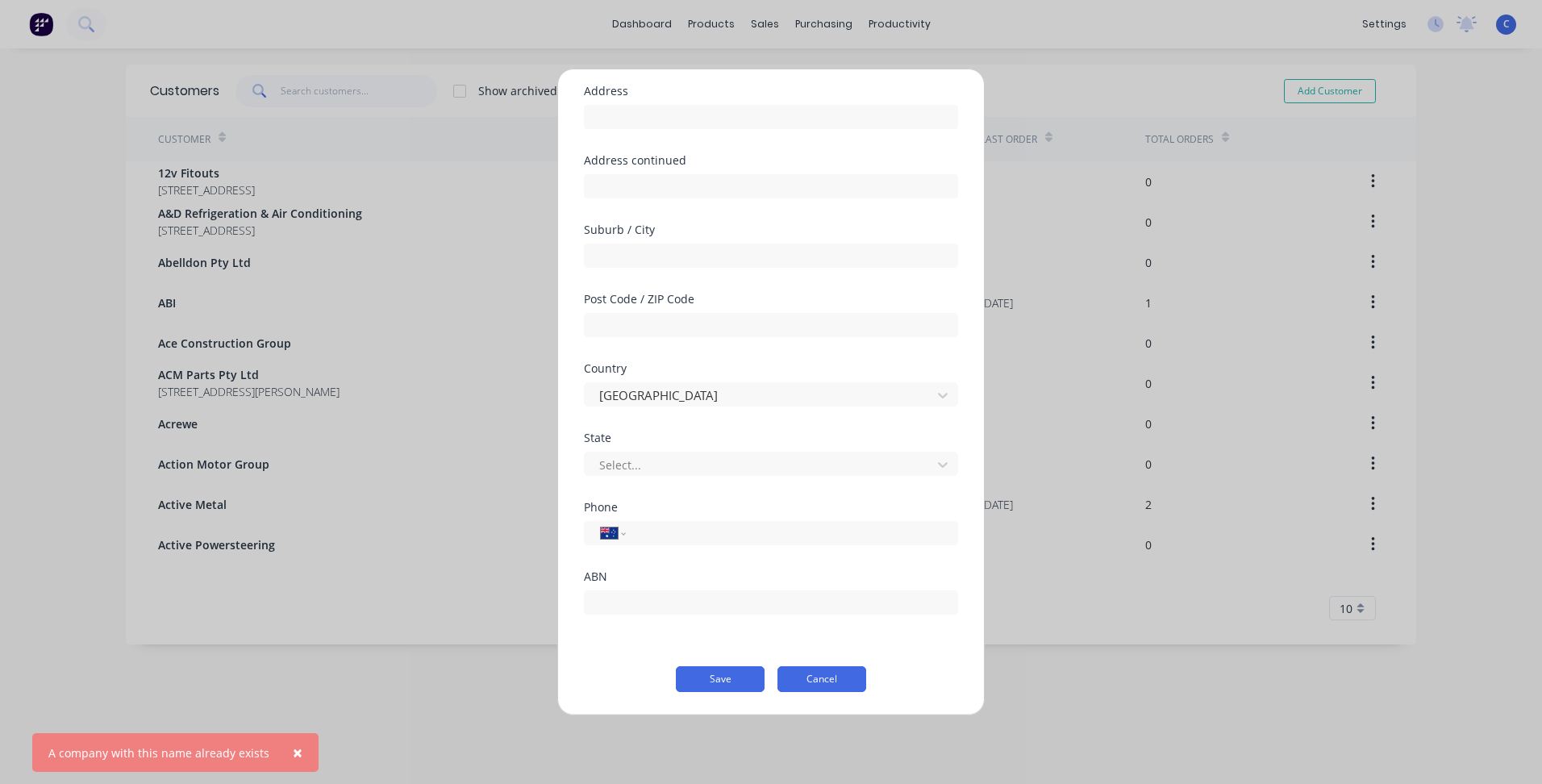
click at [824, 684] on button "Cancel" at bounding box center [822, 680] width 89 height 26
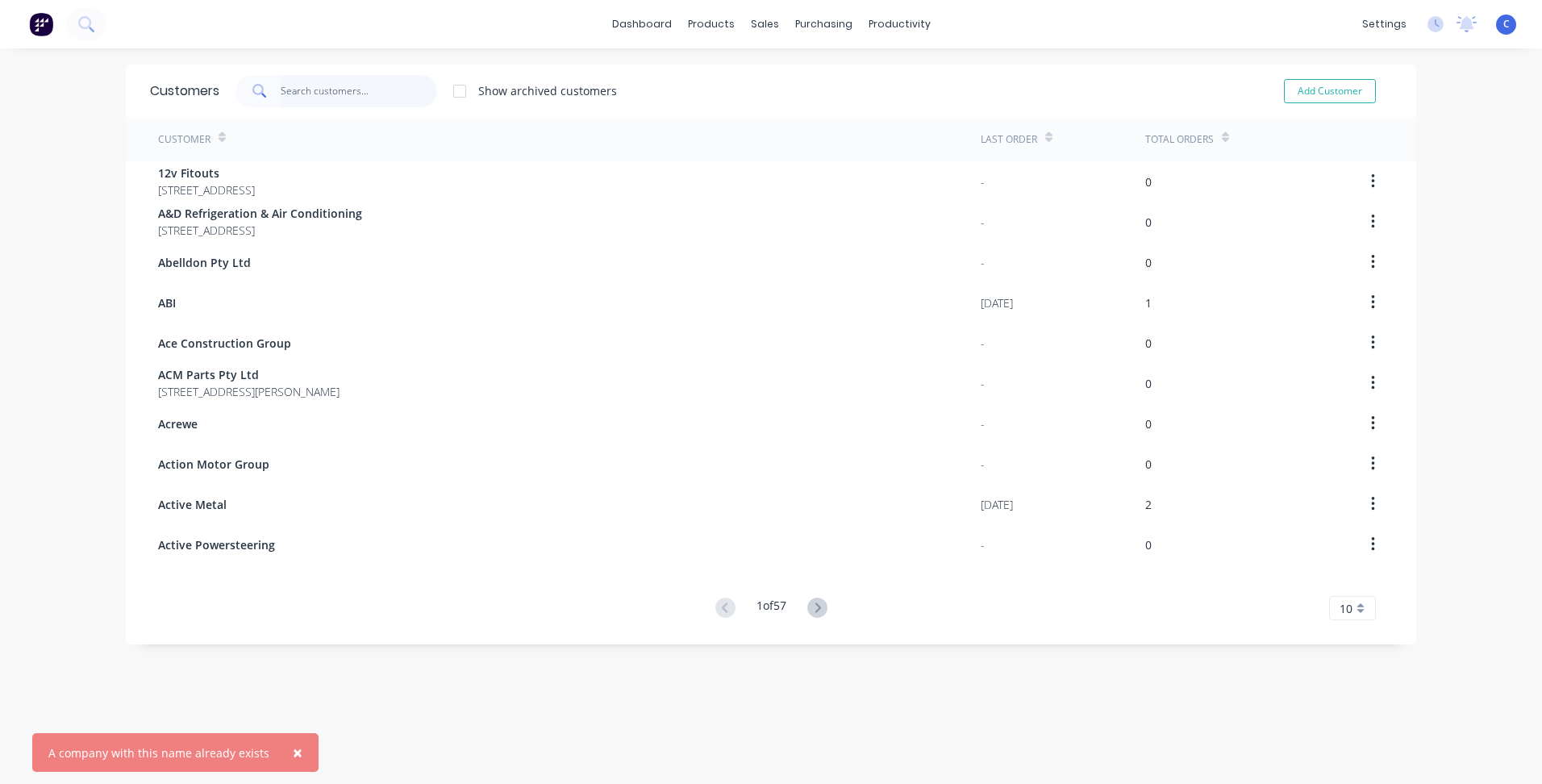
click at [337, 102] on input "text" at bounding box center [359, 90] width 157 height 32
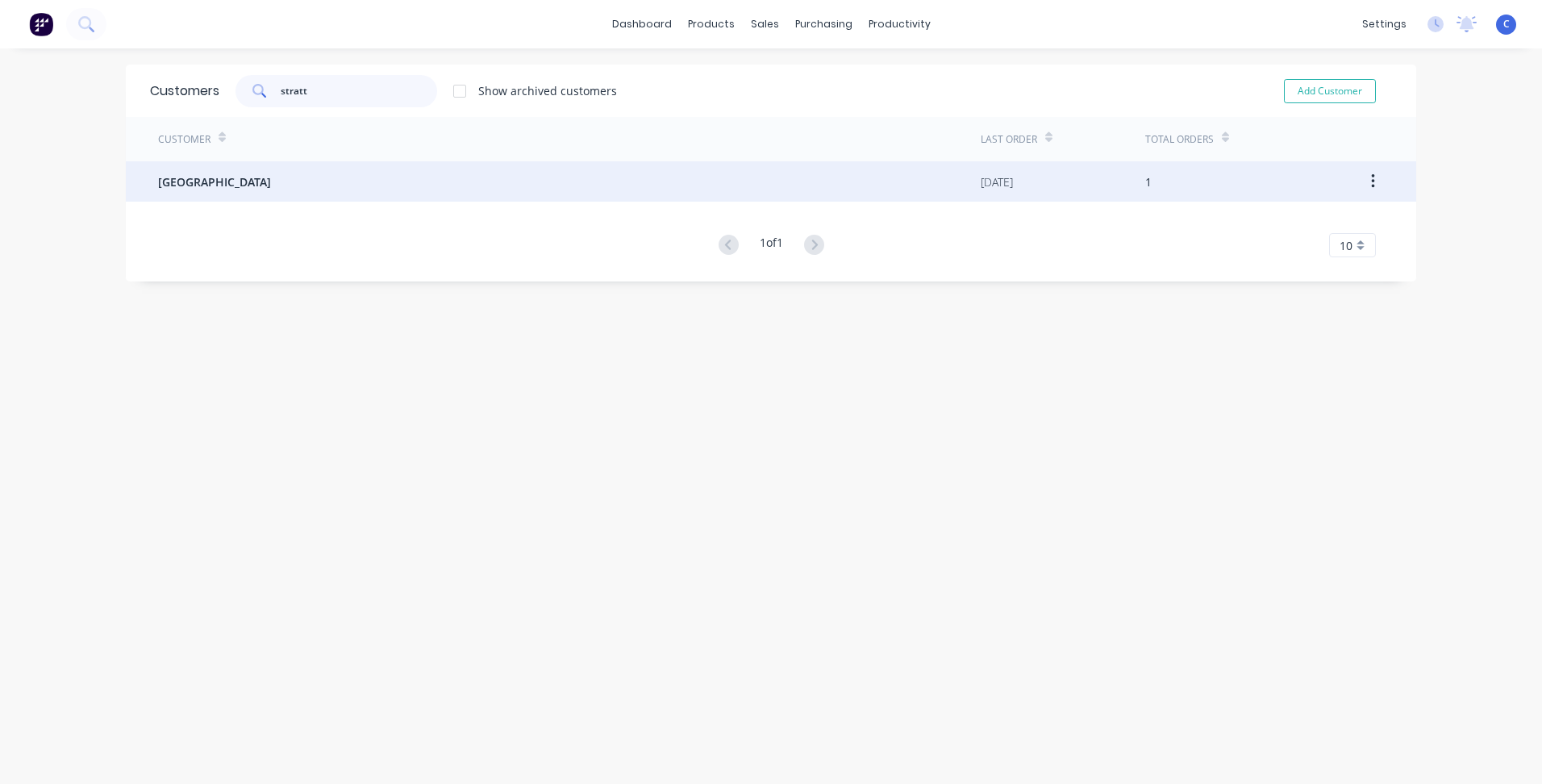
type input "stratt"
click at [269, 183] on div "[GEOGRAPHIC_DATA]" at bounding box center [569, 182] width 823 height 40
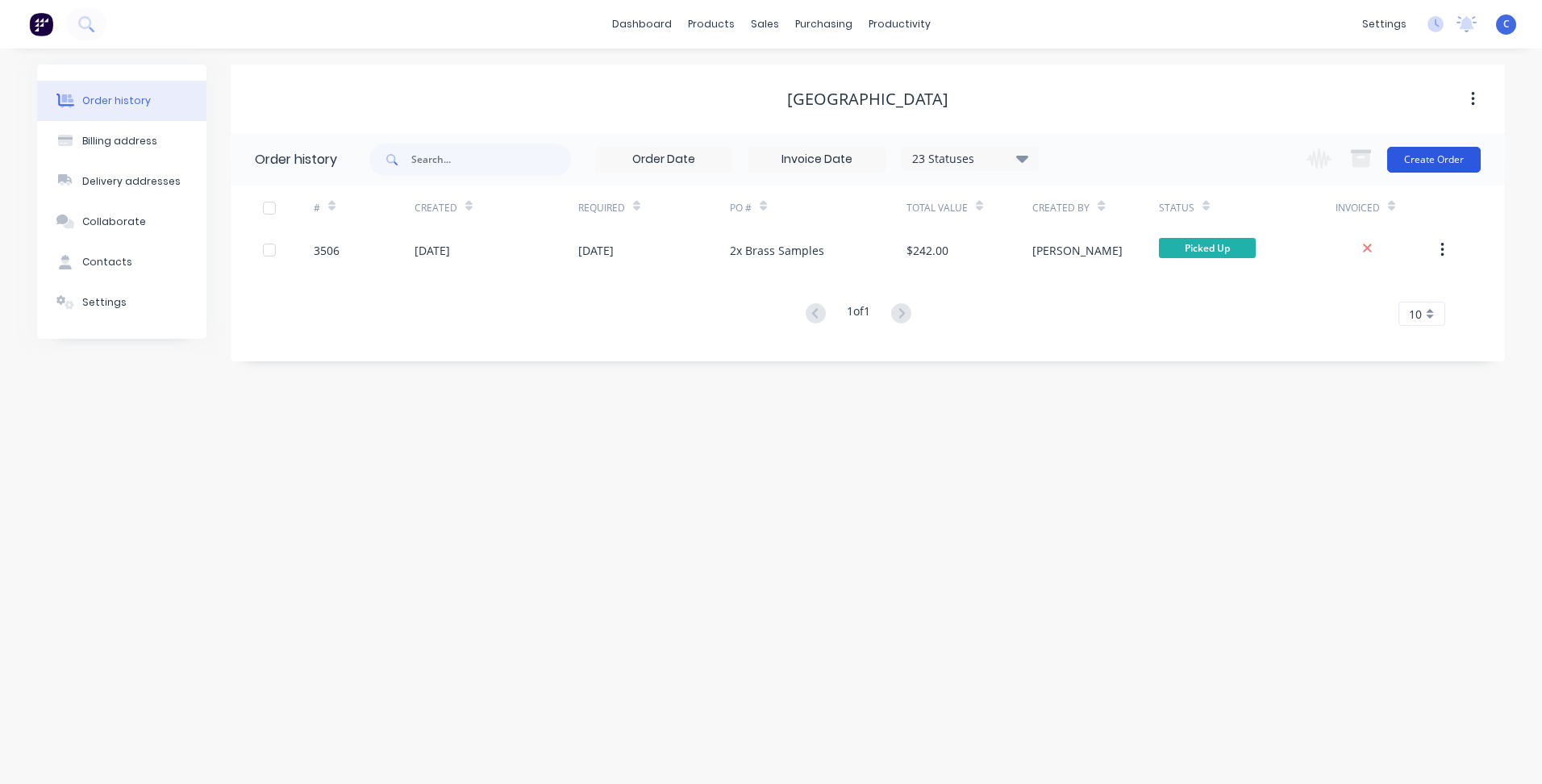
click at [1446, 163] on button "Create Order" at bounding box center [1434, 160] width 94 height 26
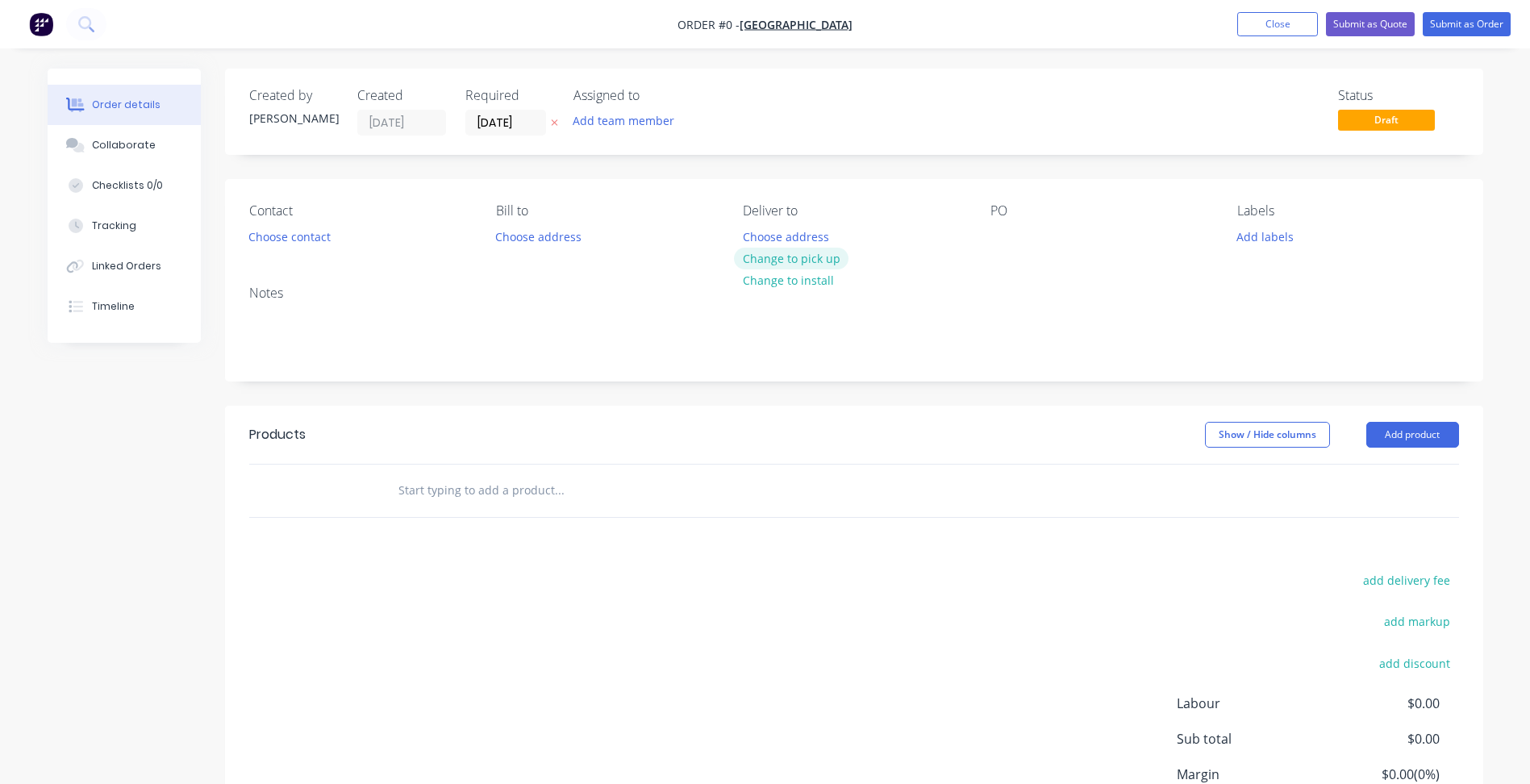
click at [812, 256] on button "Change to pick up" at bounding box center [792, 258] width 115 height 22
click at [1008, 228] on div at bounding box center [1004, 236] width 26 height 23
paste div
click at [1243, 228] on button "Add labels" at bounding box center [1265, 236] width 74 height 22
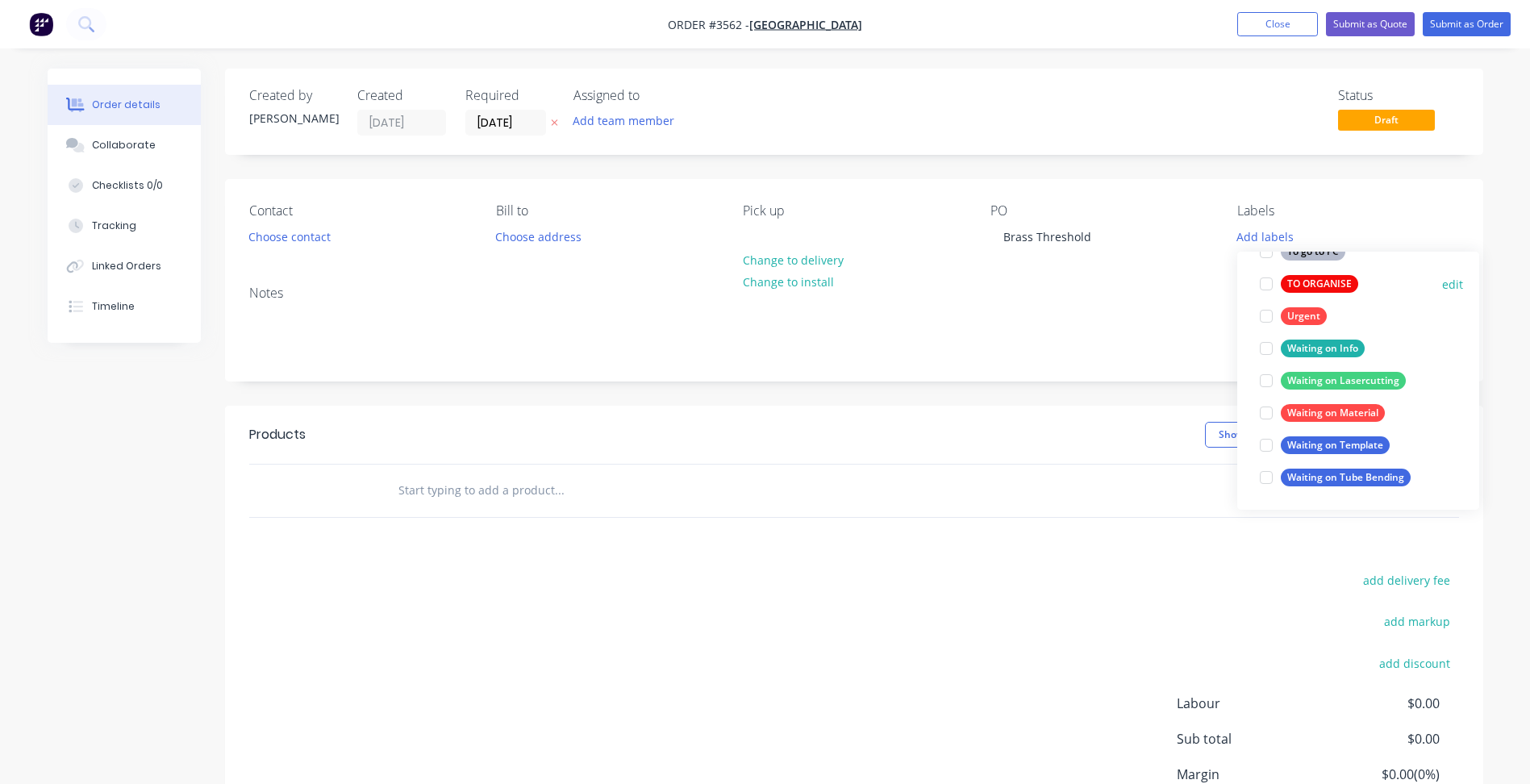
click at [1334, 282] on div "TO ORGANISE" at bounding box center [1320, 283] width 77 height 17
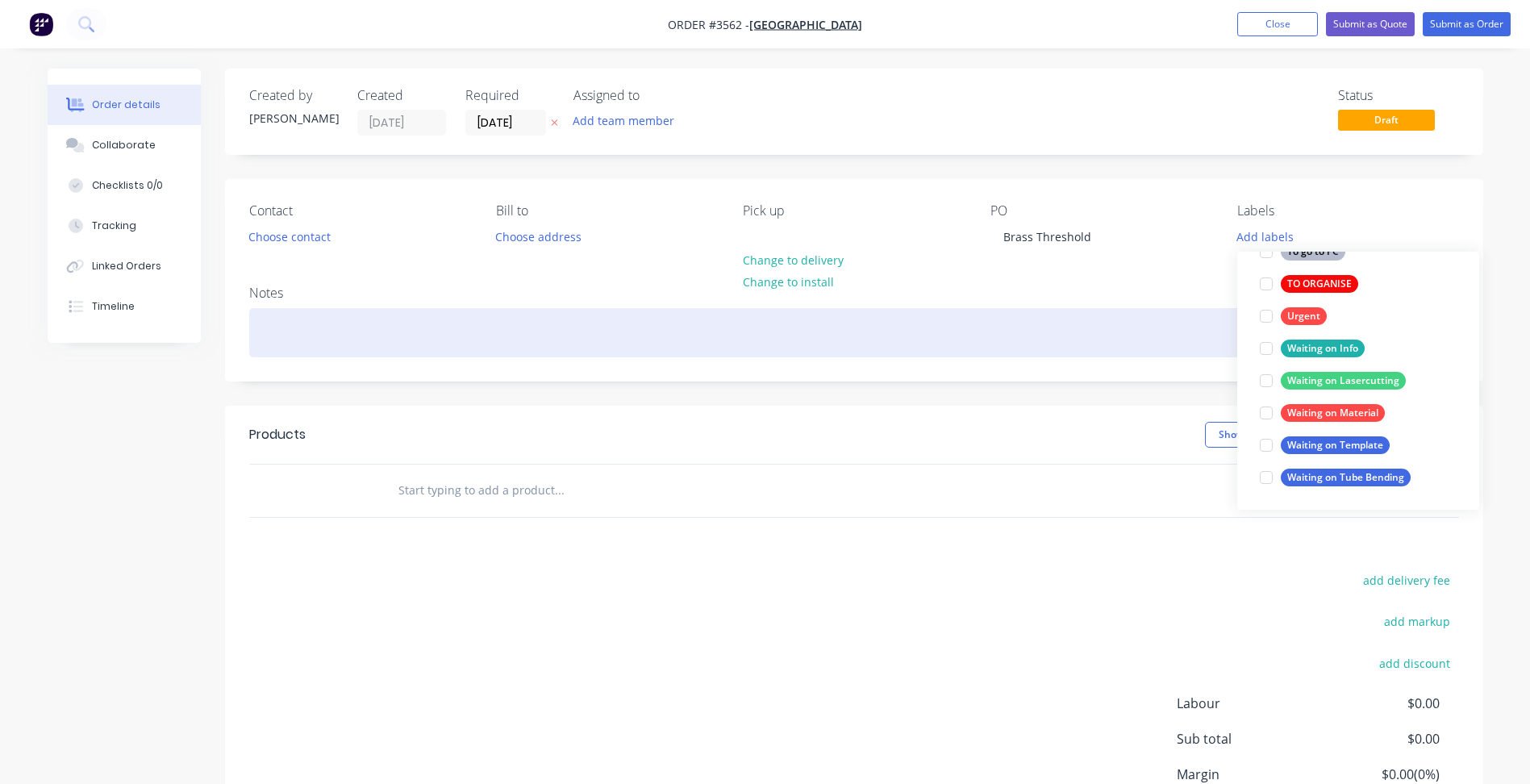
scroll to position [96, 0]
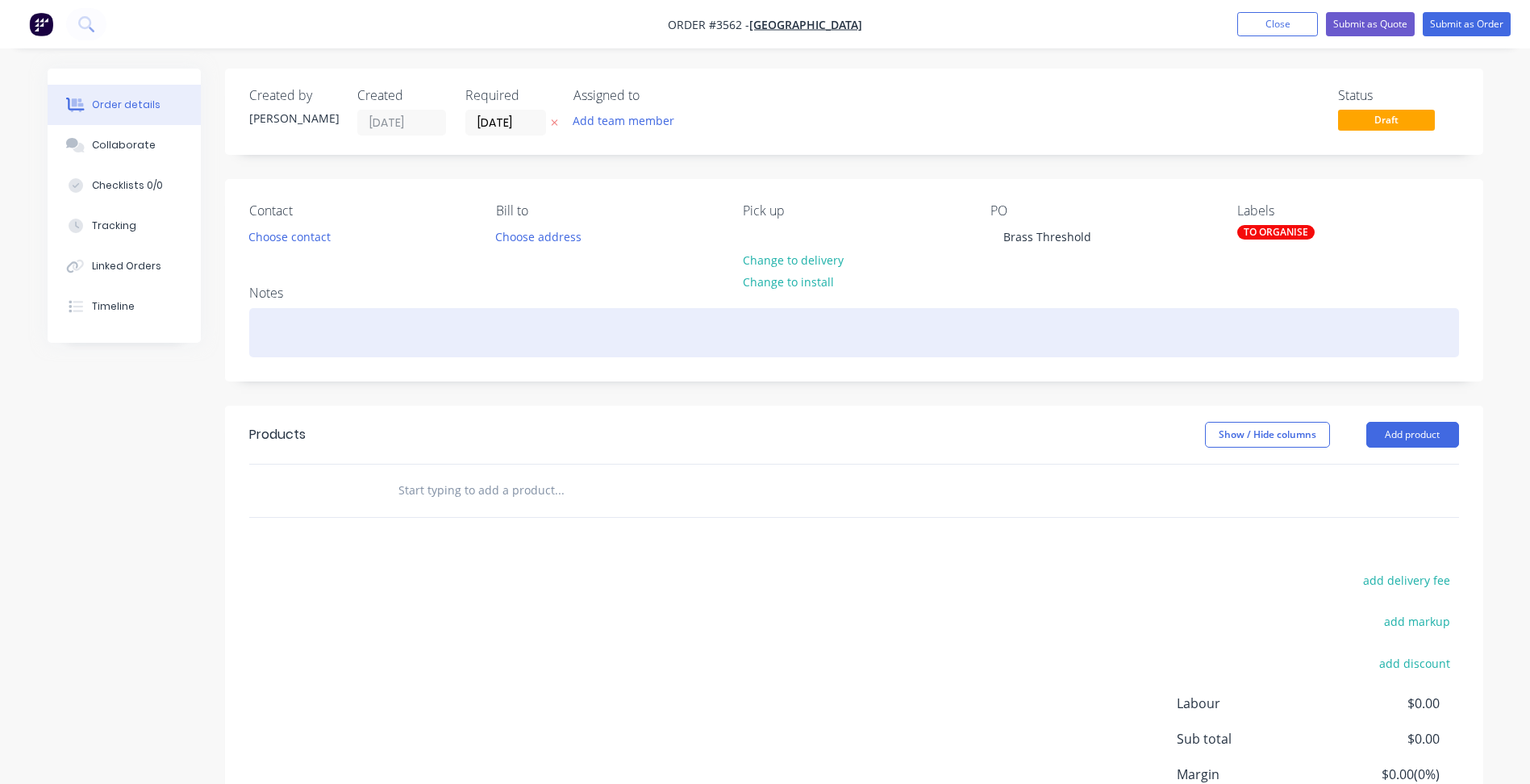
click at [1127, 324] on div at bounding box center [855, 333] width 1210 height 50
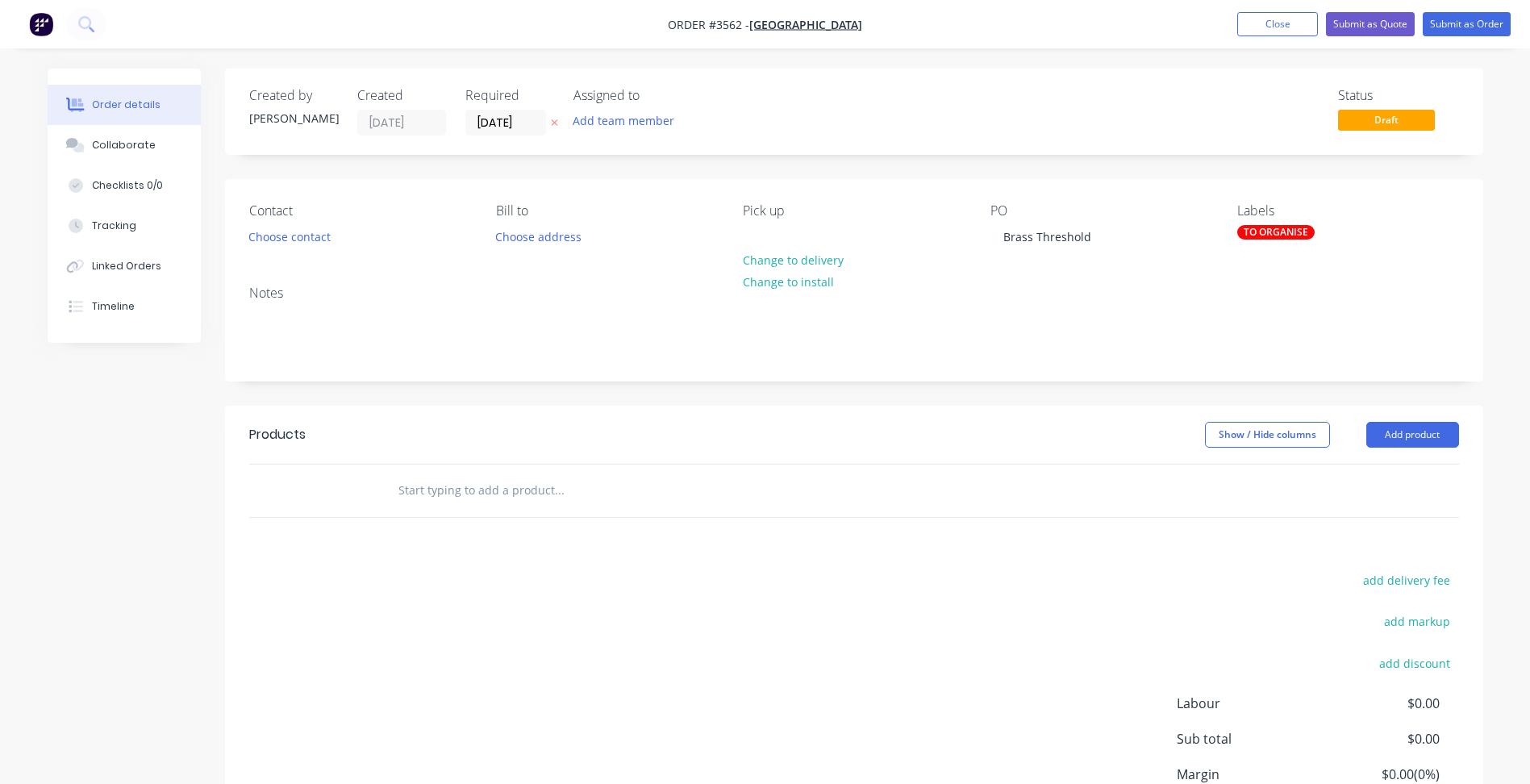
click at [1395, 469] on div at bounding box center [855, 491] width 1210 height 52
click at [1400, 431] on button "Add product" at bounding box center [1413, 435] width 93 height 26
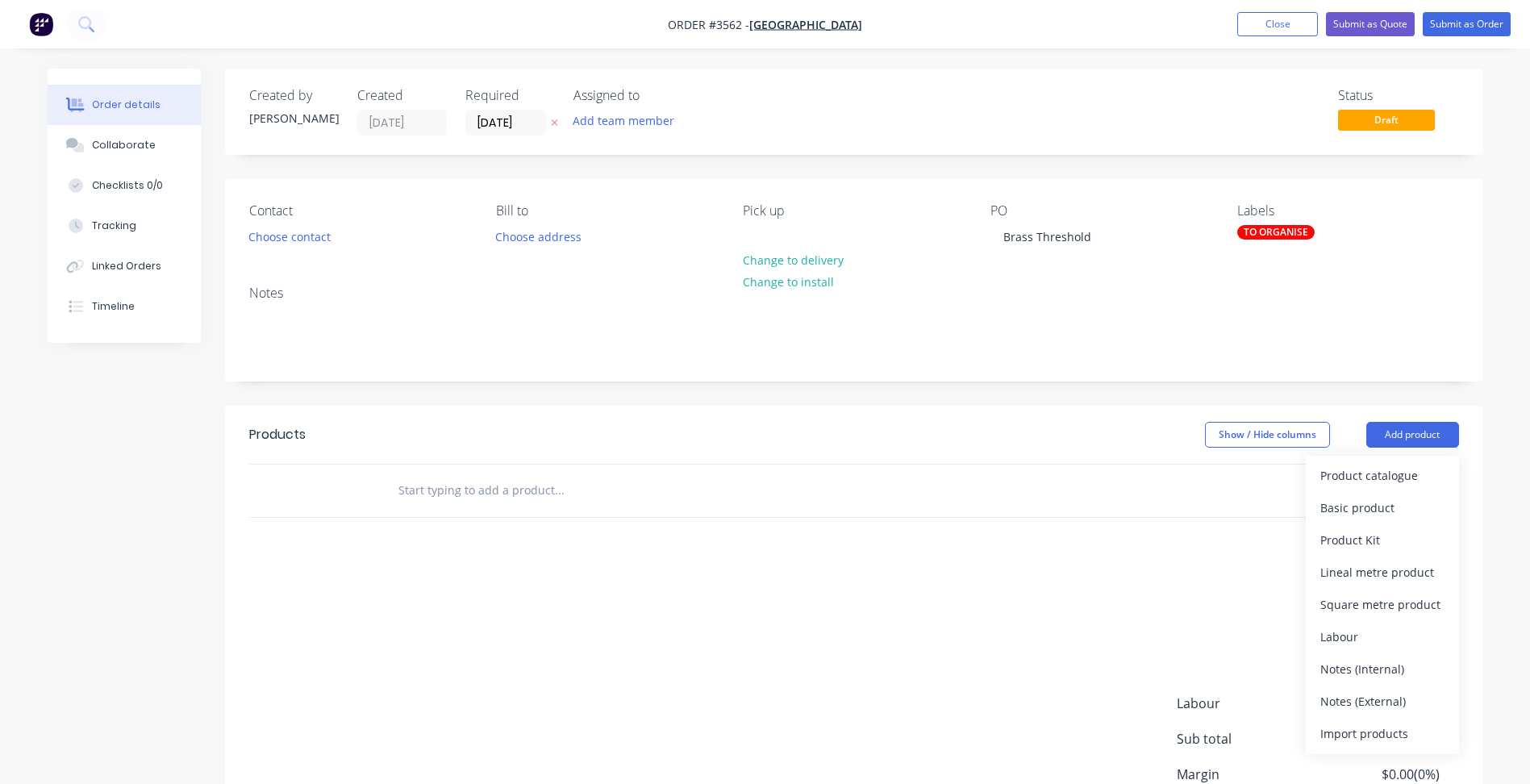
click at [1391, 471] on div "Product catalogue" at bounding box center [1382, 475] width 124 height 23
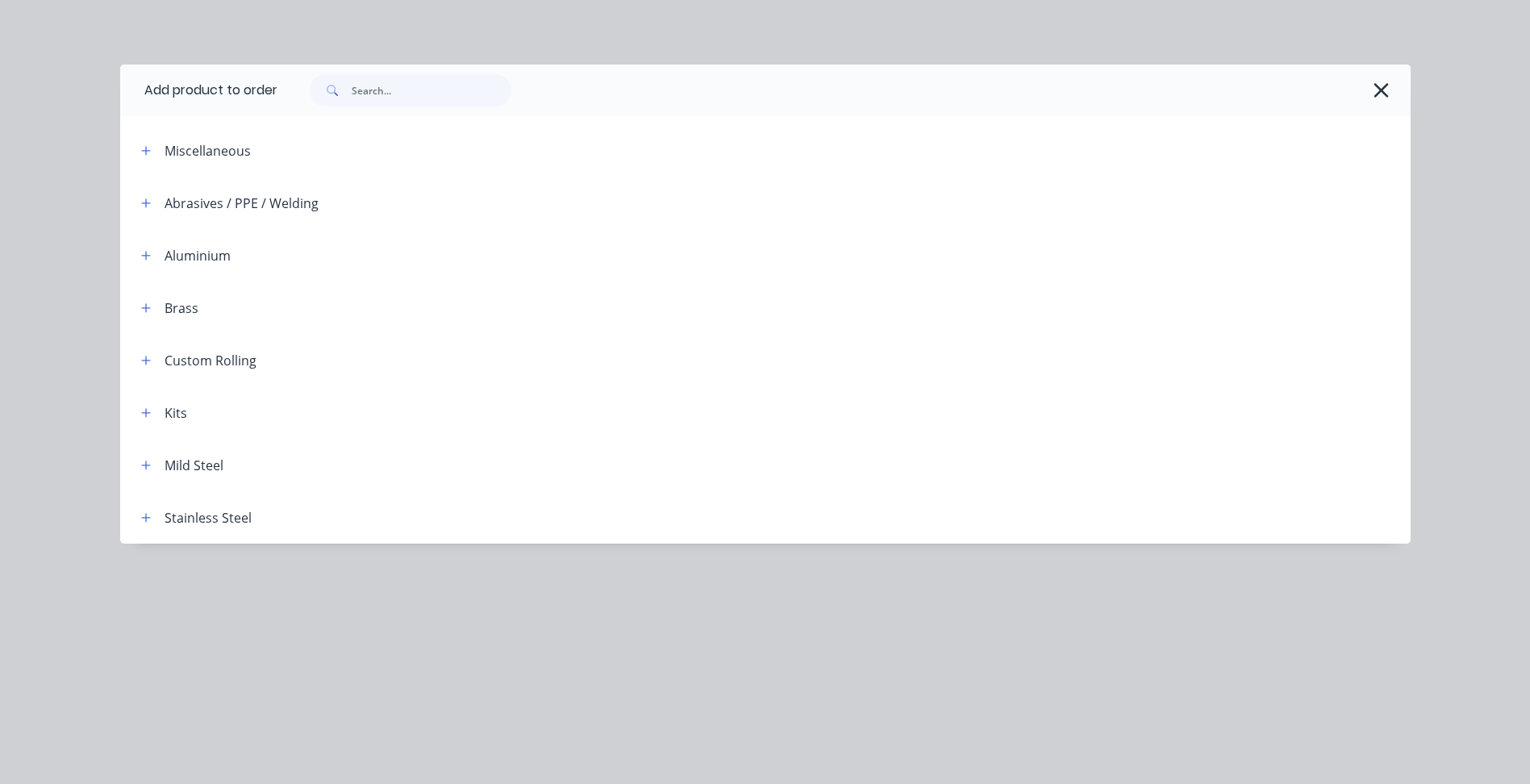
click at [146, 410] on icon "button" at bounding box center [145, 413] width 9 height 9
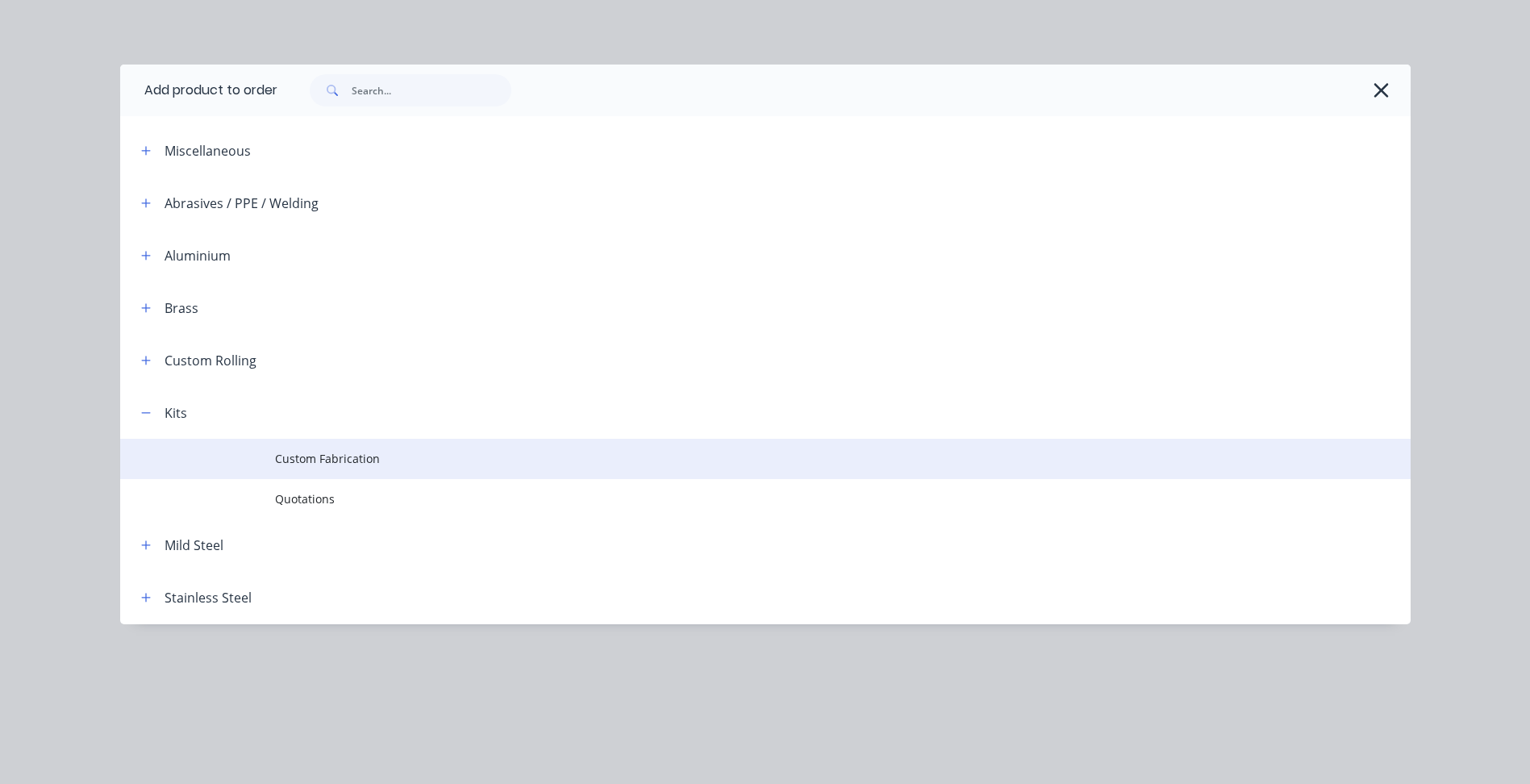
click at [330, 458] on span "Custom Fabrication" at bounding box center [728, 458] width 908 height 17
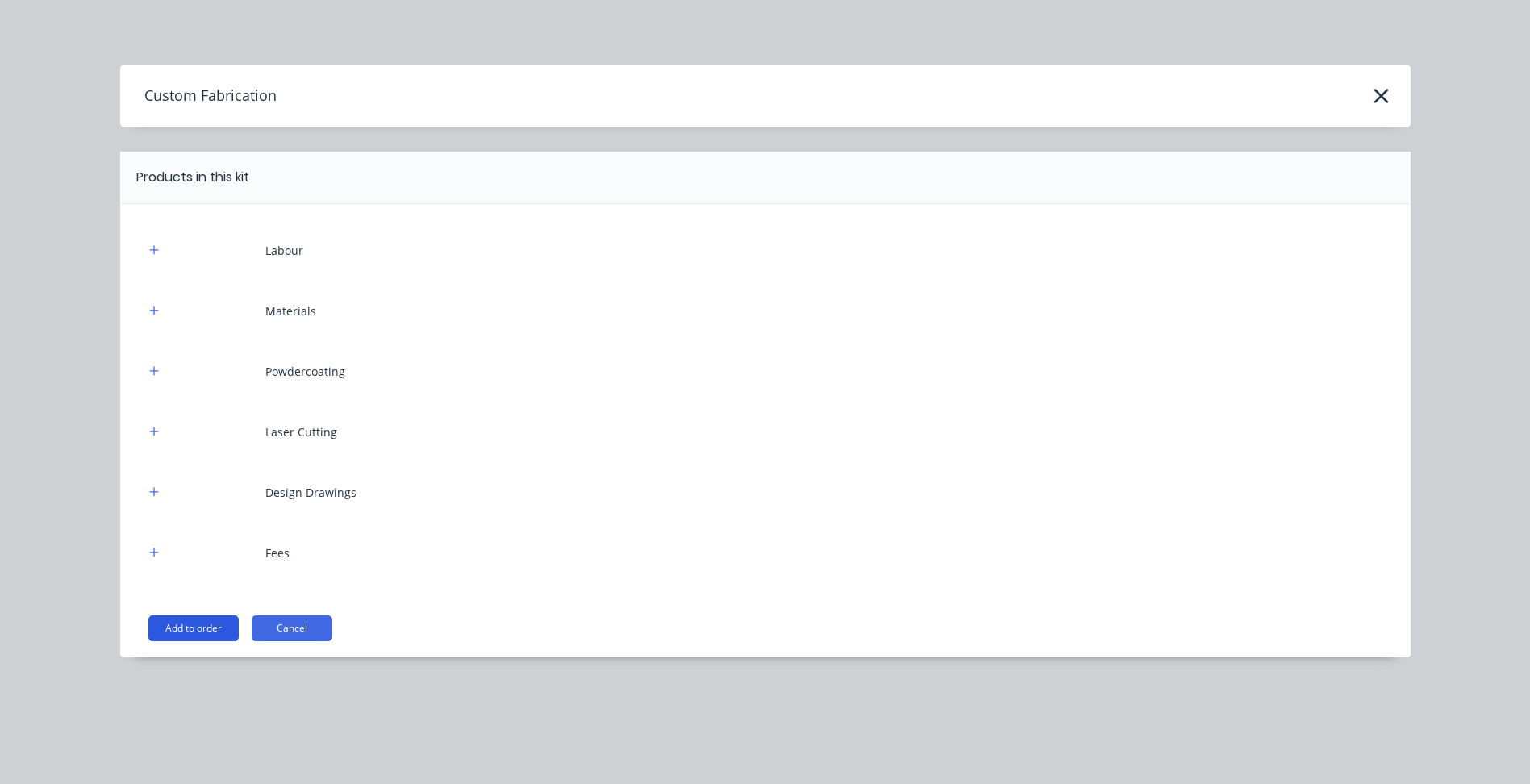
click at [197, 630] on button "Add to order" at bounding box center [194, 628] width 90 height 26
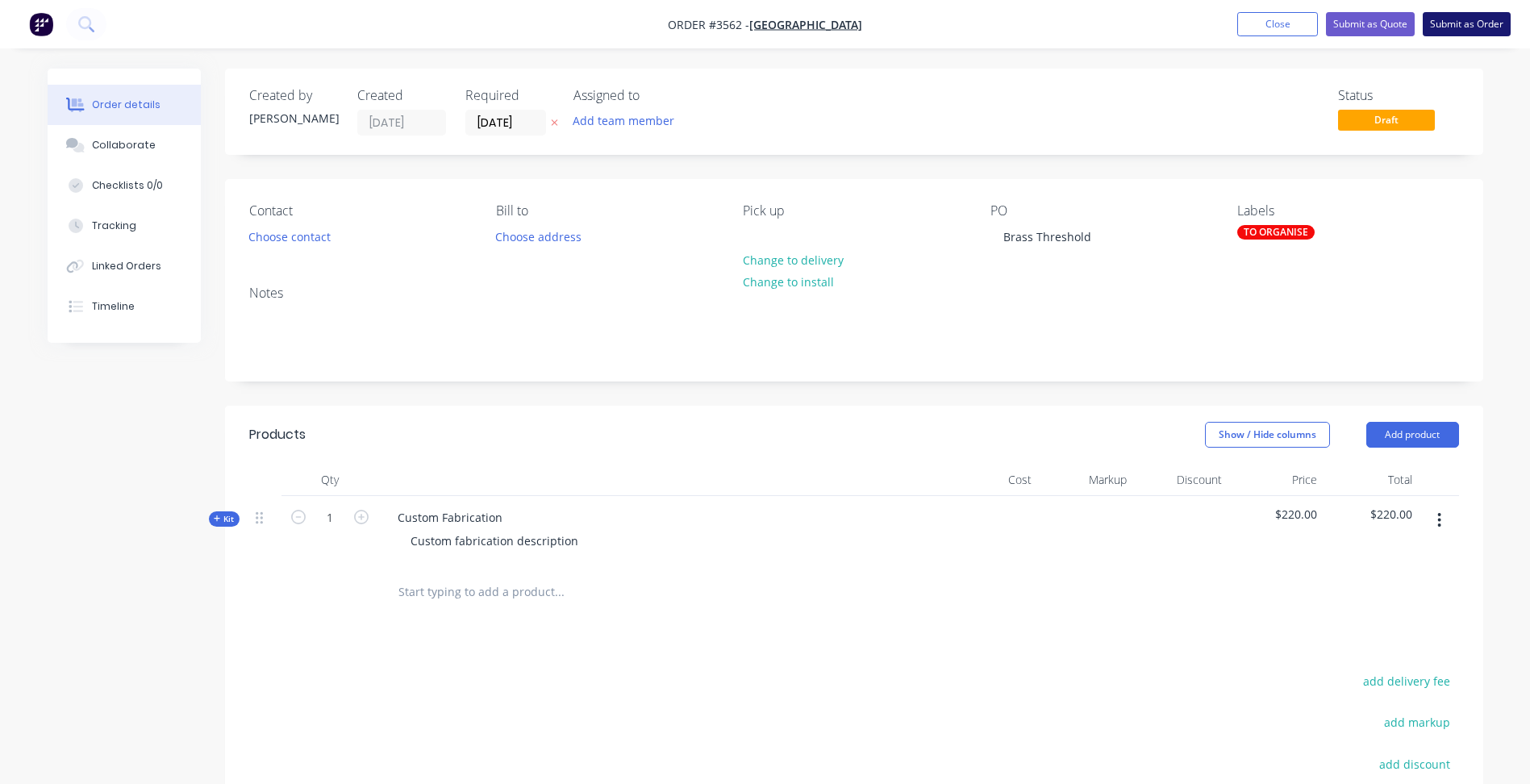
click at [1460, 25] on button "Submit as Order" at bounding box center [1467, 24] width 88 height 24
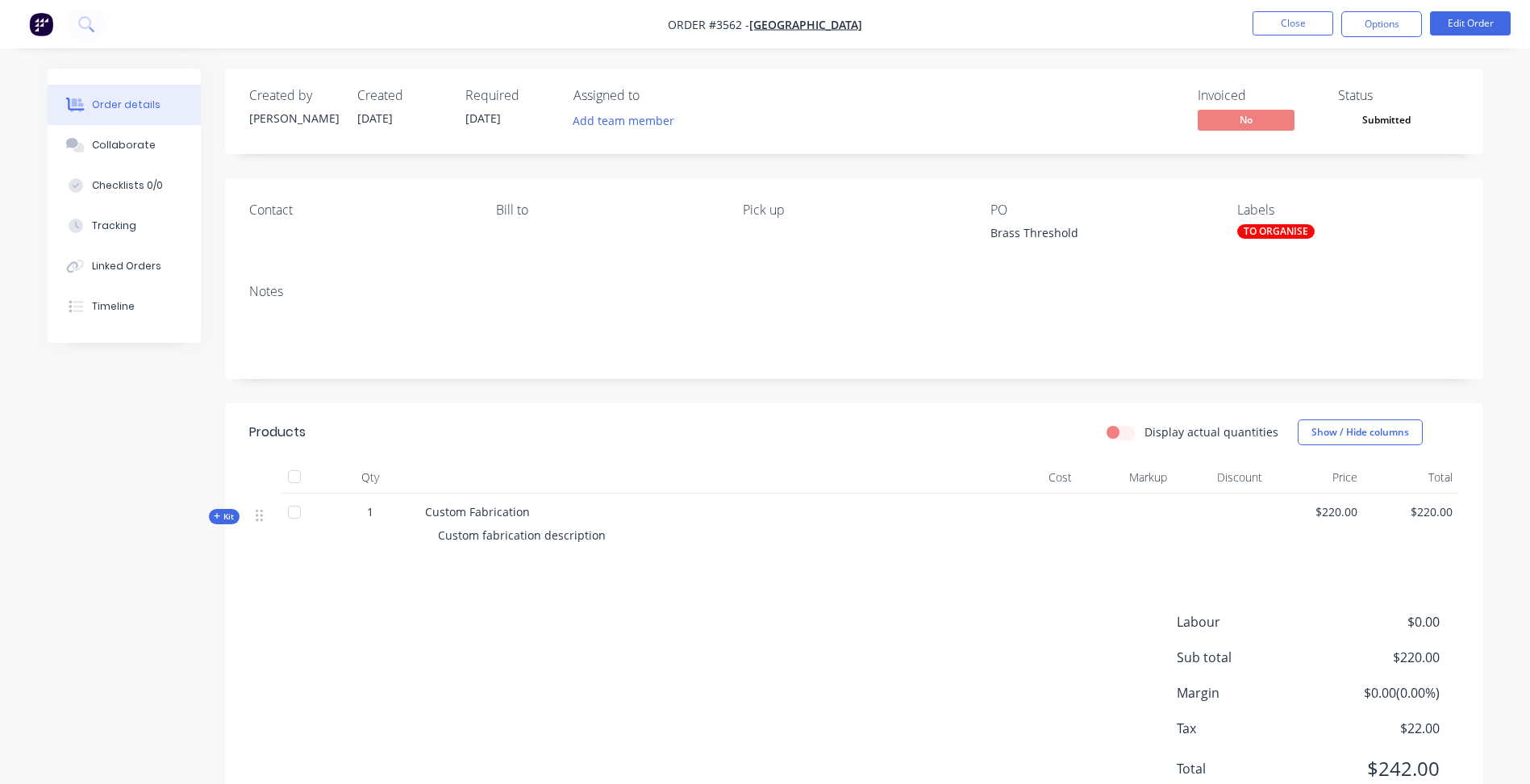
click at [1287, 224] on div "TO ORGANISE" at bounding box center [1276, 231] width 77 height 15
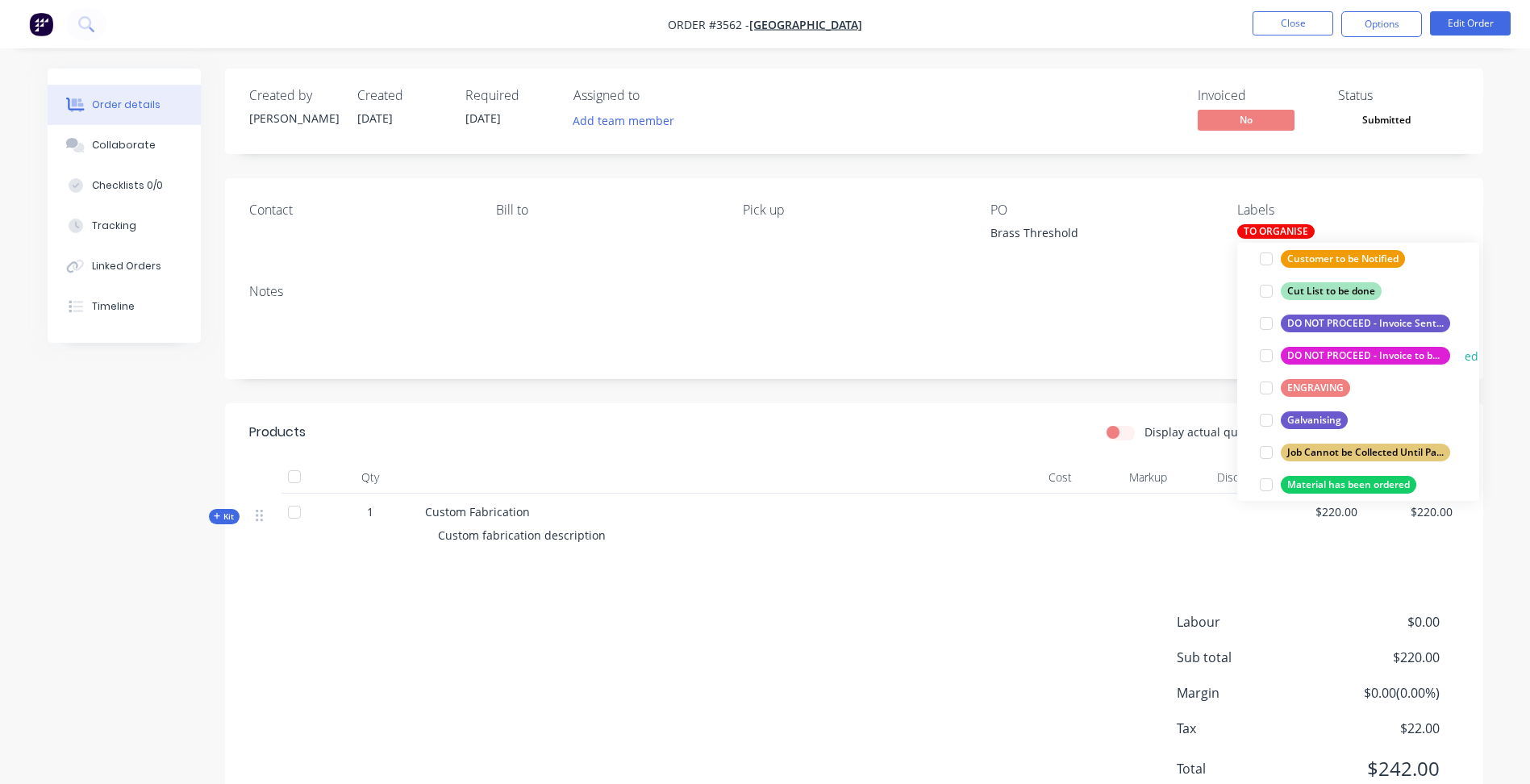
click at [1402, 352] on div "DO NOT PROCEED - Invoice to be Sent" at bounding box center [1366, 355] width 170 height 17
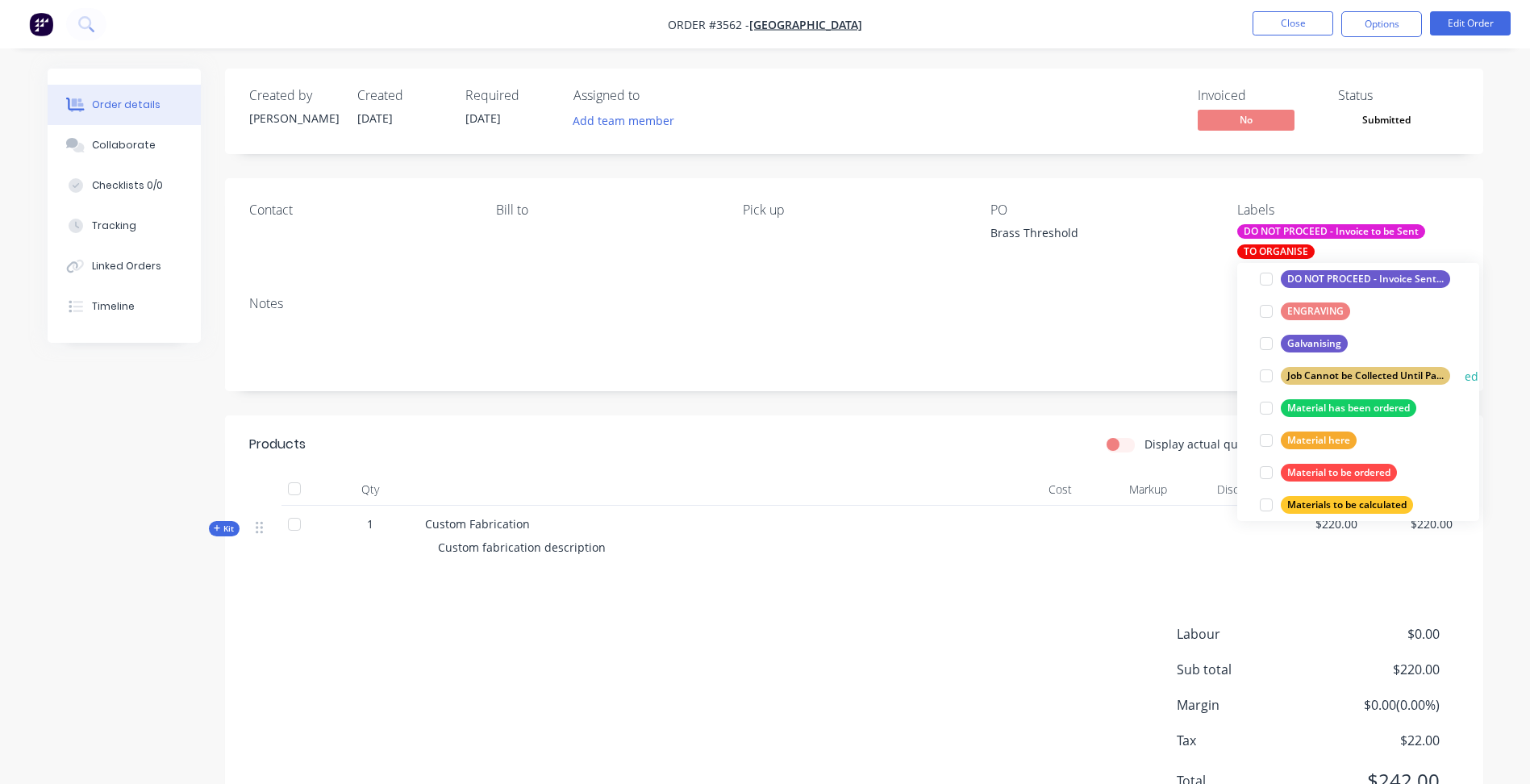
click at [1372, 373] on div "Job Cannot be Collected Until Payment is Received" at bounding box center [1366, 375] width 170 height 17
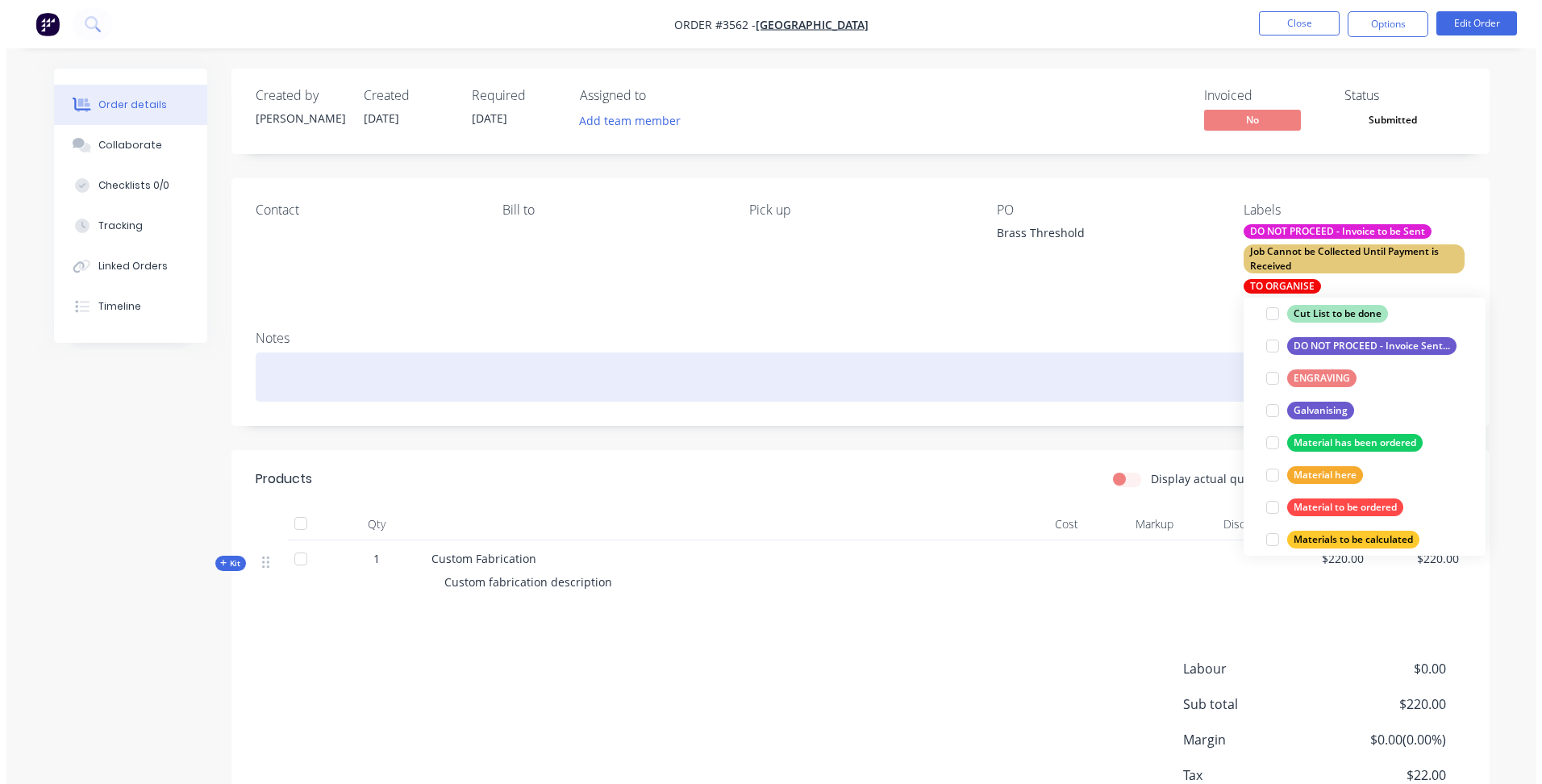
scroll to position [49, 0]
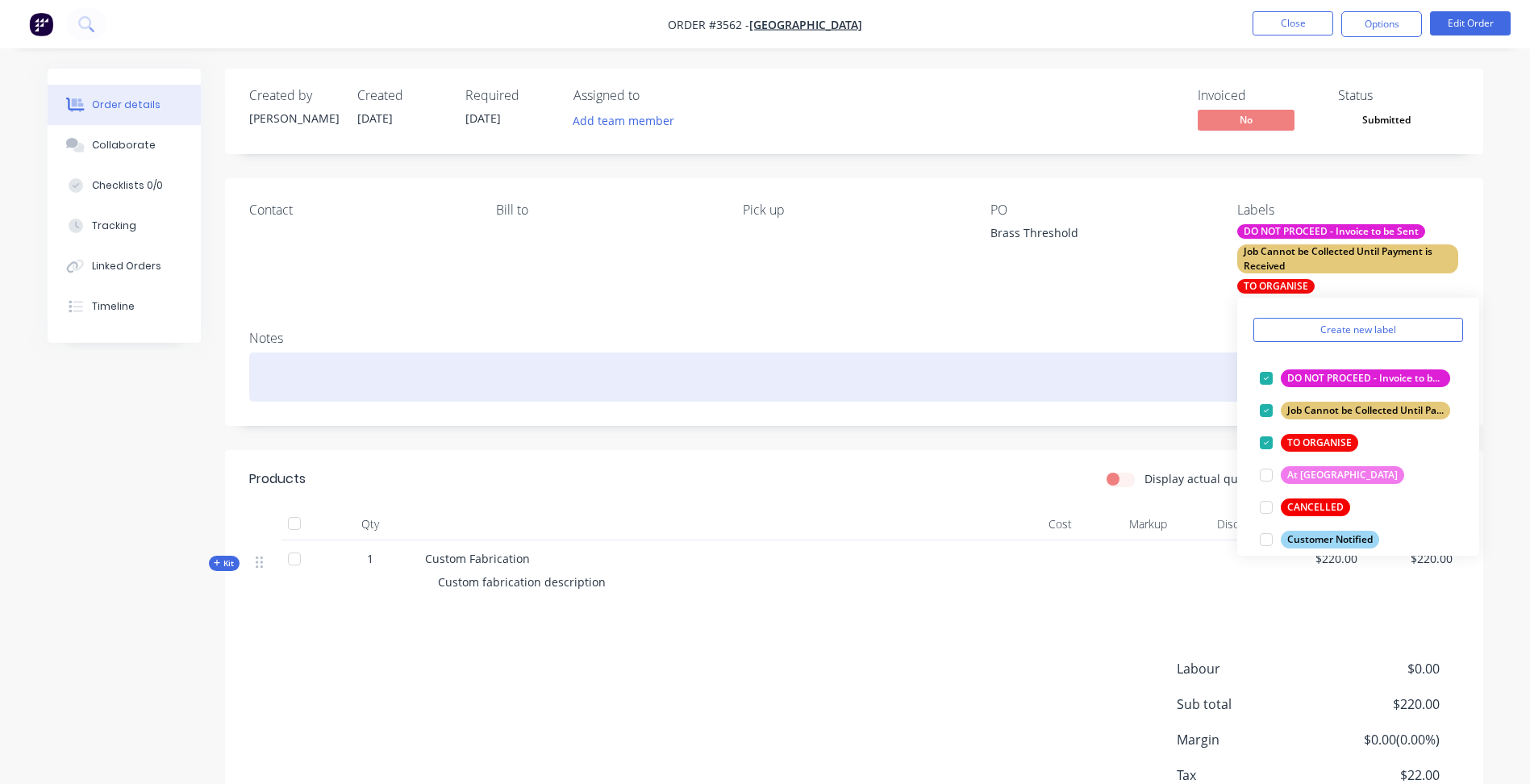
click at [1077, 393] on div at bounding box center [855, 377] width 1210 height 50
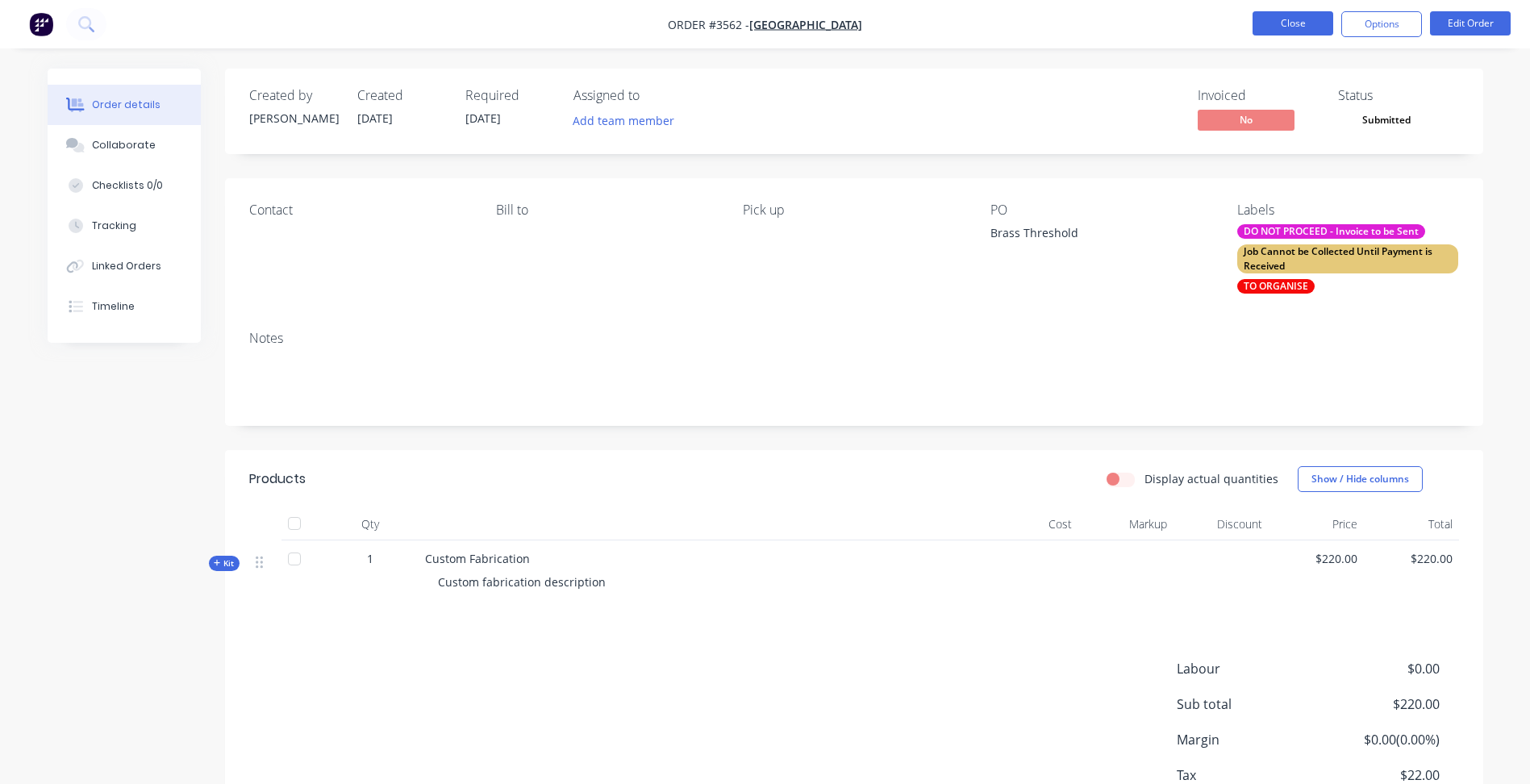
click at [1281, 25] on button "Close" at bounding box center [1293, 23] width 81 height 24
